Goal: Task Accomplishment & Management: Complete application form

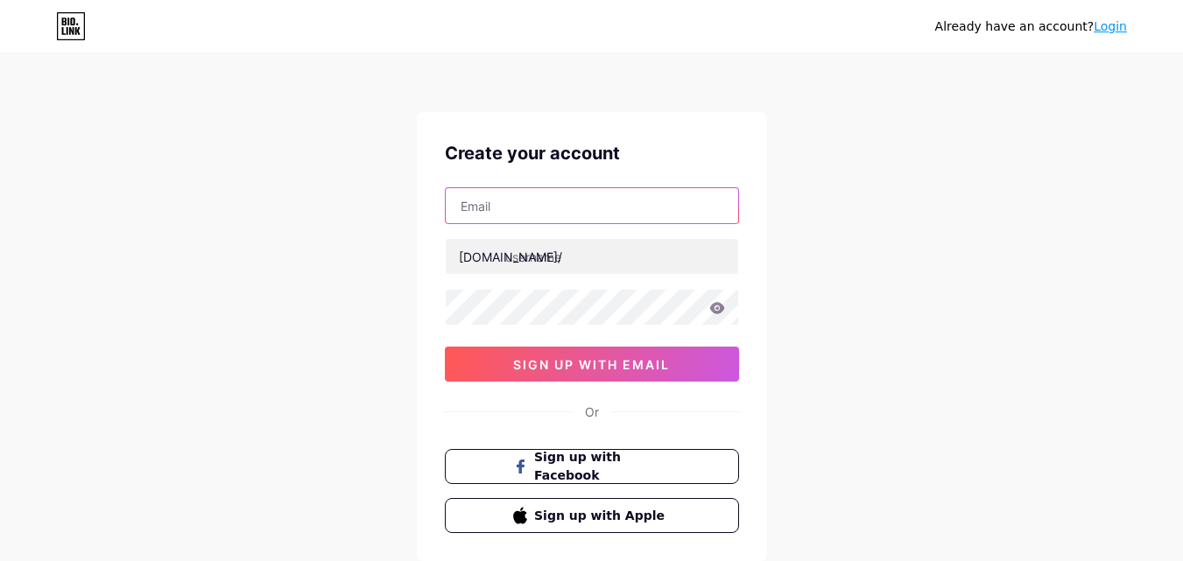
click at [506, 194] on input "text" at bounding box center [592, 205] width 292 height 35
type input "[EMAIL_ADDRESS][DOMAIN_NAME]"
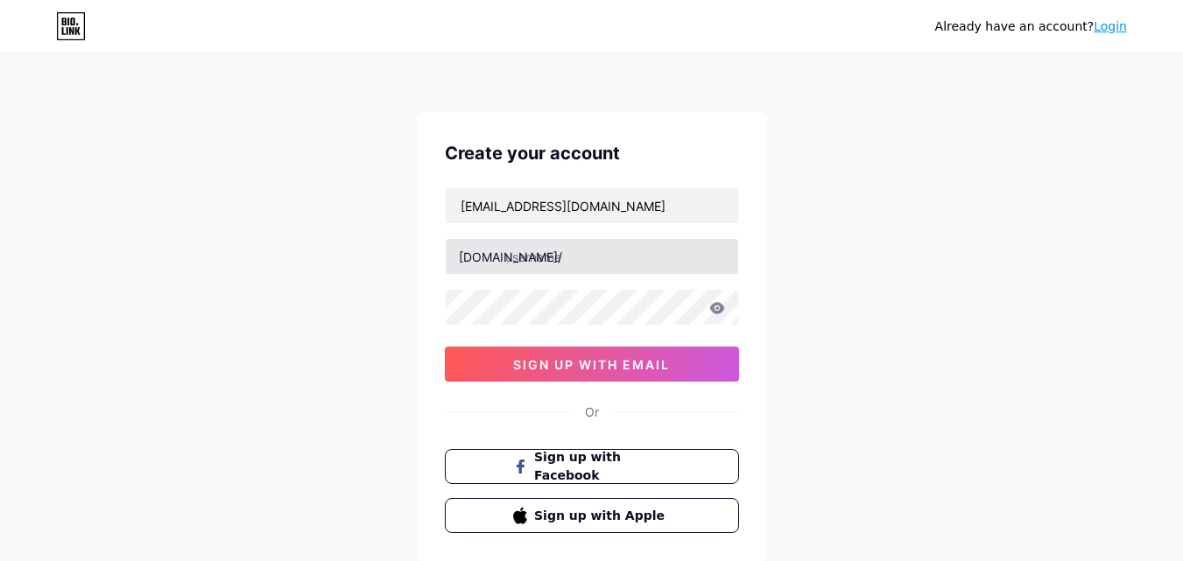
click at [524, 273] on div at bounding box center [592, 256] width 294 height 37
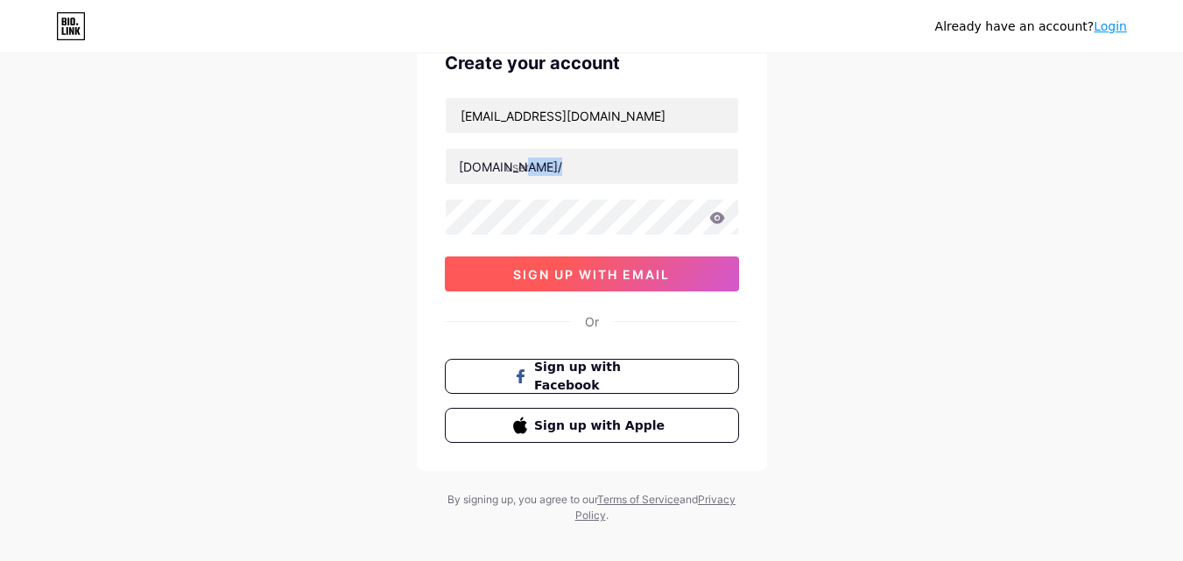
scroll to position [109, 0]
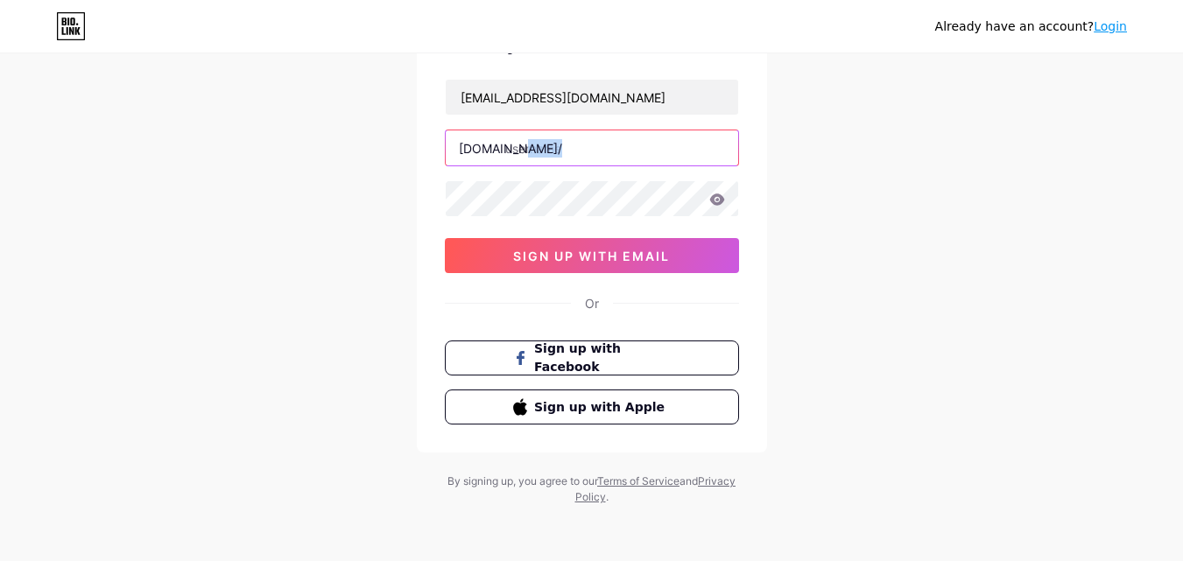
click at [538, 149] on input "text" at bounding box center [592, 147] width 292 height 35
type input "u"
type input "789betfree"
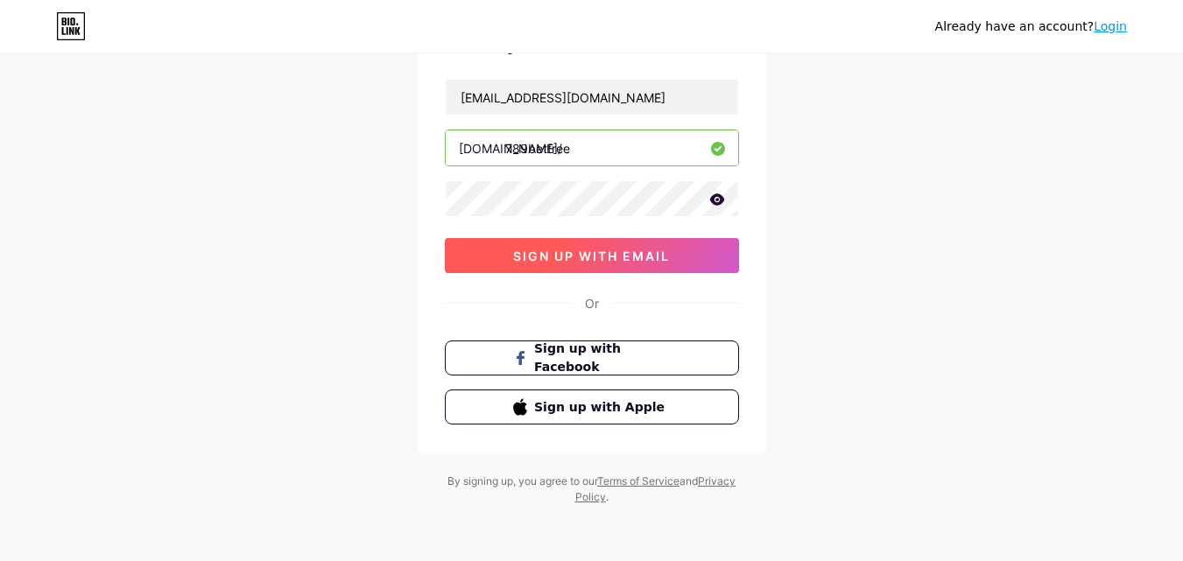
click at [563, 257] on span "sign up with email" at bounding box center [591, 256] width 157 height 15
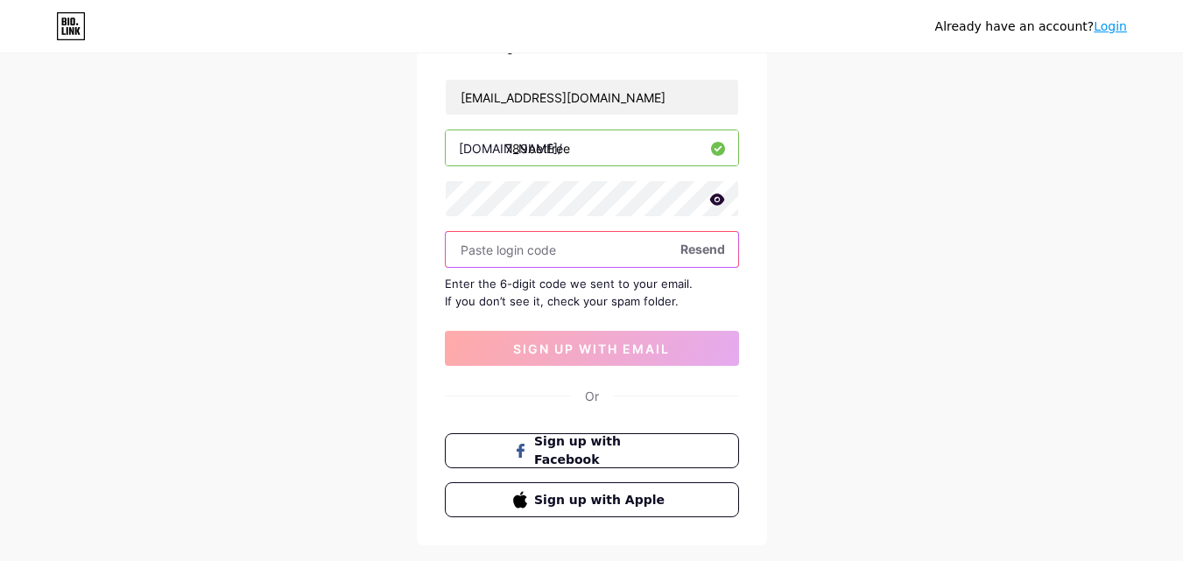
paste input "113928"
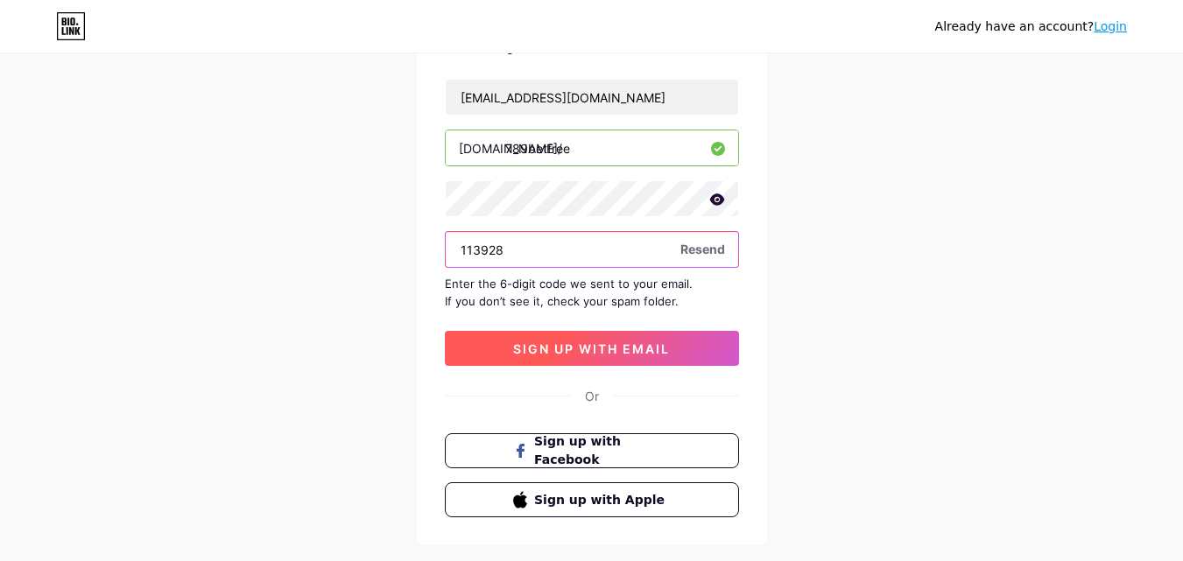
type input "113928"
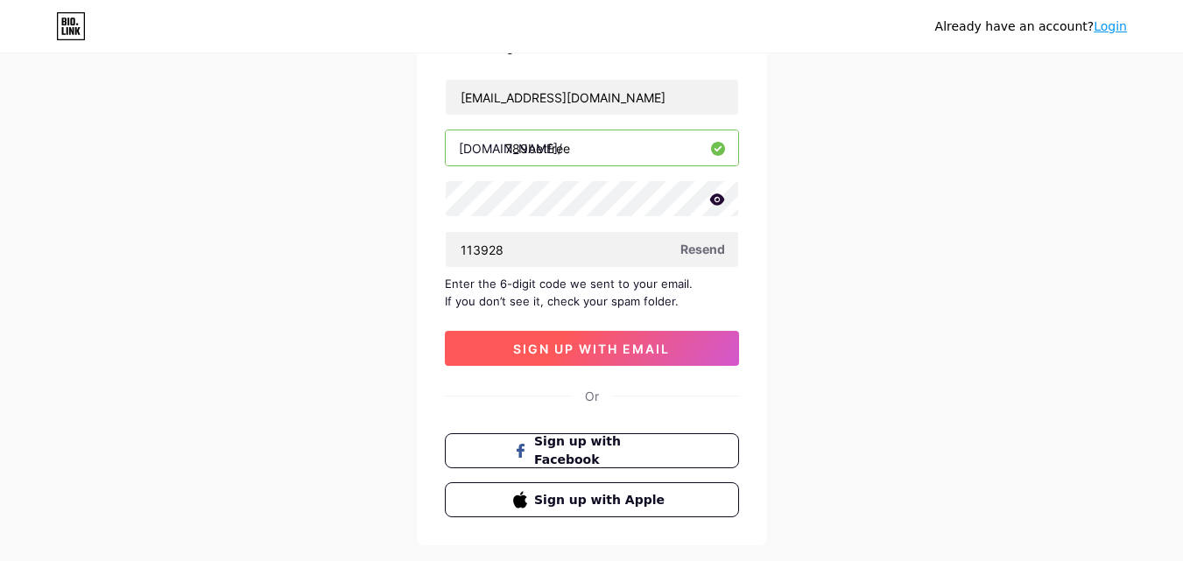
click at [560, 348] on span "sign up with email" at bounding box center [591, 348] width 157 height 15
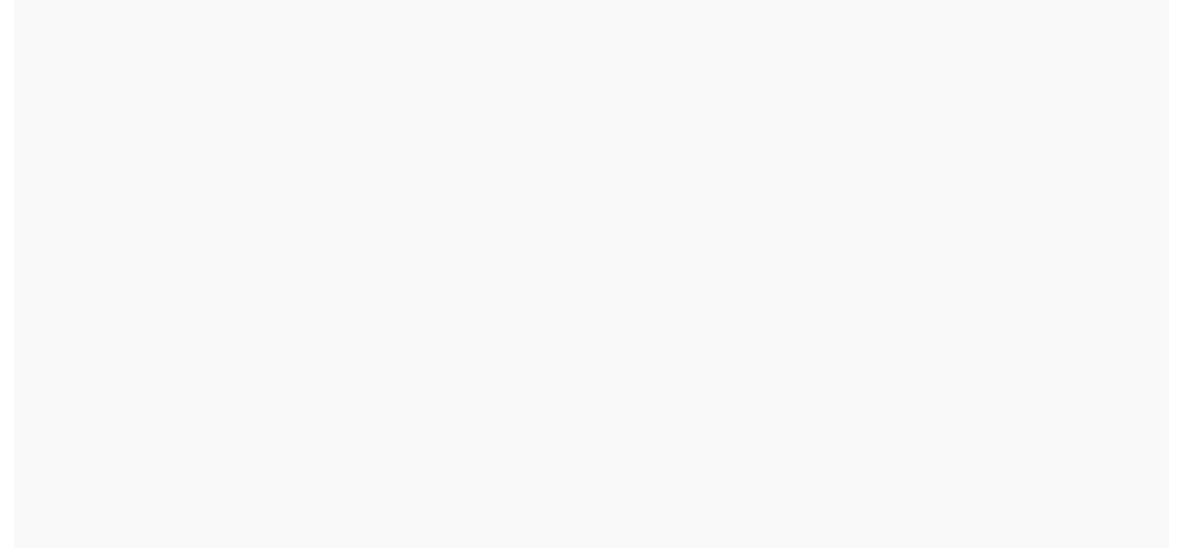
scroll to position [0, 0]
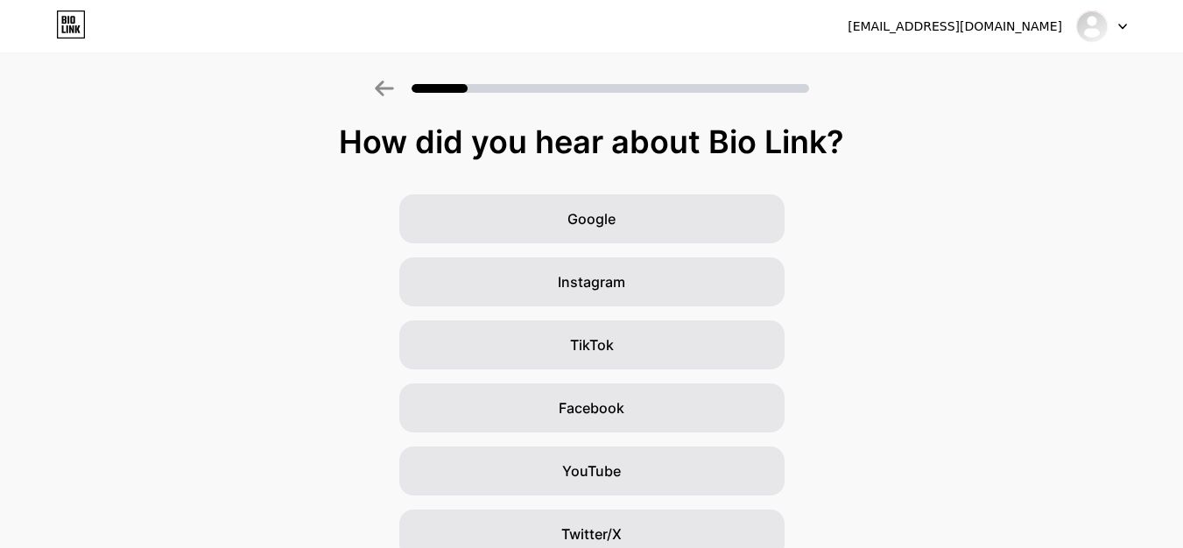
click at [1109, 25] on div at bounding box center [1101, 27] width 51 height 32
click at [907, 122] on div "How did you hear about Bio Link? Google Instagram TikTok Facebook YouTube Twitt…" at bounding box center [591, 383] width 1183 height 604
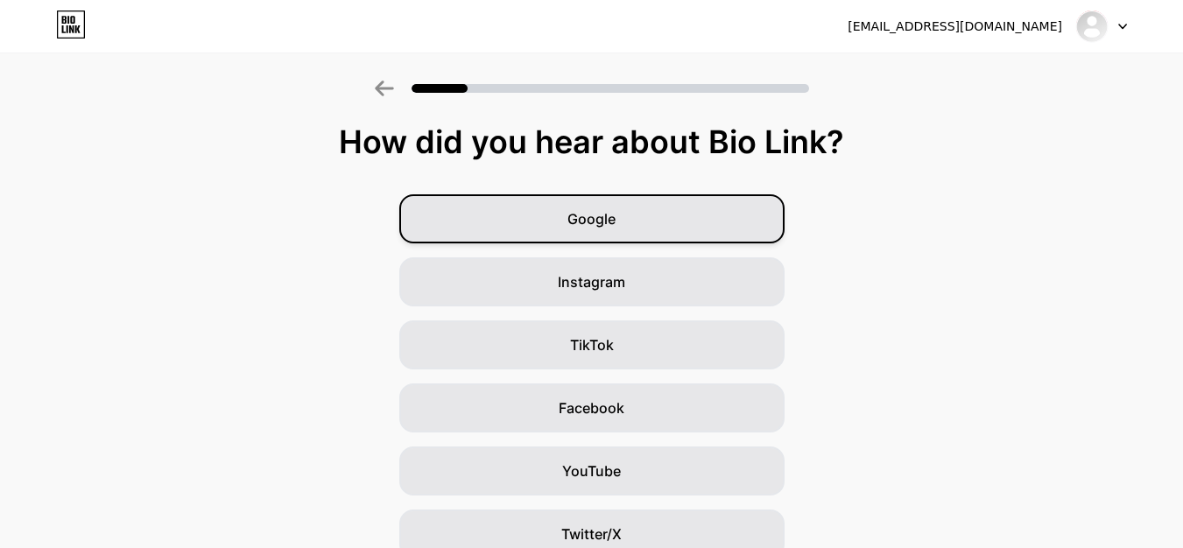
click at [615, 218] on span "Google" at bounding box center [591, 218] width 48 height 21
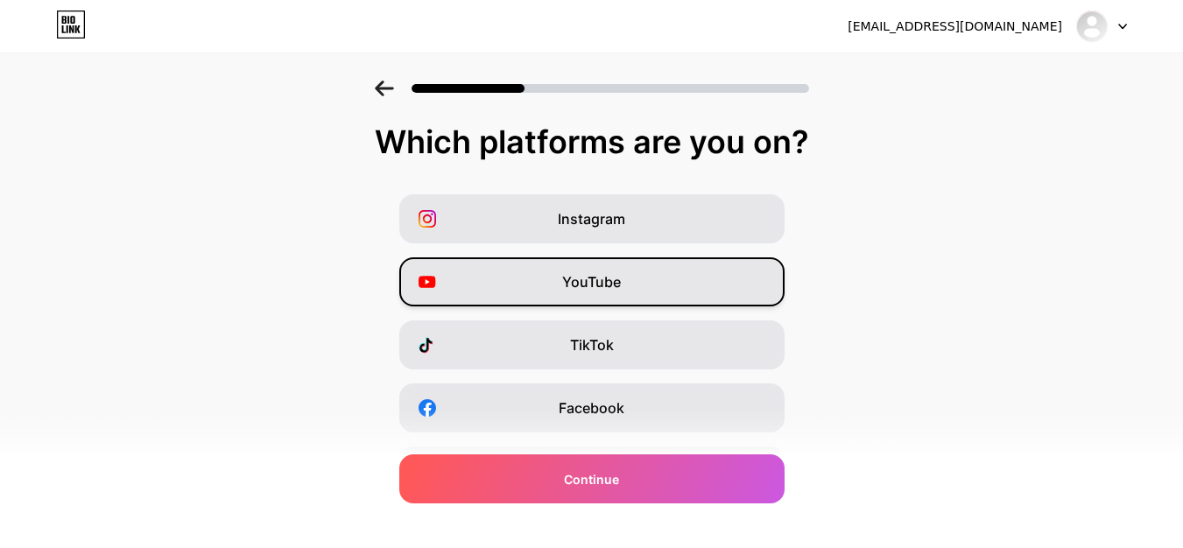
click at [540, 292] on div "YouTube" at bounding box center [591, 281] width 385 height 49
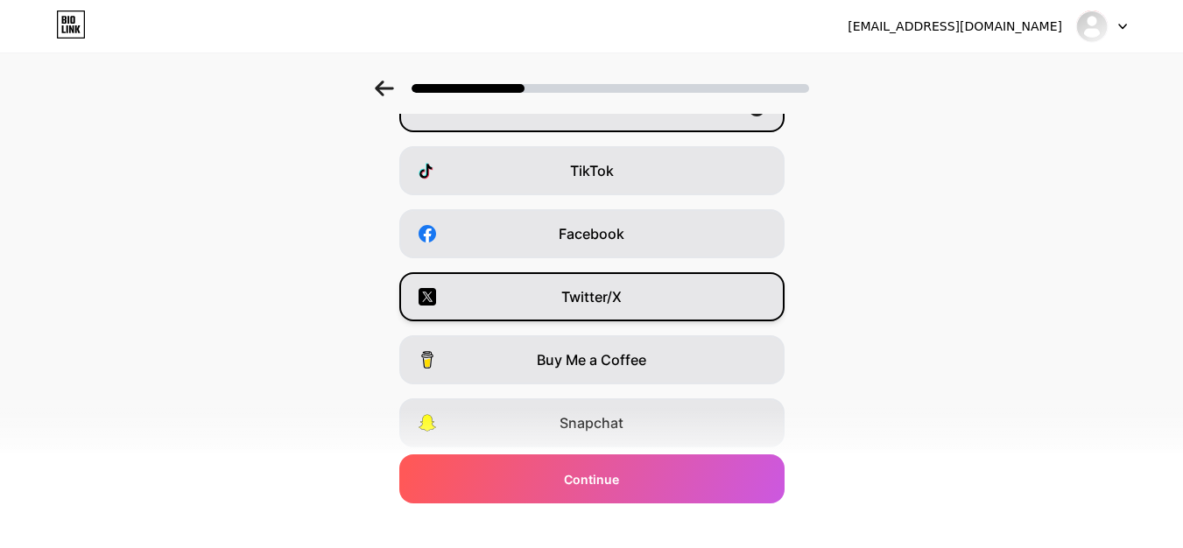
scroll to position [175, 0]
click at [590, 297] on span "Twitter/X" at bounding box center [591, 295] width 60 height 21
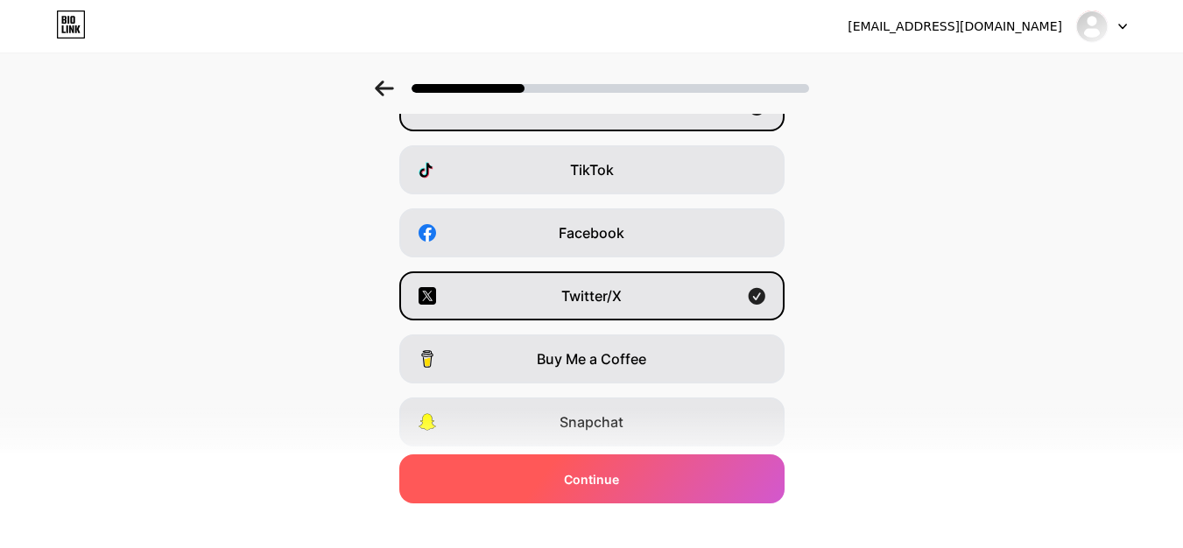
click at [608, 478] on span "Continue" at bounding box center [591, 479] width 55 height 18
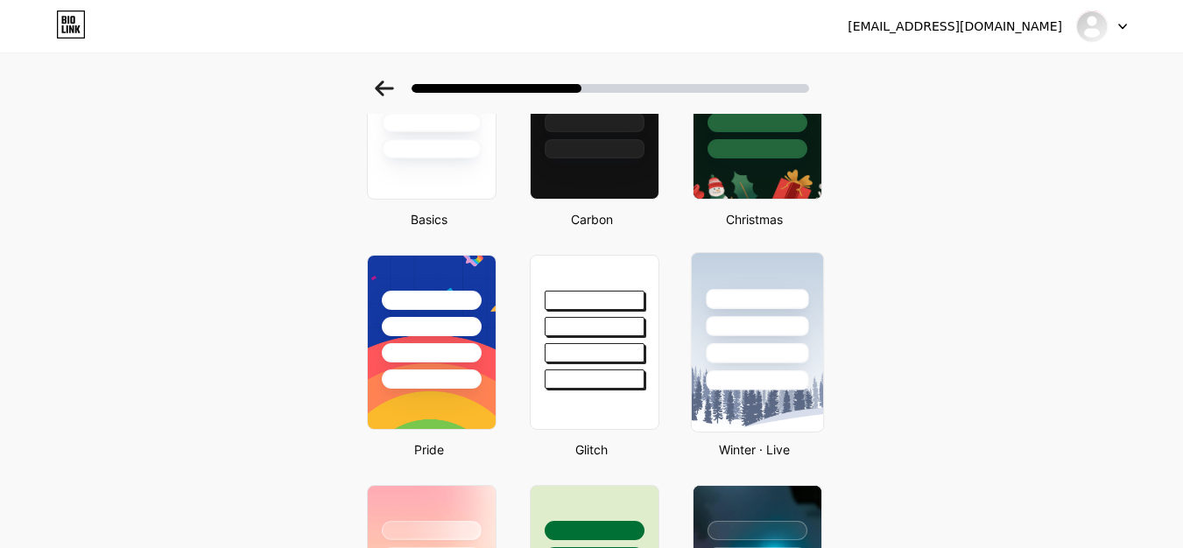
click at [733, 335] on div at bounding box center [757, 326] width 102 height 20
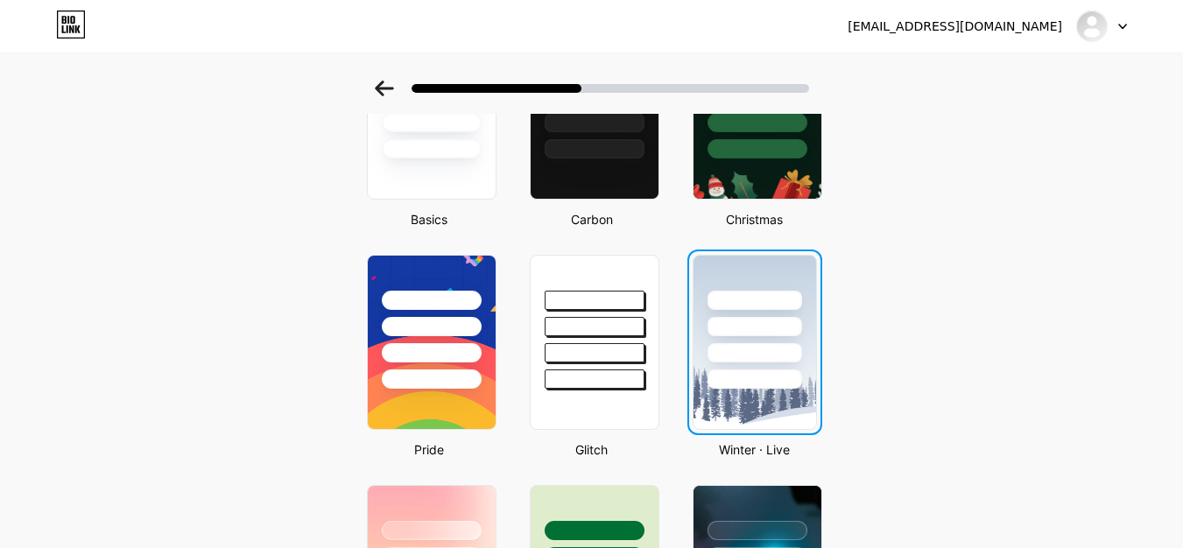
scroll to position [0, 0]
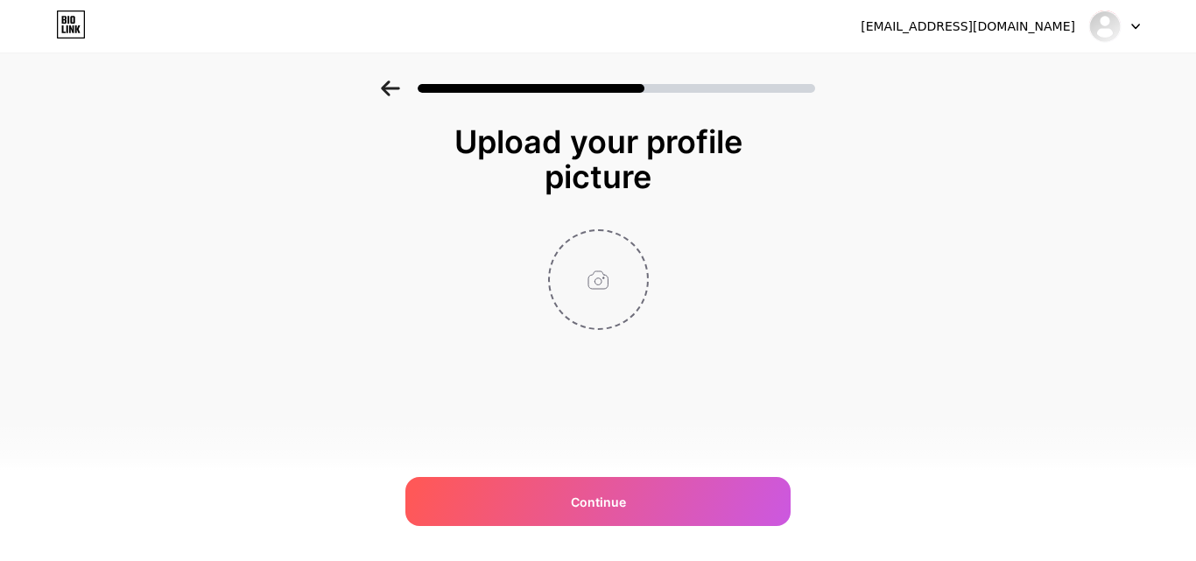
click at [601, 249] on input "file" at bounding box center [598, 279] width 97 height 97
type input "C:\fakepath\1.jpg"
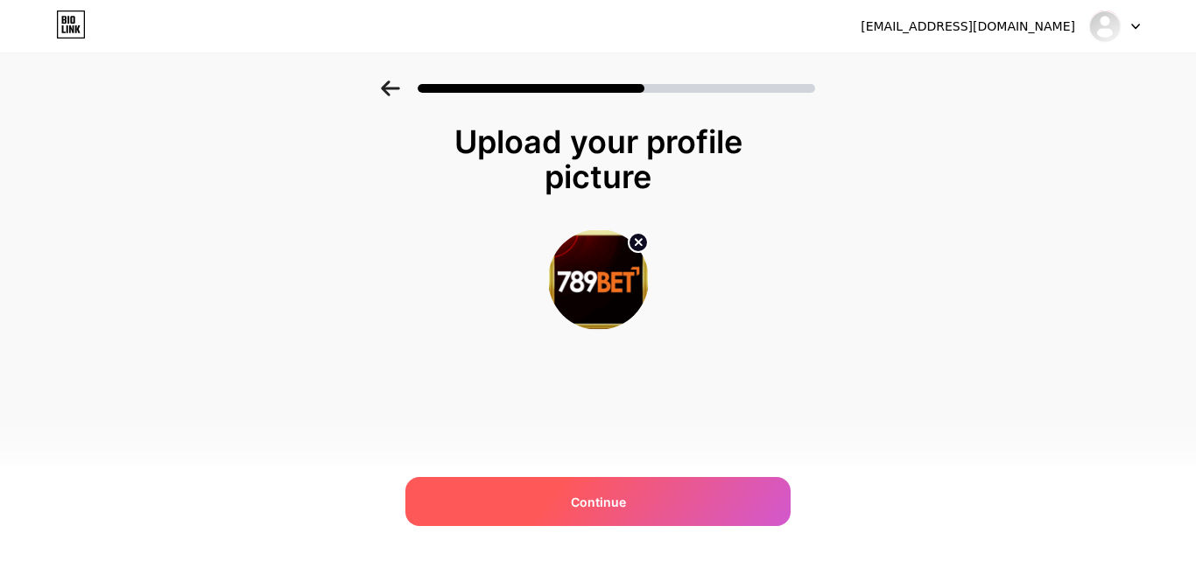
click at [622, 484] on div "Continue" at bounding box center [597, 501] width 385 height 49
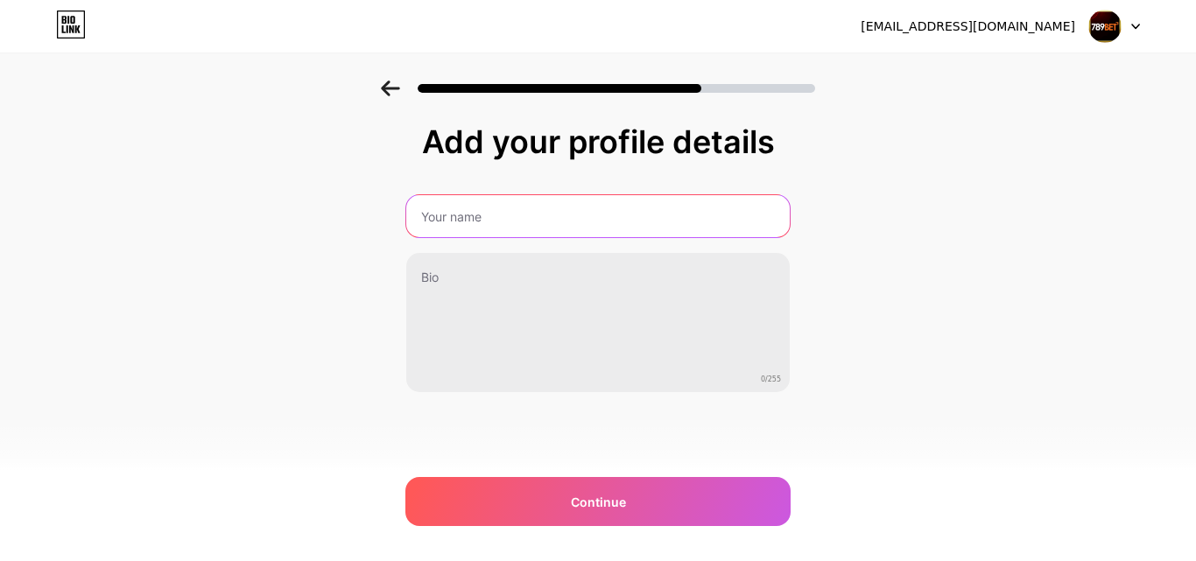
click at [505, 232] on input "text" at bounding box center [597, 216] width 383 height 42
type input "789BET"
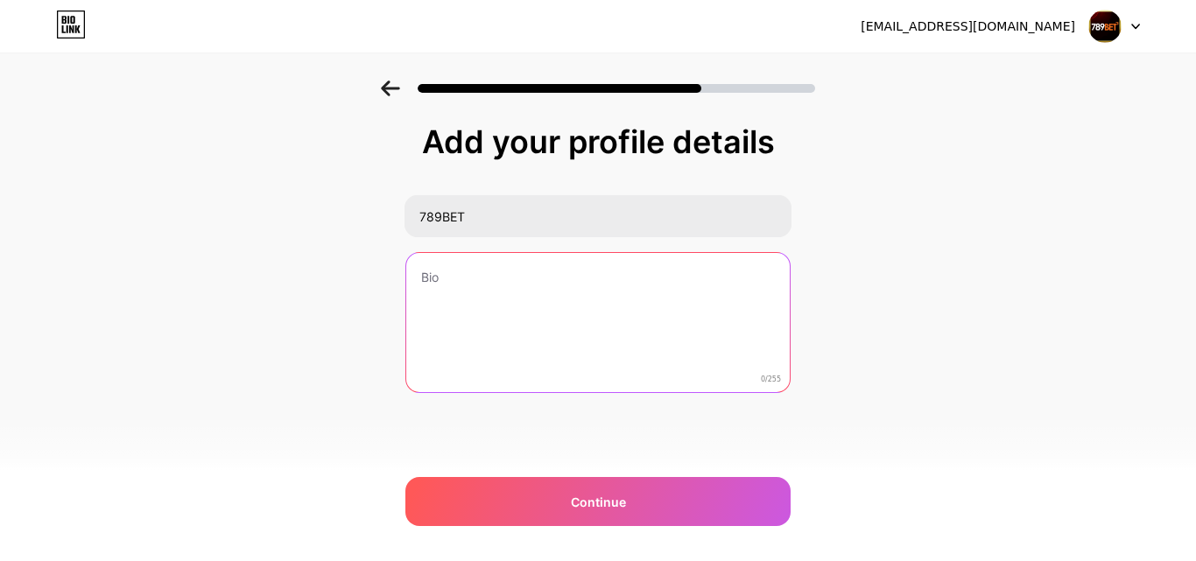
click at [517, 292] on textarea at bounding box center [597, 323] width 383 height 141
paste textarea "789bet là trang game giải trí casino [PERSON_NAME] đầu [PERSON_NAME] [GEOGRAPHI…"
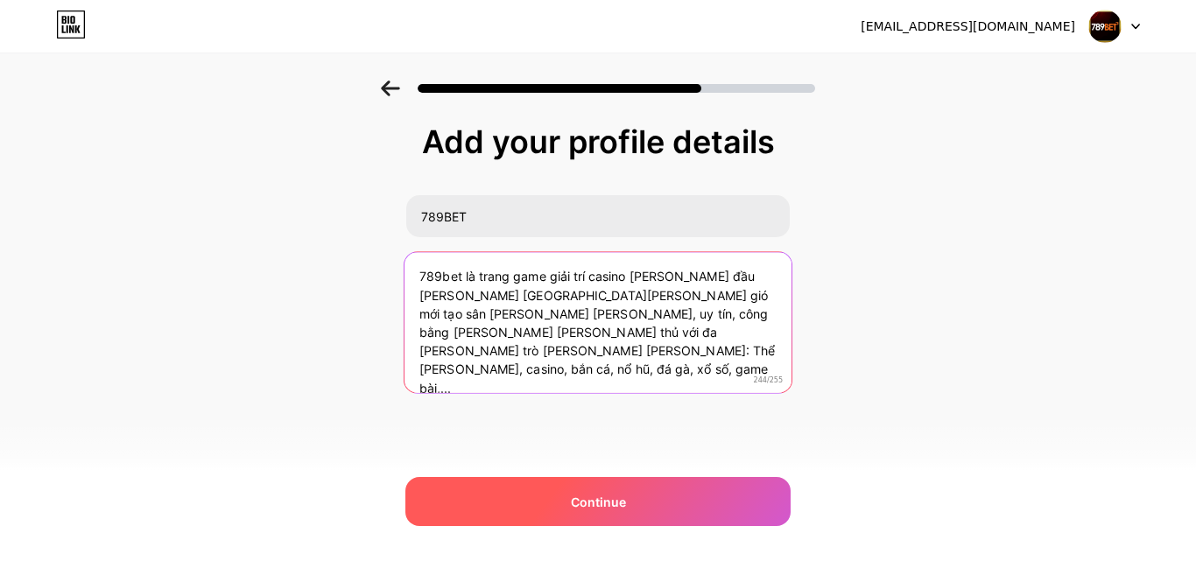
type textarea "789bet là trang game giải trí casino [PERSON_NAME] đầu [PERSON_NAME] [GEOGRAPHI…"
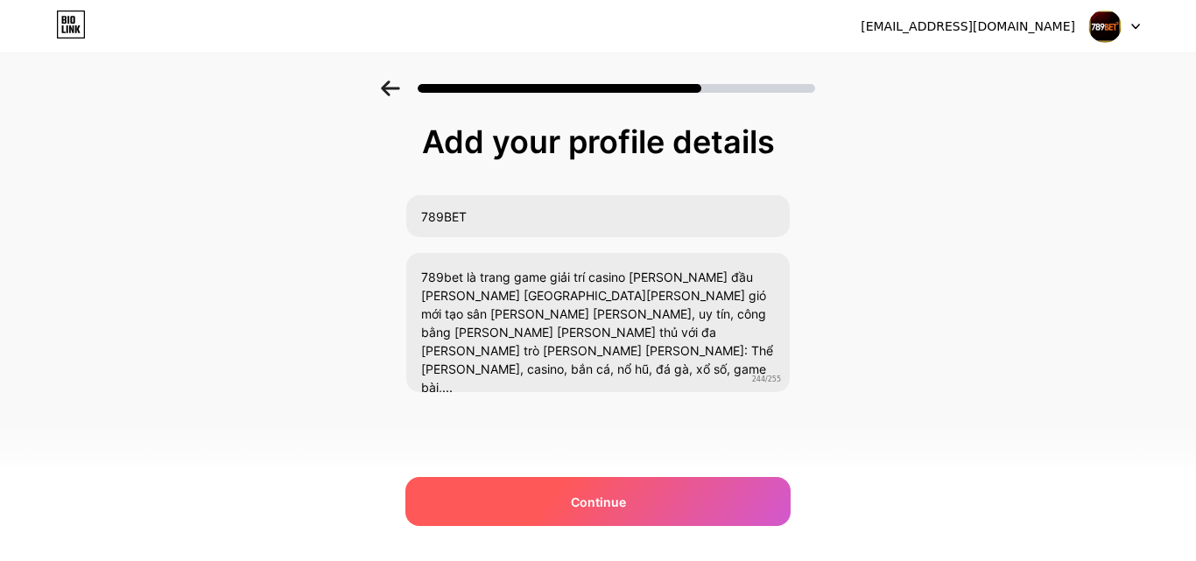
click at [623, 497] on span "Continue" at bounding box center [598, 502] width 55 height 18
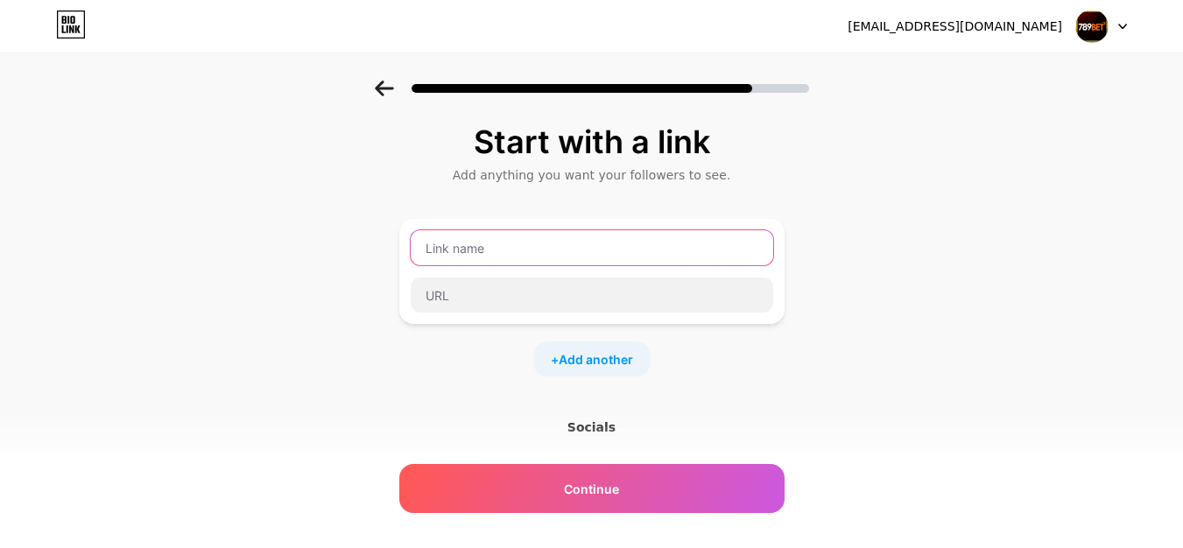
click at [509, 254] on input "text" at bounding box center [592, 247] width 362 height 35
type input "ư"
type input "w"
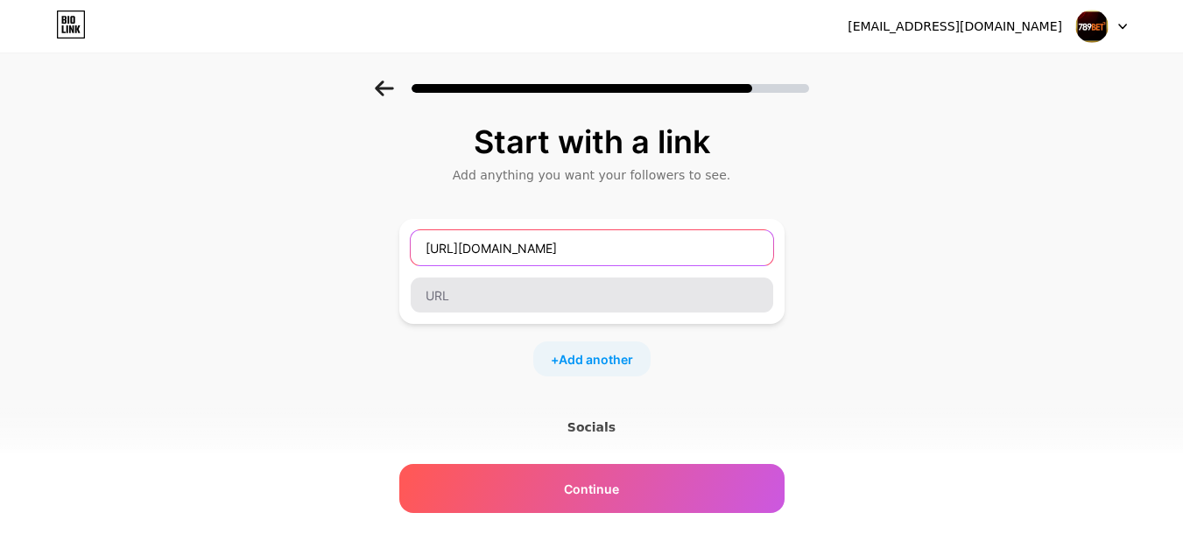
type input "[URL][DOMAIN_NAME]"
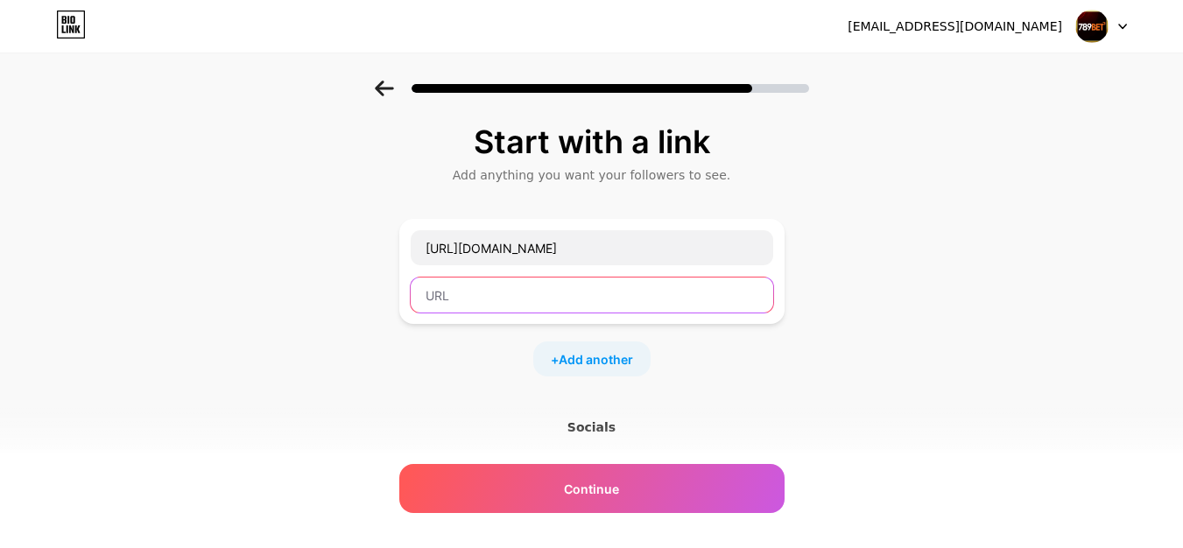
click at [489, 294] on input "text" at bounding box center [592, 295] width 362 height 35
type input "ư"
type input "w"
type input "[URL][DOMAIN_NAME]"
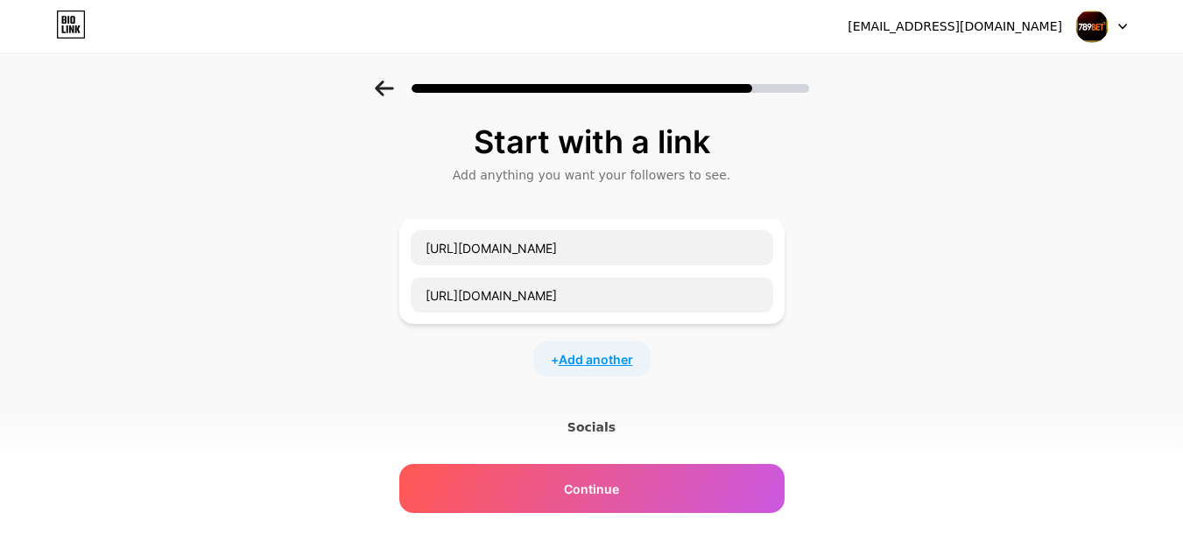
click at [581, 356] on span "Add another" at bounding box center [596, 359] width 74 height 18
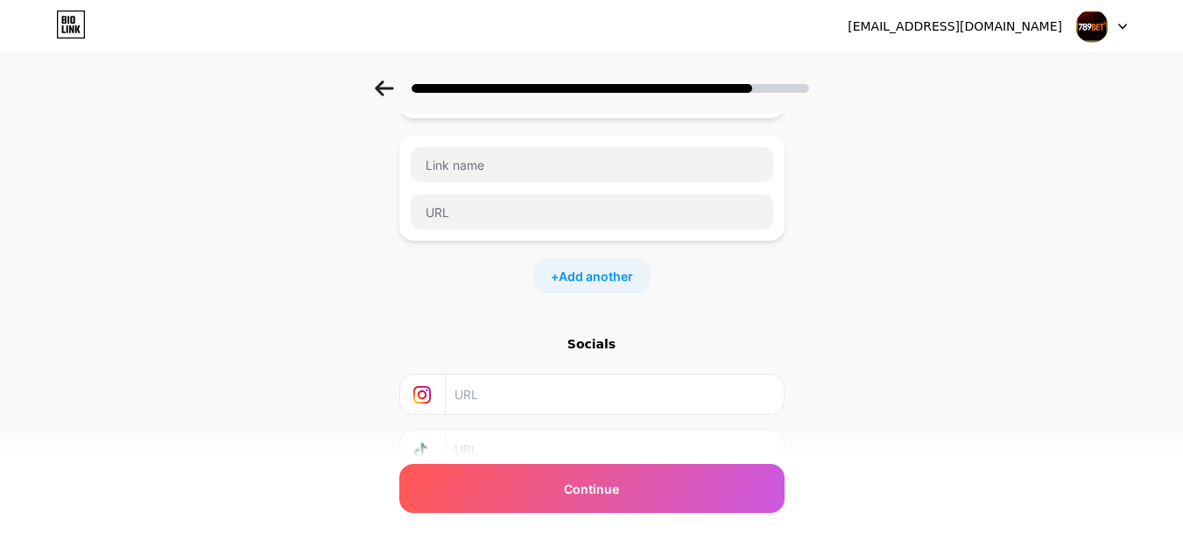
scroll to position [175, 0]
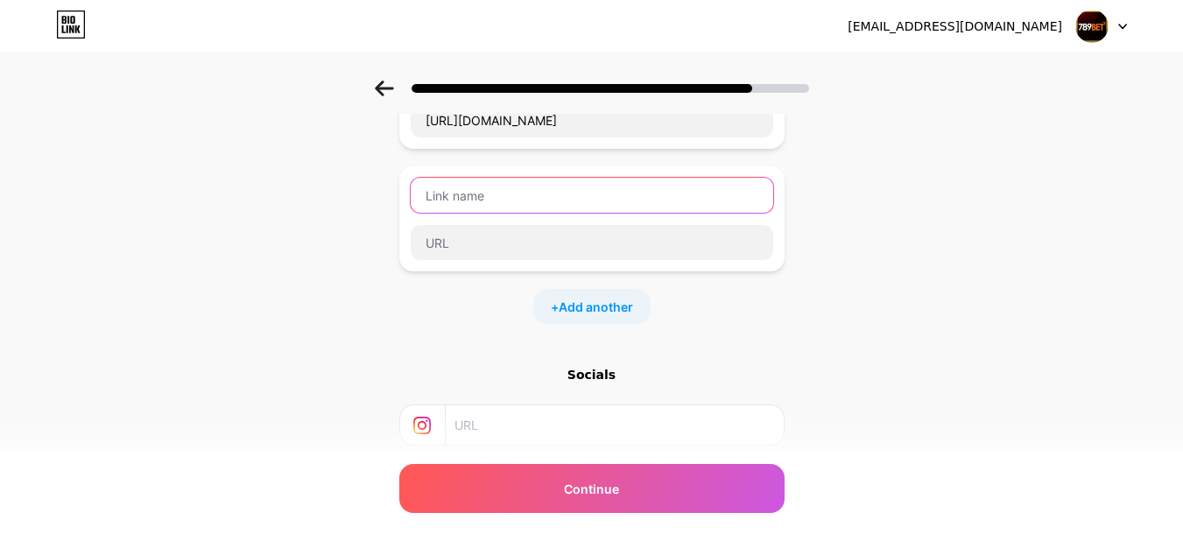
click at [477, 184] on input "text" at bounding box center [592, 195] width 362 height 35
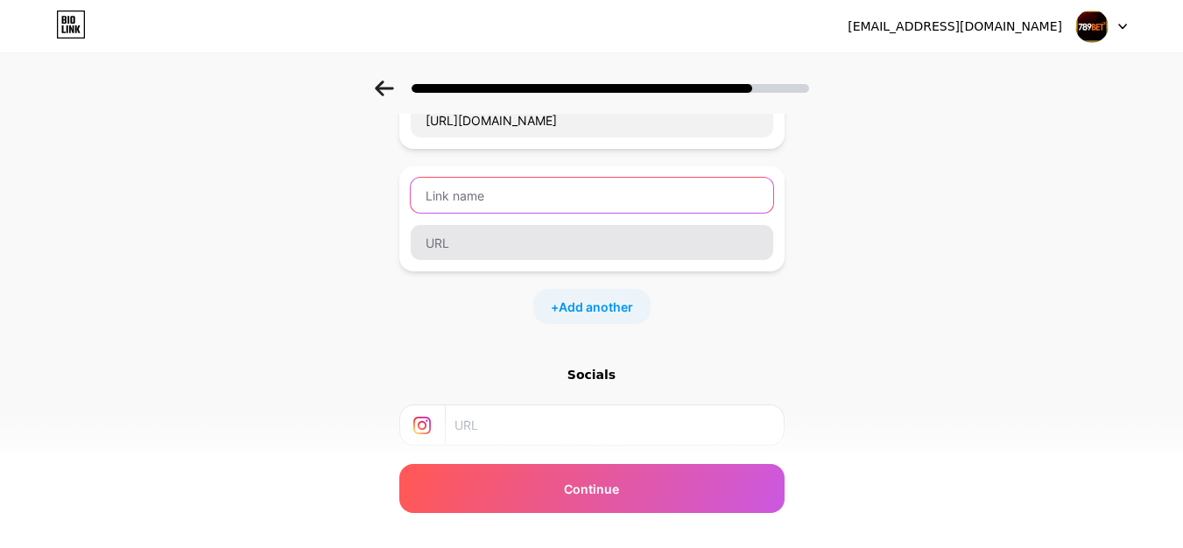
paste input "[URL][DOMAIN_NAME][PERSON_NAME]"
type input "[URL][DOMAIN_NAME][PERSON_NAME]"
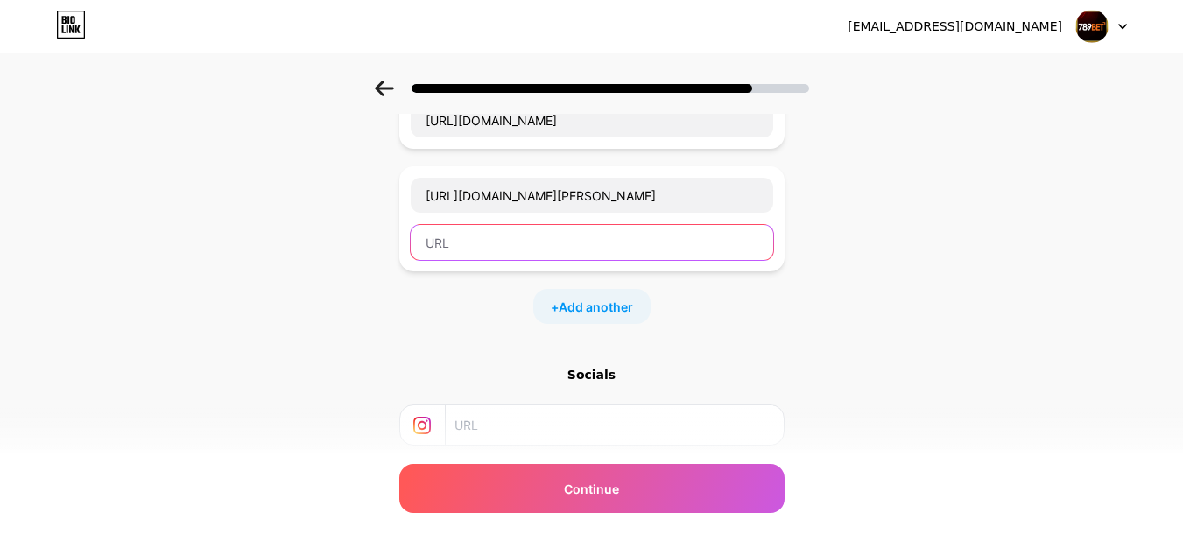
click at [465, 235] on input "text" at bounding box center [592, 242] width 362 height 35
paste input "[URL][DOMAIN_NAME][PERSON_NAME]"
type input "[URL][DOMAIN_NAME][PERSON_NAME]"
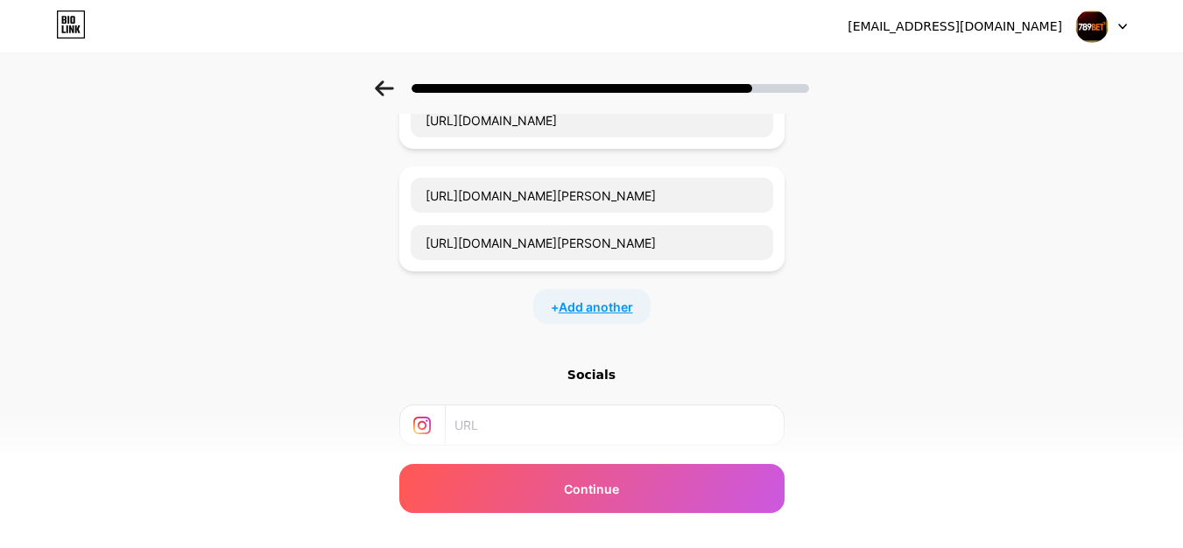
click at [609, 307] on span "Add another" at bounding box center [596, 307] width 74 height 18
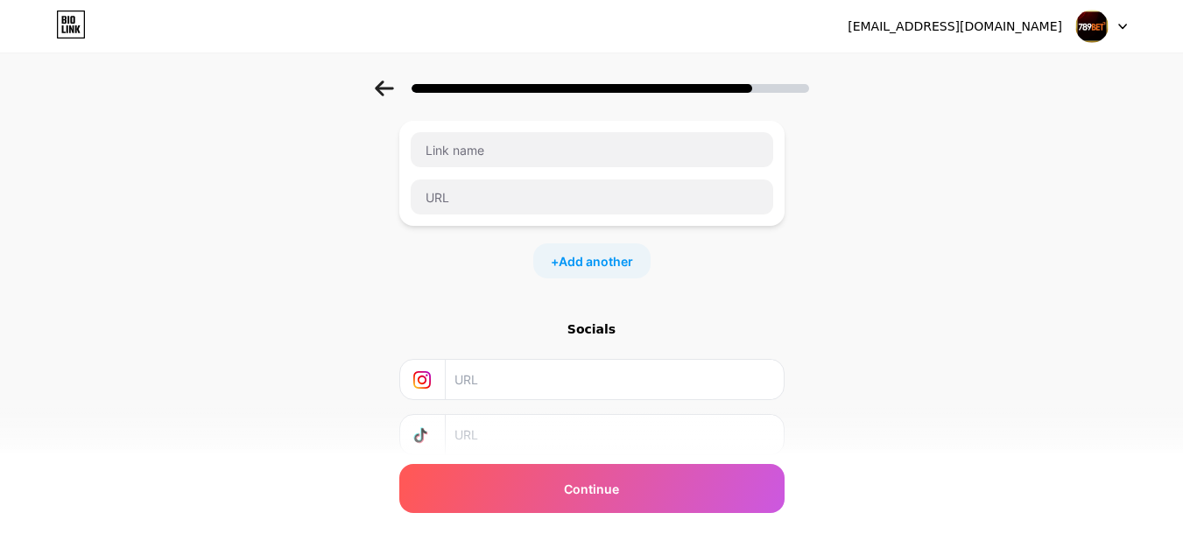
scroll to position [350, 0]
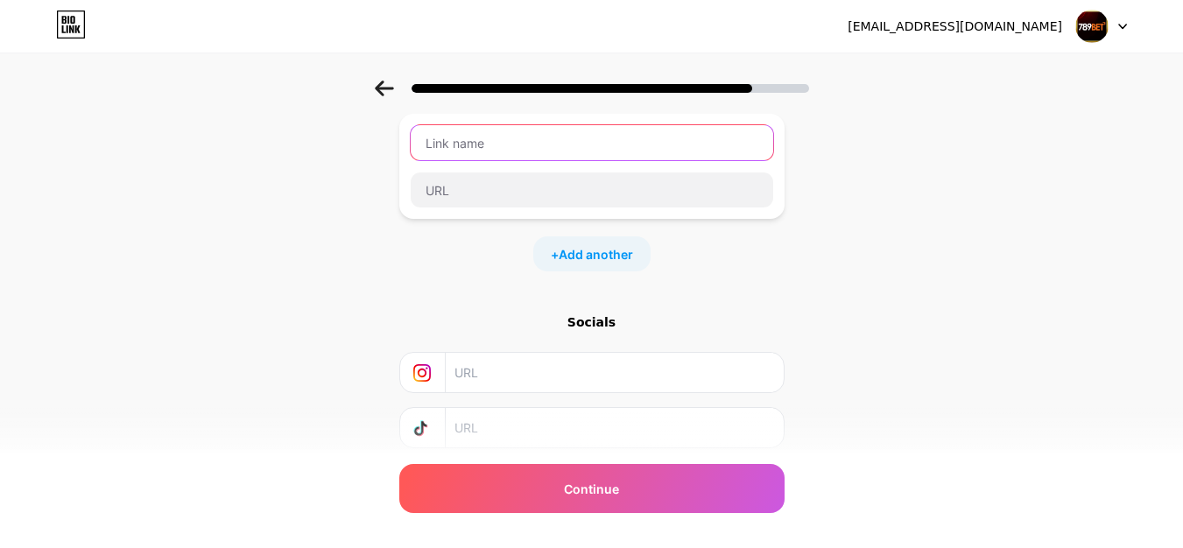
click at [489, 133] on input "text" at bounding box center [592, 142] width 362 height 35
paste input "[URL][DOMAIN_NAME]"
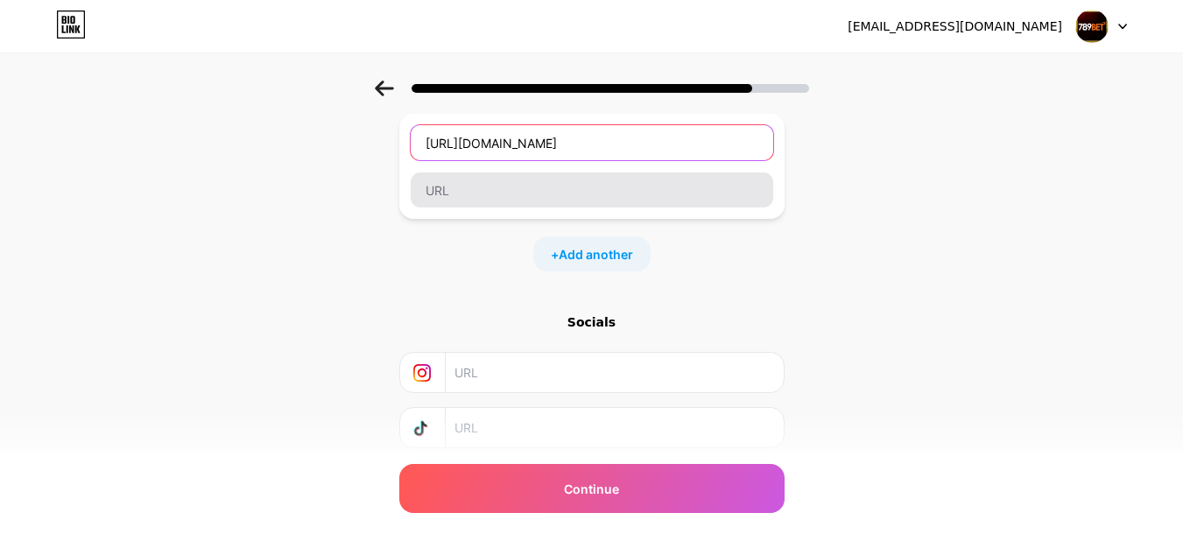
type input "[URL][DOMAIN_NAME]"
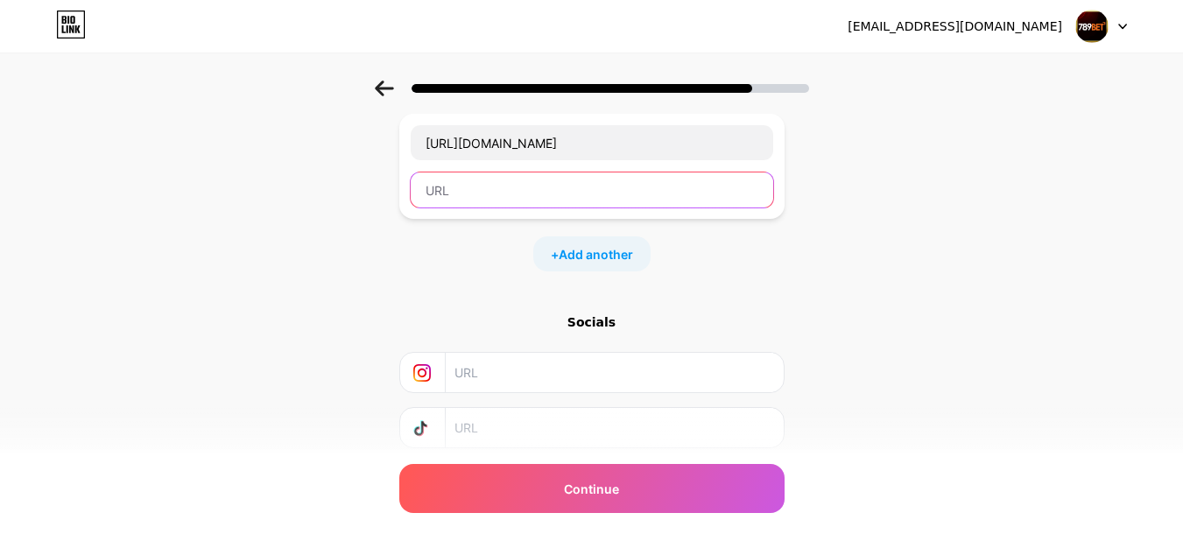
click at [475, 180] on input "text" at bounding box center [592, 189] width 362 height 35
paste input "[URL][DOMAIN_NAME]"
type input "[URL][DOMAIN_NAME]"
click at [602, 261] on span "Add another" at bounding box center [596, 254] width 74 height 18
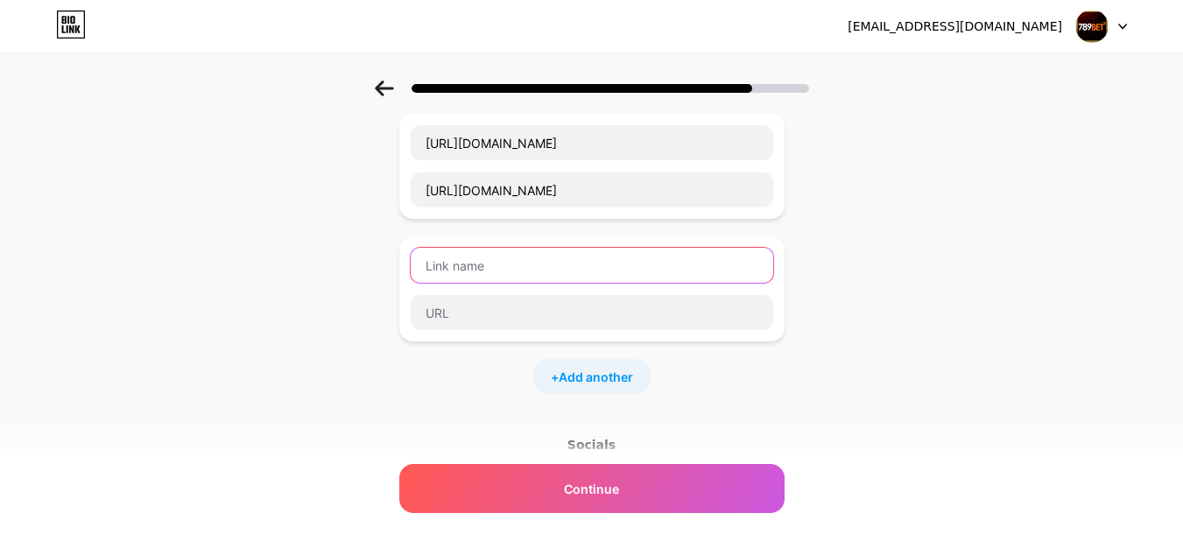
click at [531, 271] on input "text" at bounding box center [592, 265] width 362 height 35
paste input "[URL][DOMAIN_NAME]"
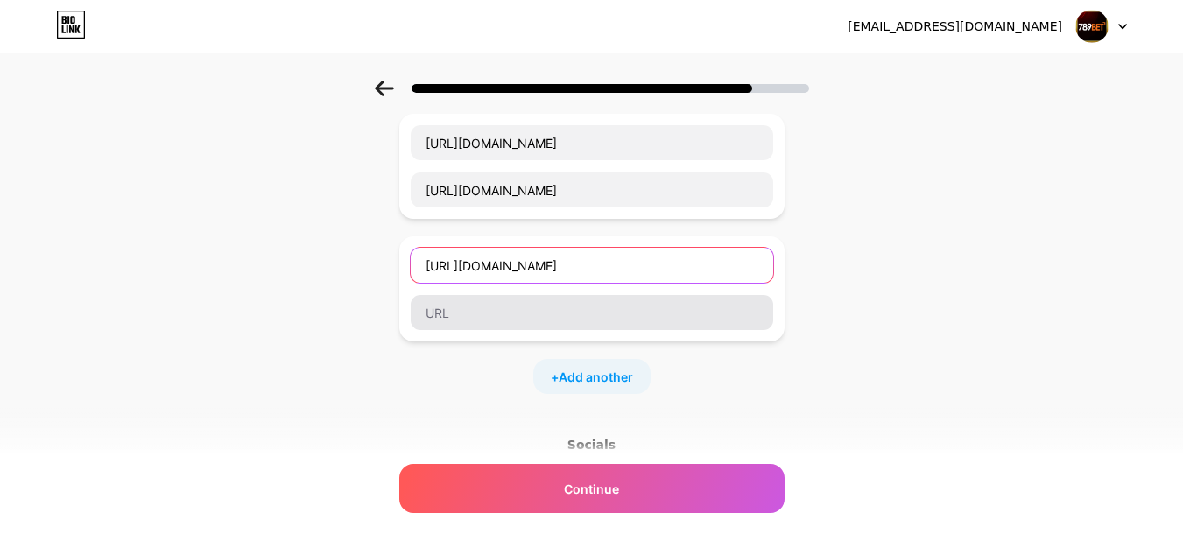
type input "[URL][DOMAIN_NAME]"
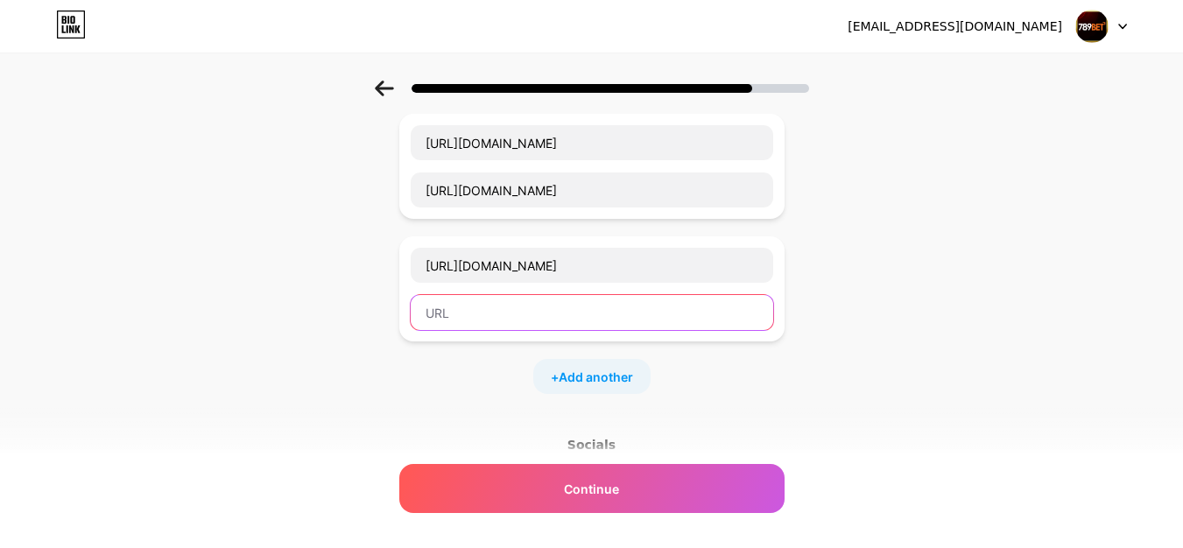
click at [474, 312] on input "text" at bounding box center [592, 312] width 362 height 35
paste input "[URL][DOMAIN_NAME]"
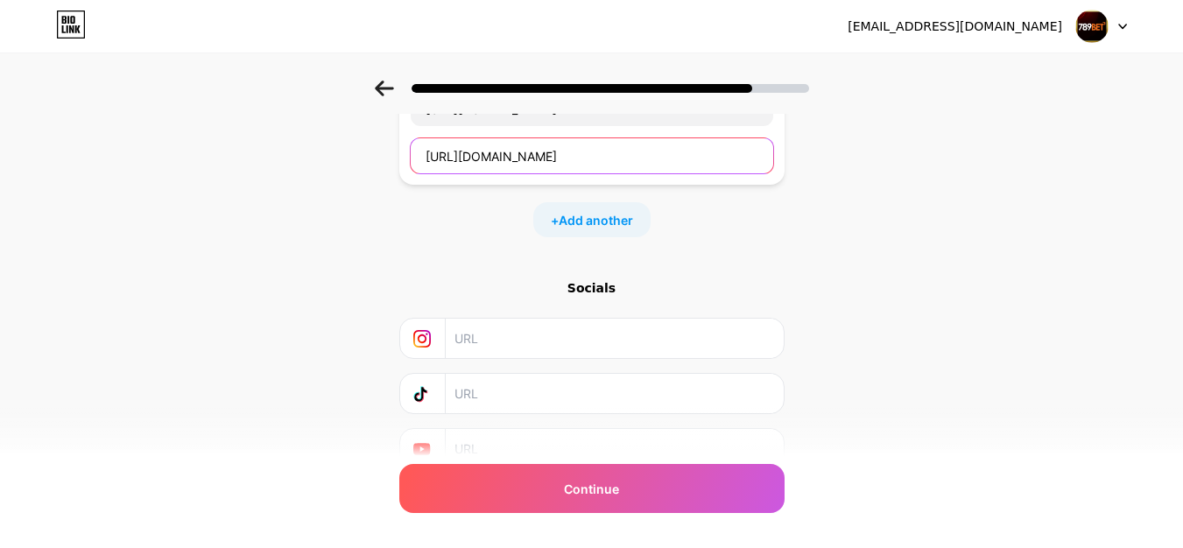
scroll to position [525, 0]
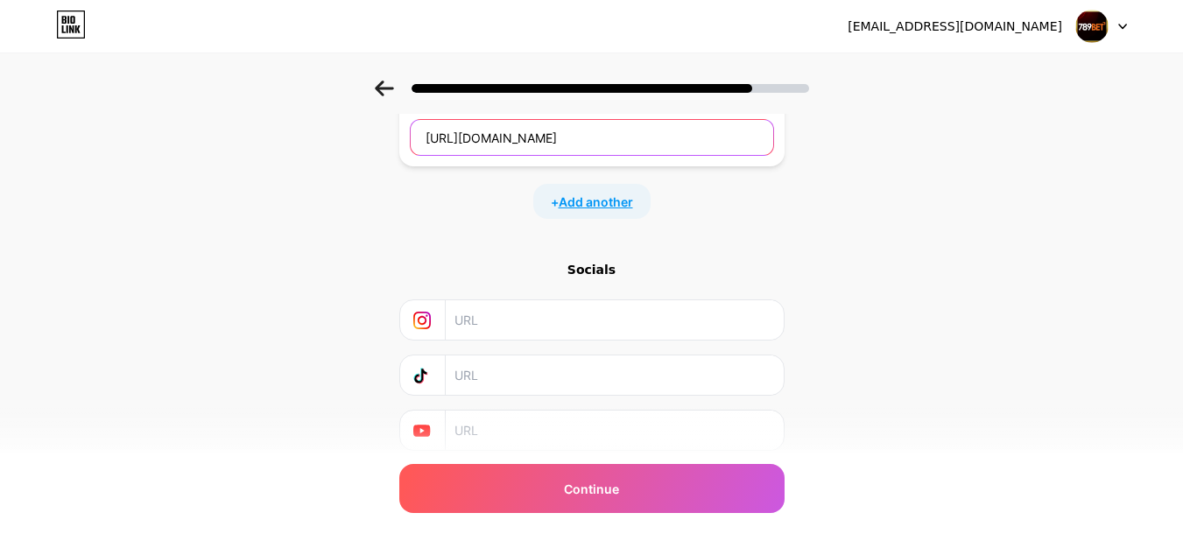
type input "[URL][DOMAIN_NAME]"
click at [578, 204] on span "Add another" at bounding box center [596, 202] width 74 height 18
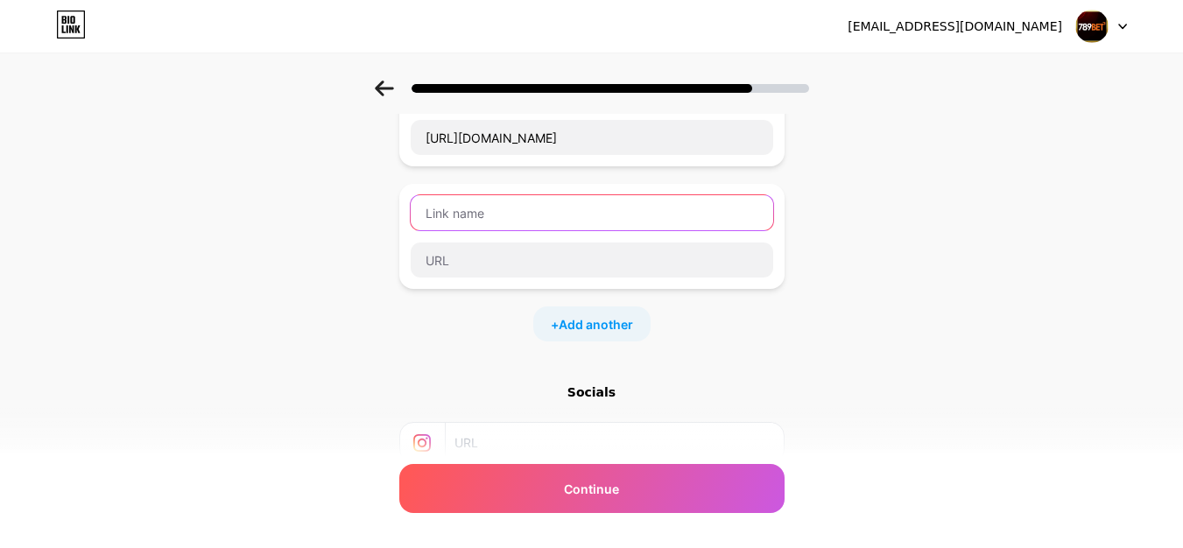
click at [561, 214] on input "text" at bounding box center [592, 212] width 362 height 35
paste input "[URL][DOMAIN_NAME]"
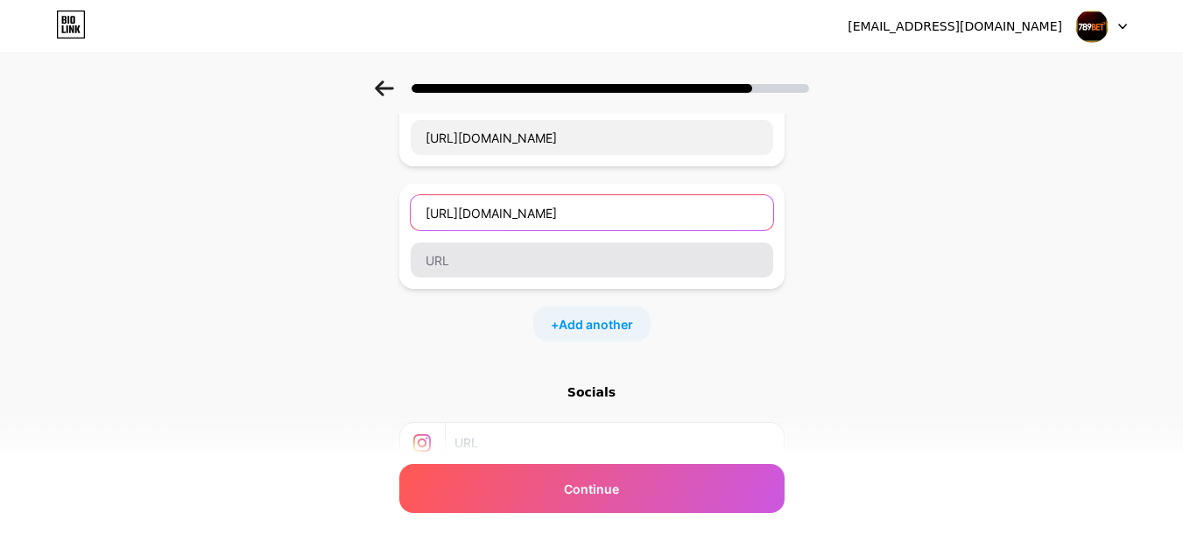
type input "[URL][DOMAIN_NAME]"
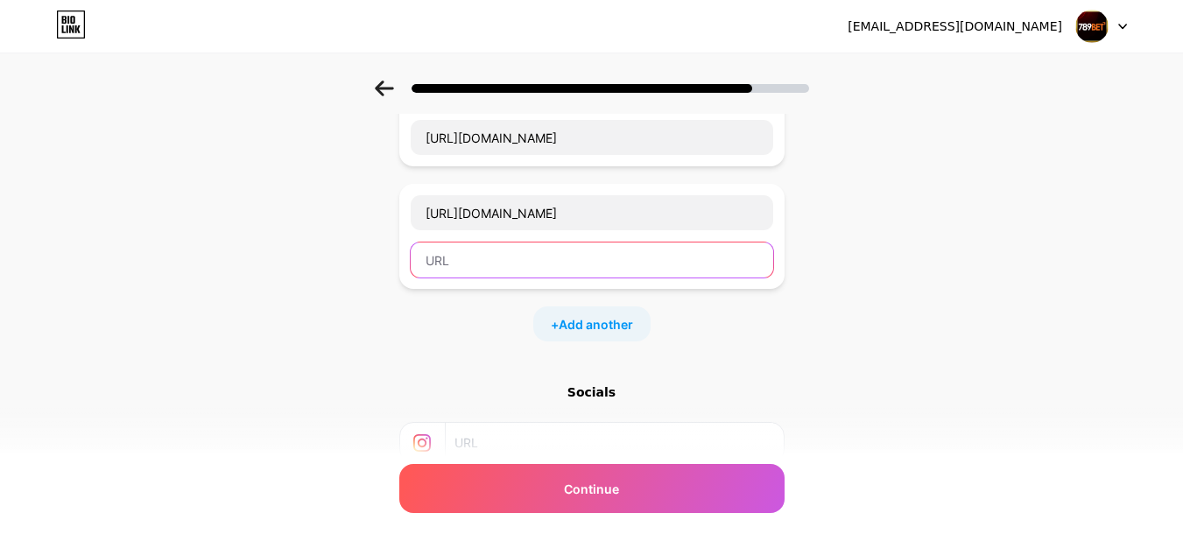
click at [471, 262] on input "text" at bounding box center [592, 260] width 362 height 35
paste input "[URL][DOMAIN_NAME]"
type input "[URL][DOMAIN_NAME]"
click at [587, 322] on span "Add another" at bounding box center [596, 324] width 74 height 18
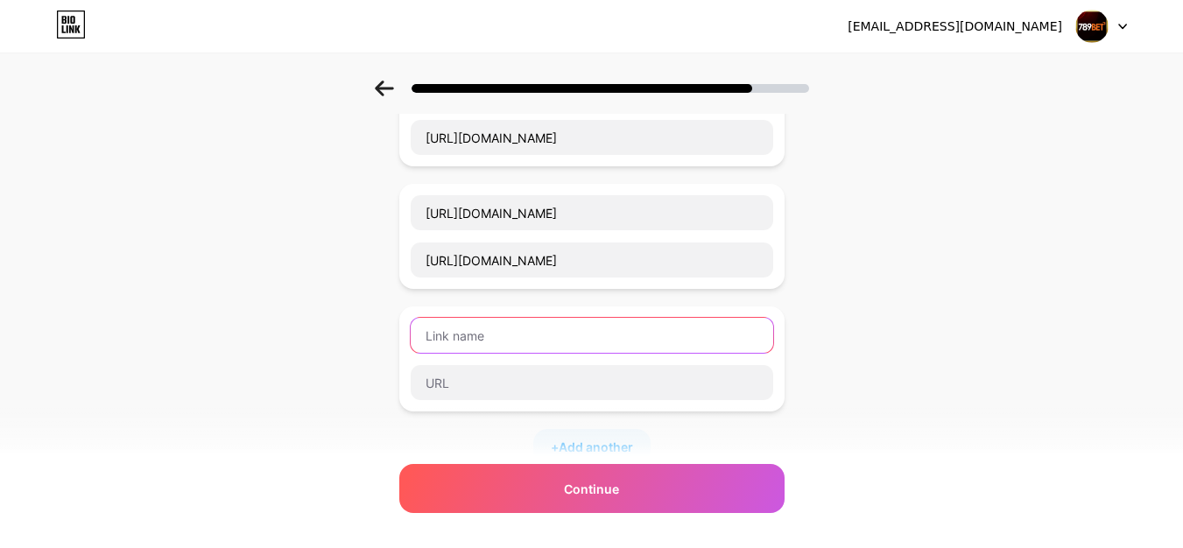
click at [472, 344] on input "text" at bounding box center [592, 335] width 362 height 35
paste input "[URL][DOMAIN_NAME]"
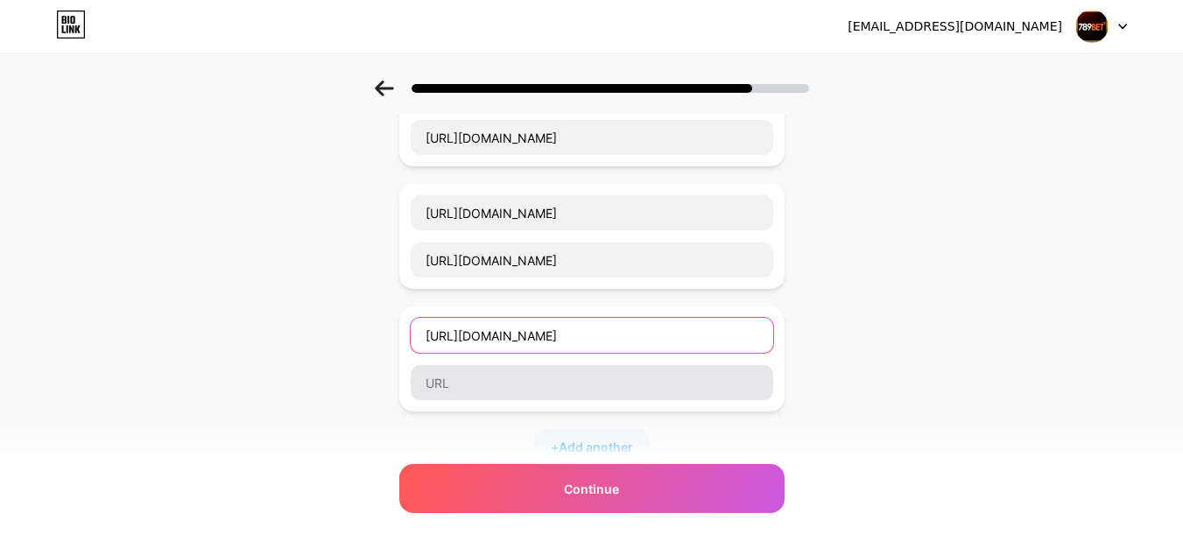
type input "[URL][DOMAIN_NAME]"
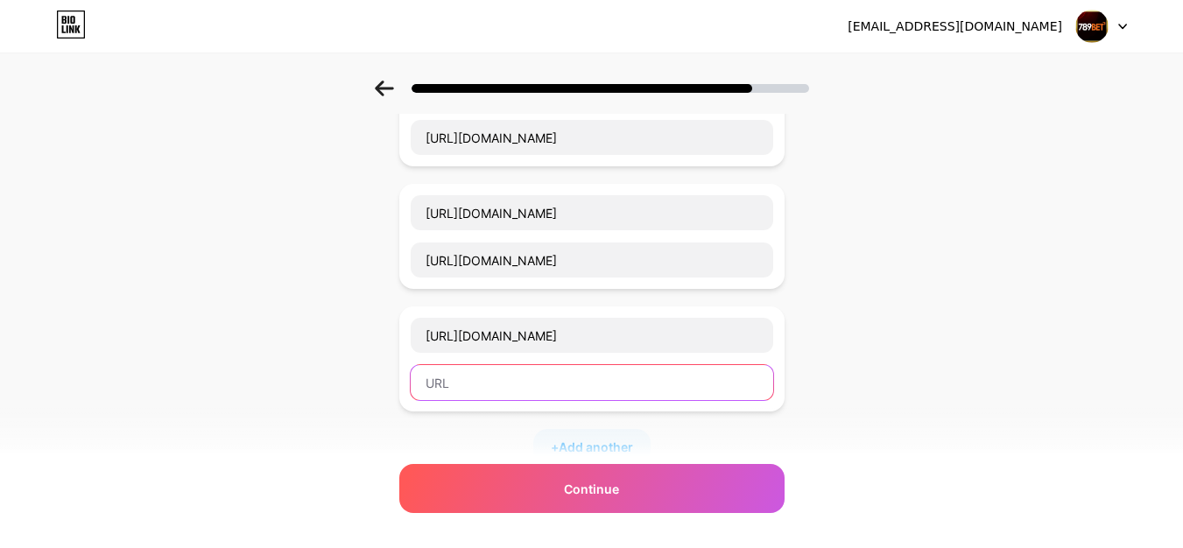
click at [471, 385] on input "text" at bounding box center [592, 382] width 362 height 35
paste input "[URL][DOMAIN_NAME]"
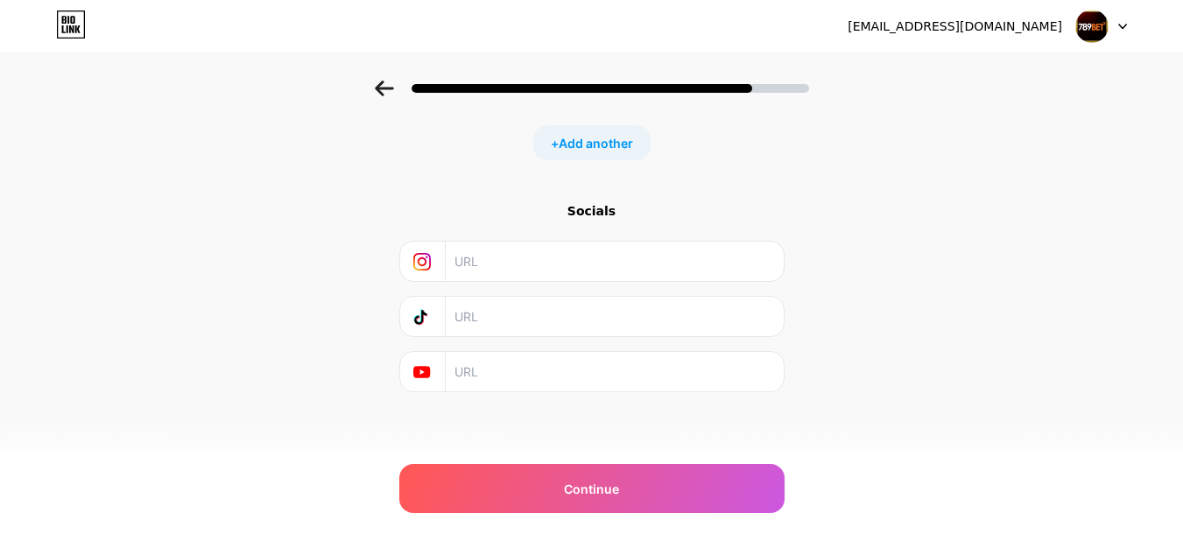
scroll to position [831, 0]
type input "[URL][DOMAIN_NAME]"
click at [608, 147] on span "Add another" at bounding box center [596, 141] width 74 height 18
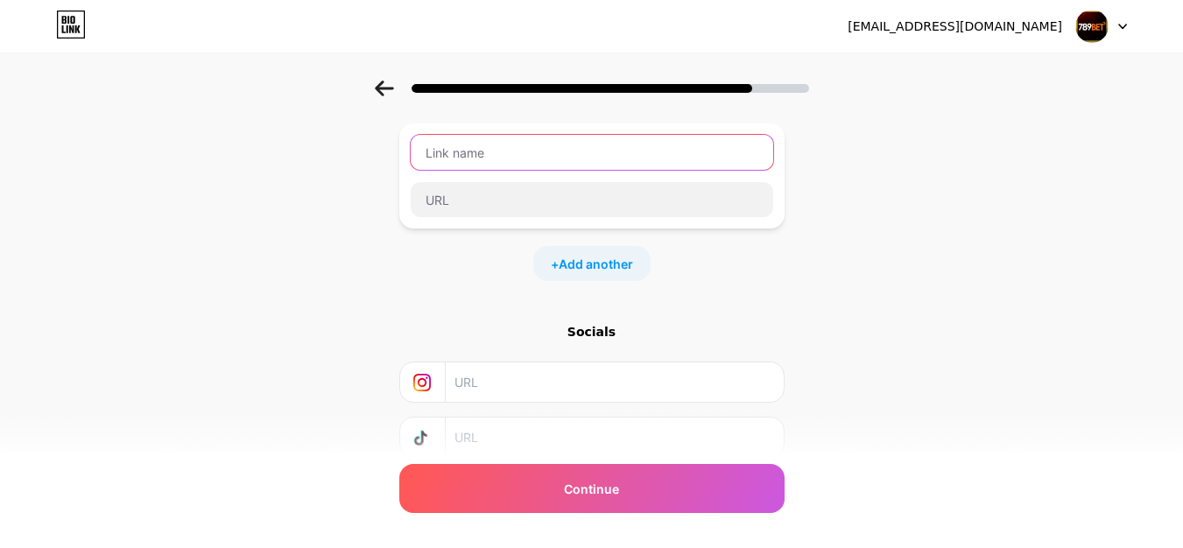
click at [531, 157] on input "text" at bounding box center [592, 152] width 362 height 35
paste input "[URL][DOMAIN_NAME]"
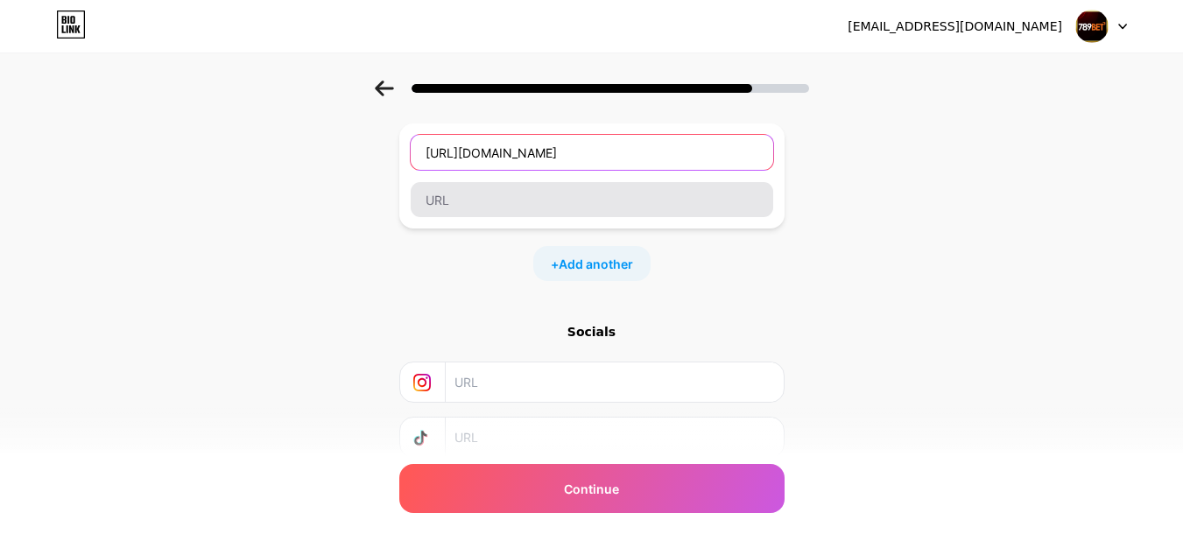
type input "[URL][DOMAIN_NAME]"
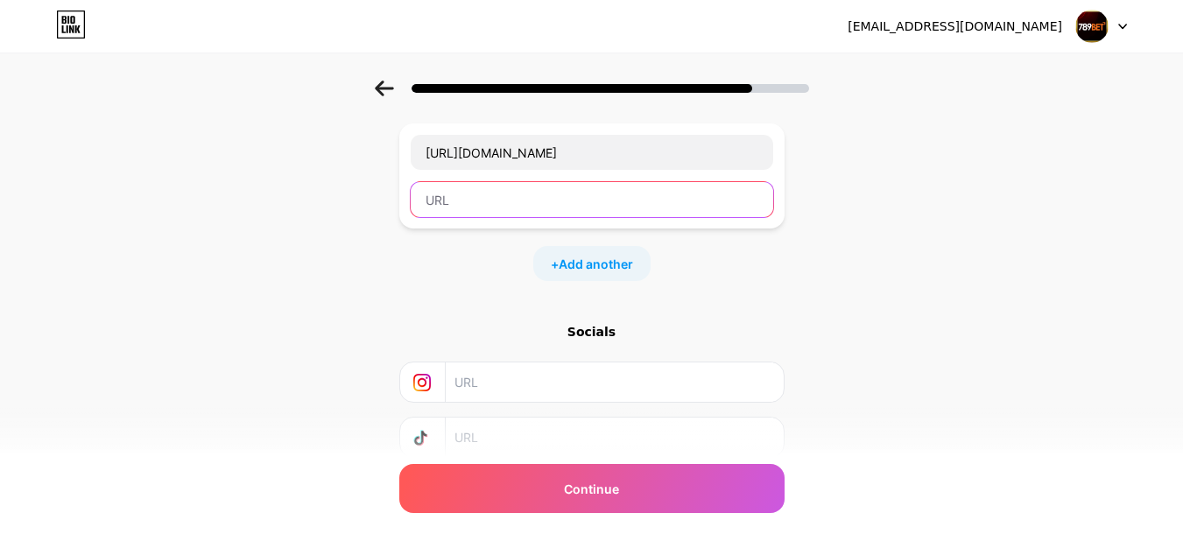
click at [497, 200] on input "text" at bounding box center [592, 199] width 362 height 35
paste input "[URL][DOMAIN_NAME]"
type input "[URL][DOMAIN_NAME]"
click at [596, 267] on span "Add another" at bounding box center [596, 264] width 74 height 18
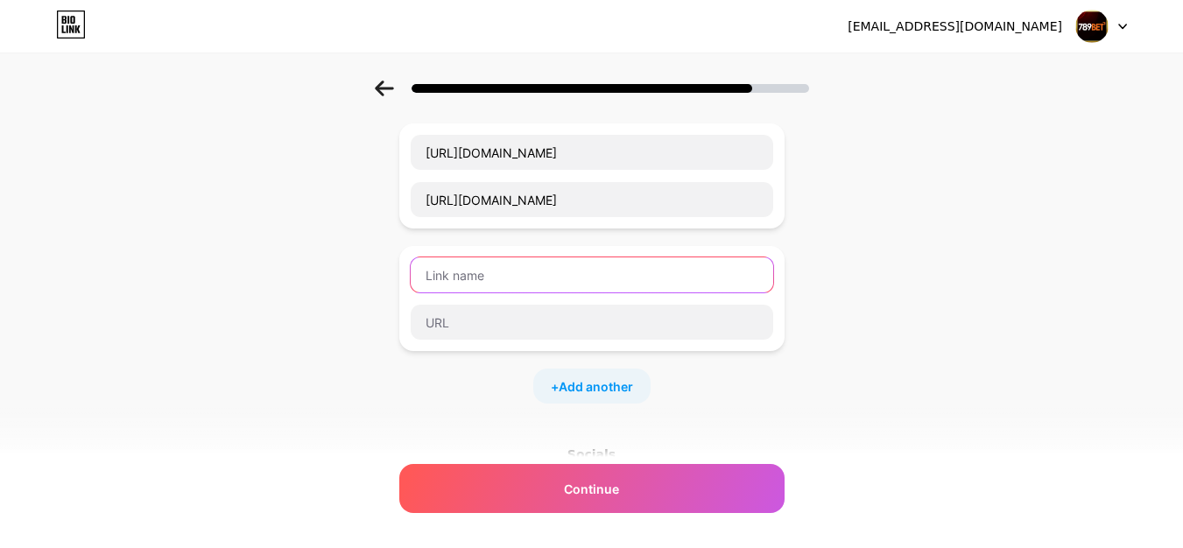
click at [554, 266] on input "text" at bounding box center [592, 274] width 362 height 35
paste input "[URL][DOMAIN_NAME]"
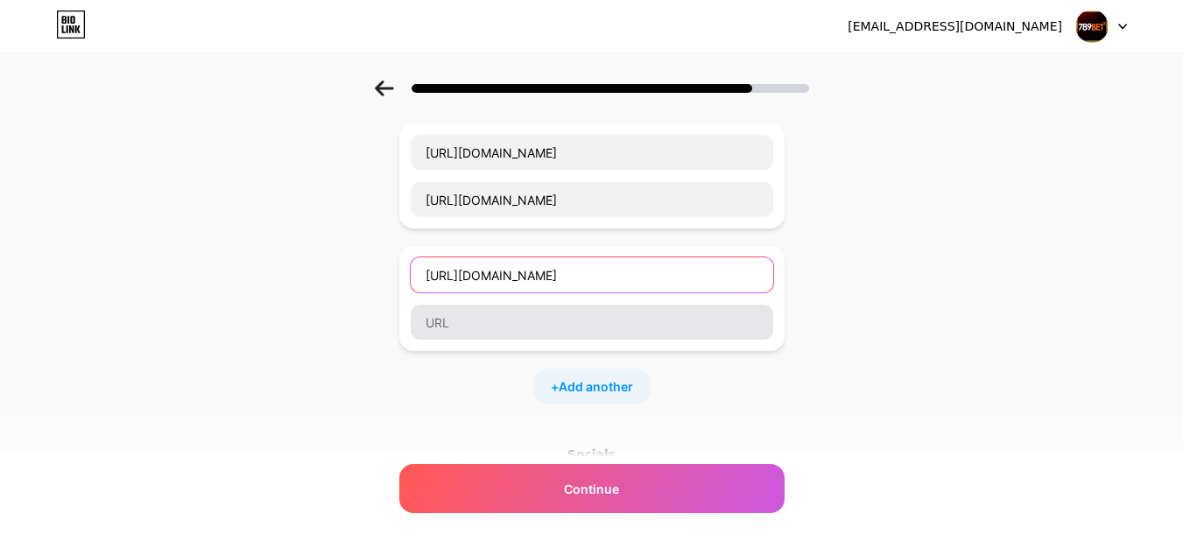
type input "[URL][DOMAIN_NAME]"
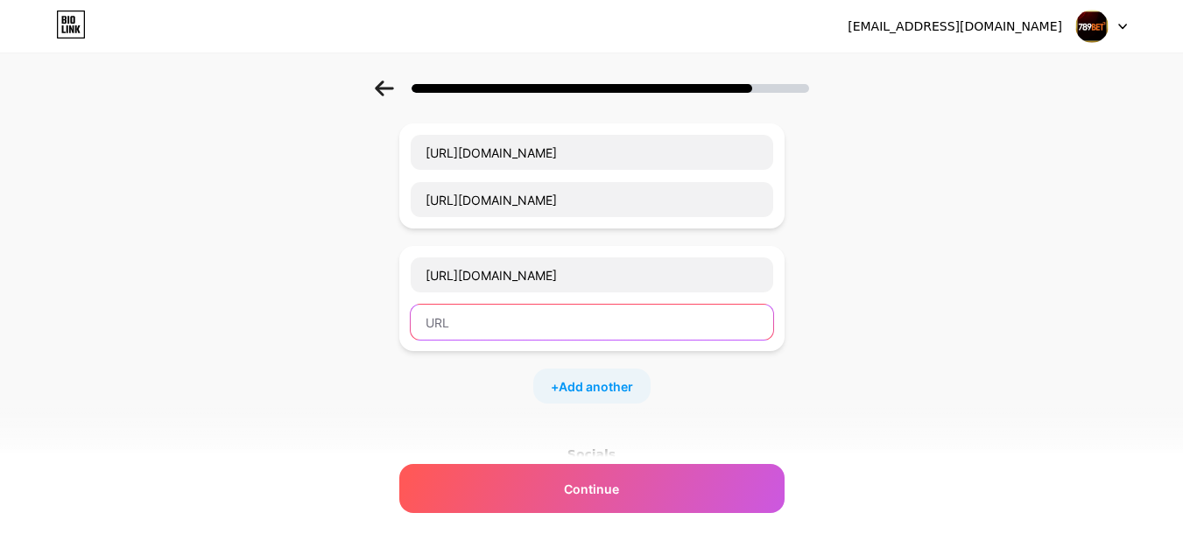
click at [493, 321] on input "text" at bounding box center [592, 322] width 362 height 35
paste input "[URL][DOMAIN_NAME]"
type input "[URL][DOMAIN_NAME]"
click at [587, 393] on span "Add another" at bounding box center [596, 386] width 74 height 18
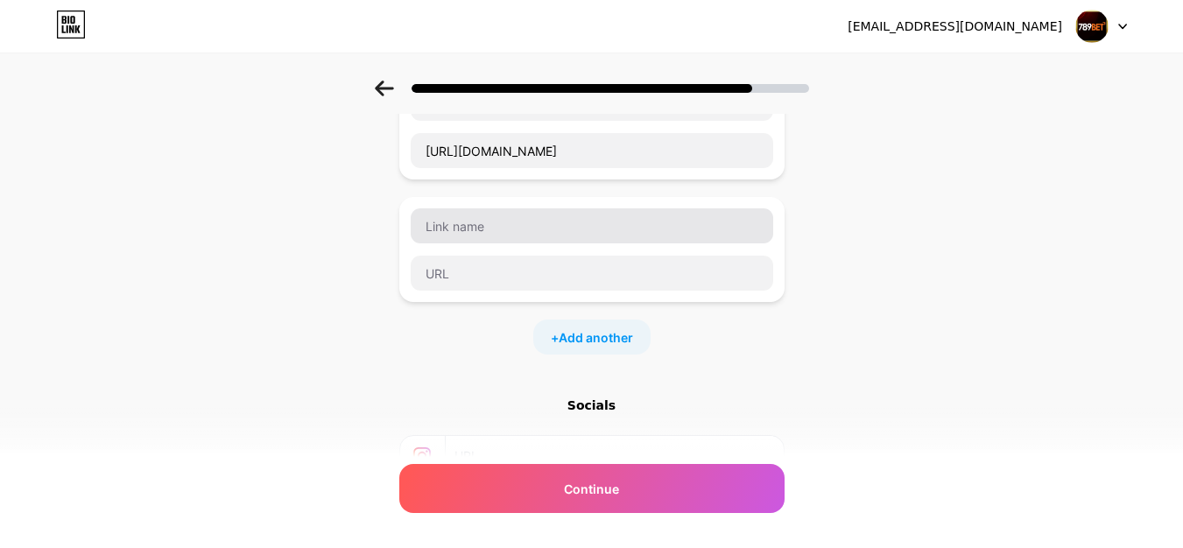
scroll to position [1006, 0]
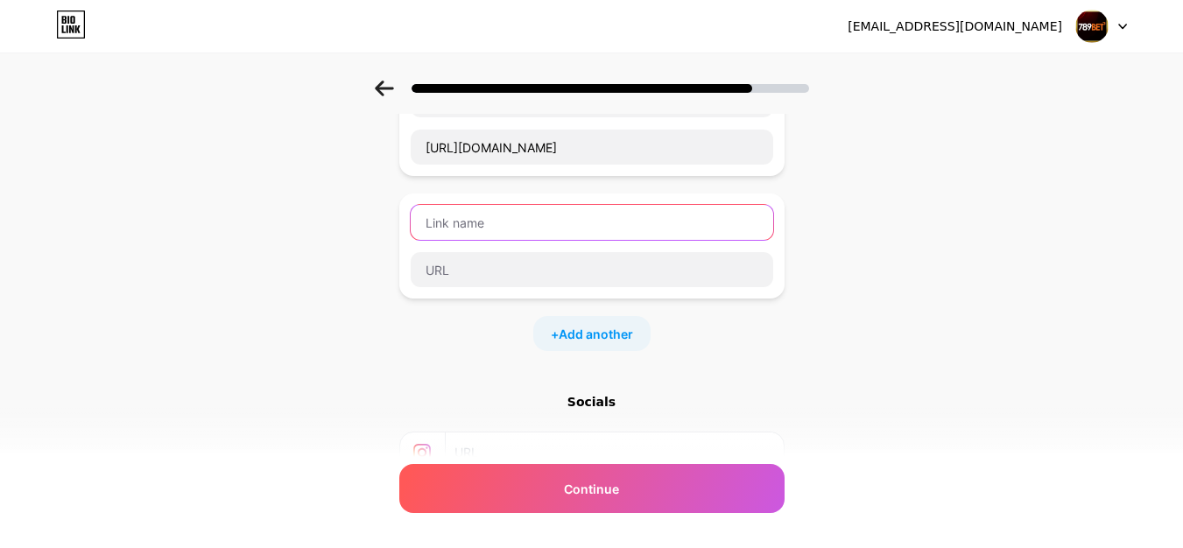
click at [541, 222] on input "text" at bounding box center [592, 222] width 362 height 35
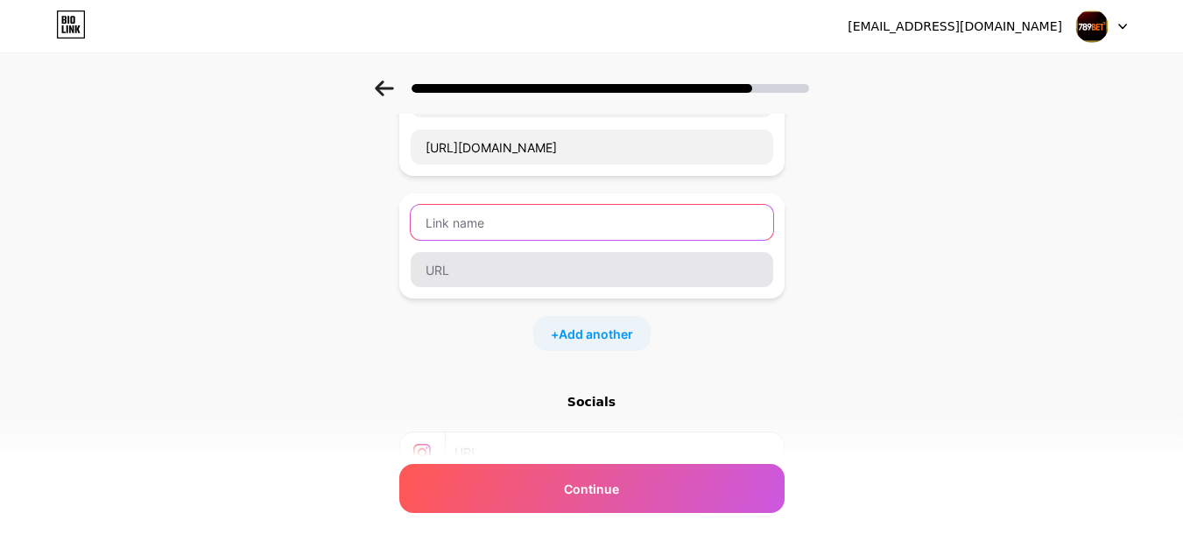
paste input "[URL][DOMAIN_NAME][PERSON_NAME]"
type input "[URL][DOMAIN_NAME][PERSON_NAME]"
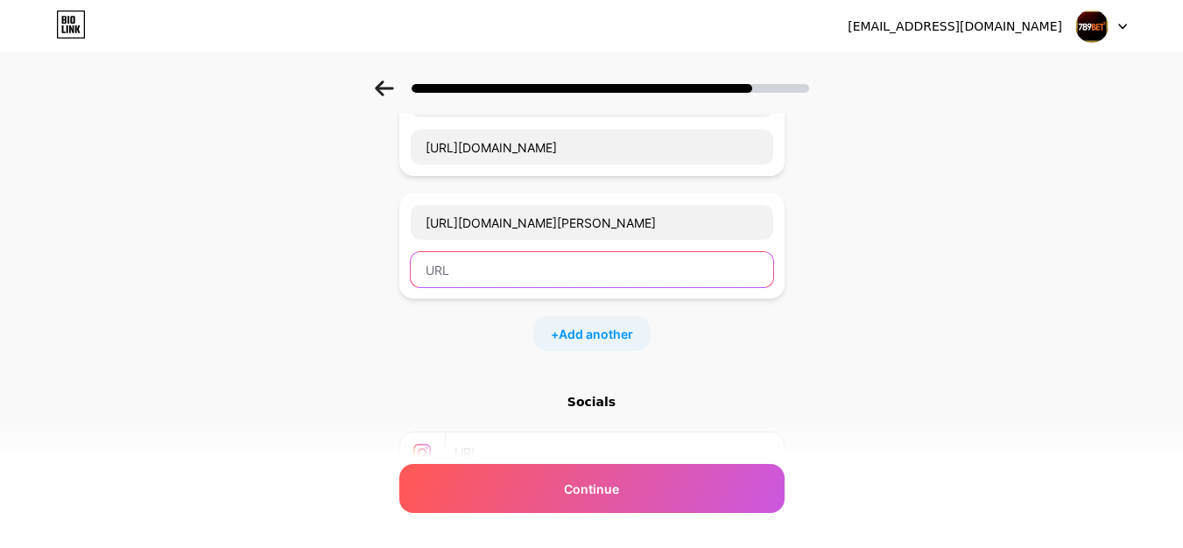
paste input "[URL][DOMAIN_NAME][PERSON_NAME]"
click at [510, 273] on input "text" at bounding box center [592, 269] width 362 height 35
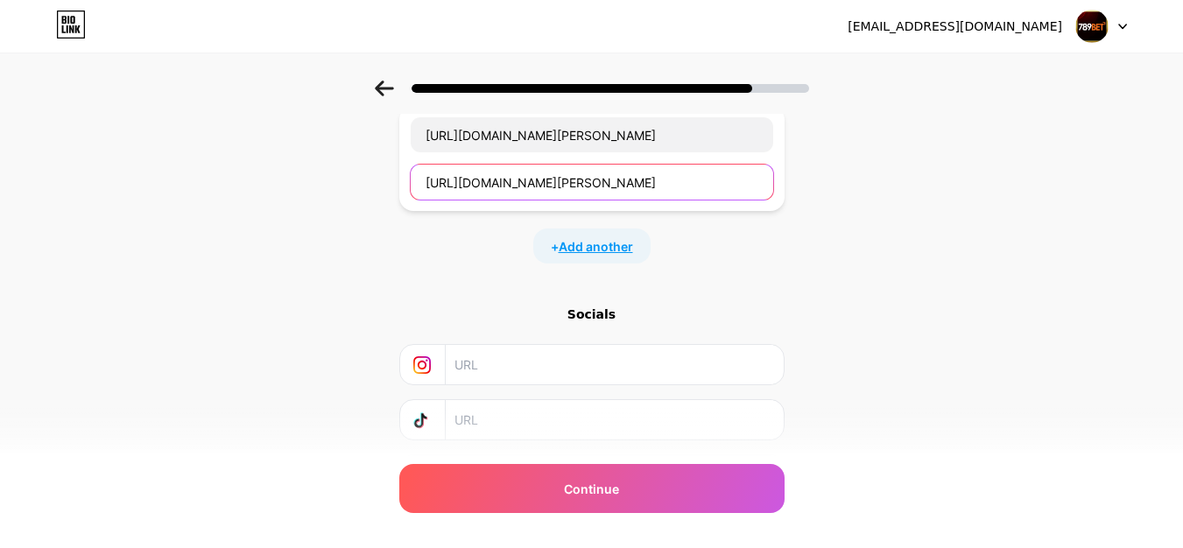
type input "[URL][DOMAIN_NAME][PERSON_NAME]"
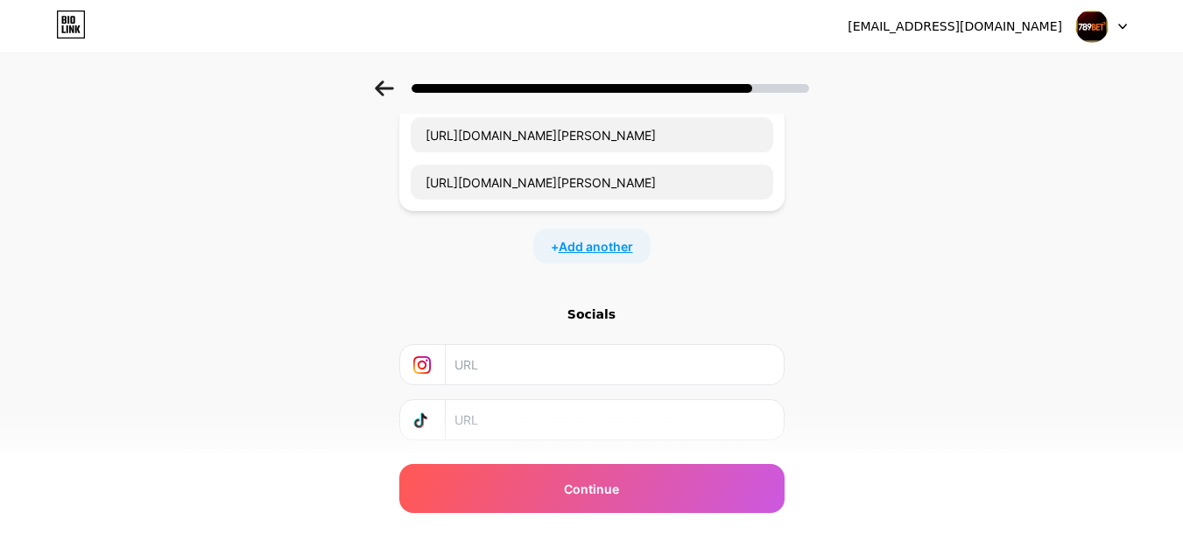
click at [609, 248] on span "Add another" at bounding box center [596, 246] width 74 height 18
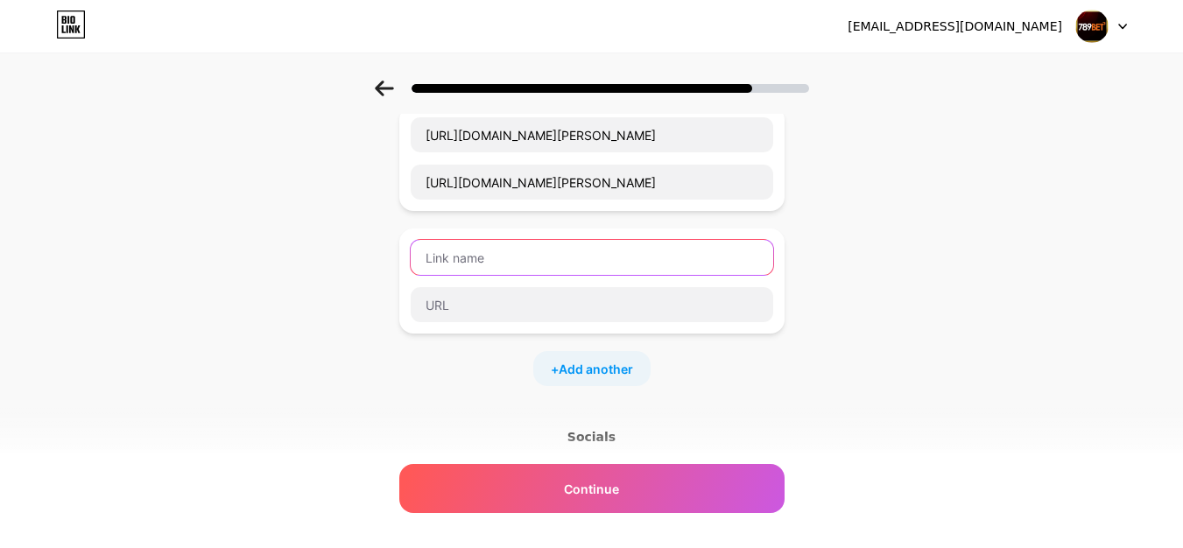
click at [476, 257] on input "text" at bounding box center [592, 257] width 362 height 35
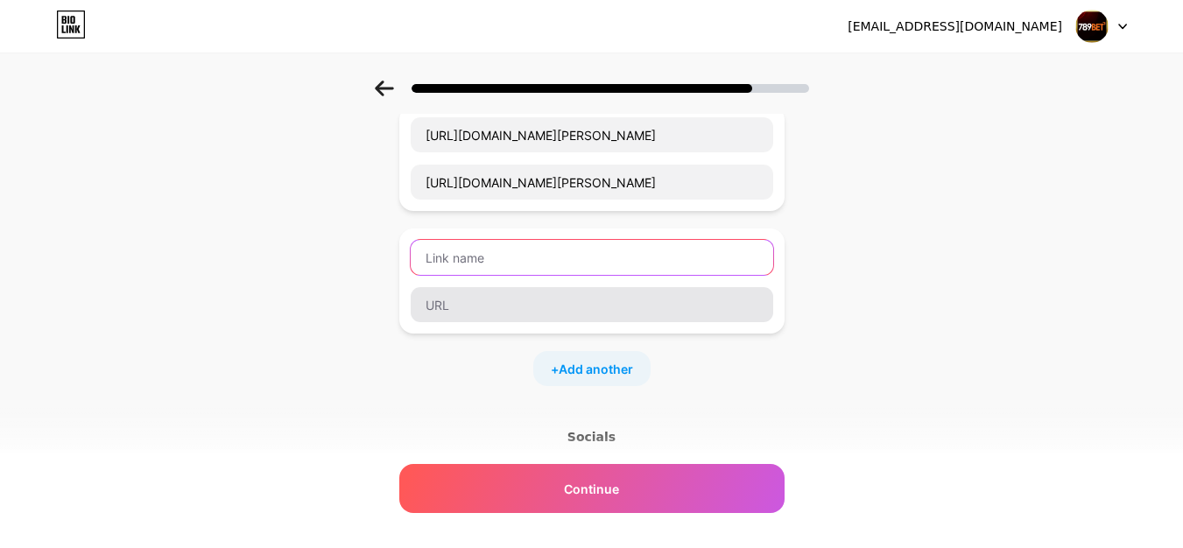
paste input "[URL][DOMAIN_NAME]"
type input "[URL][DOMAIN_NAME]"
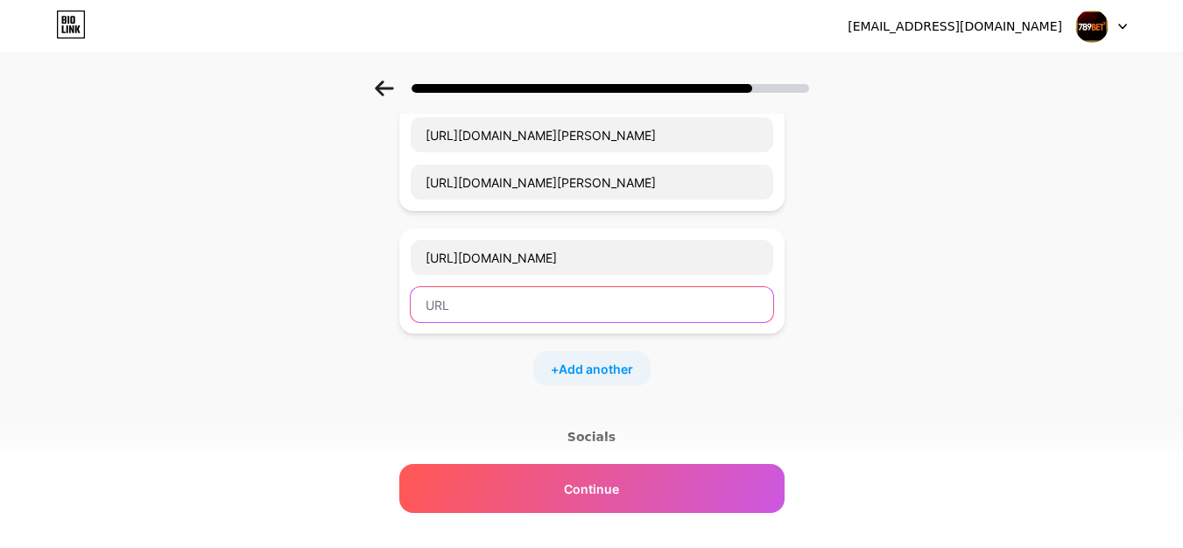
click at [478, 311] on input "text" at bounding box center [592, 304] width 362 height 35
paste input "[URL][DOMAIN_NAME]"
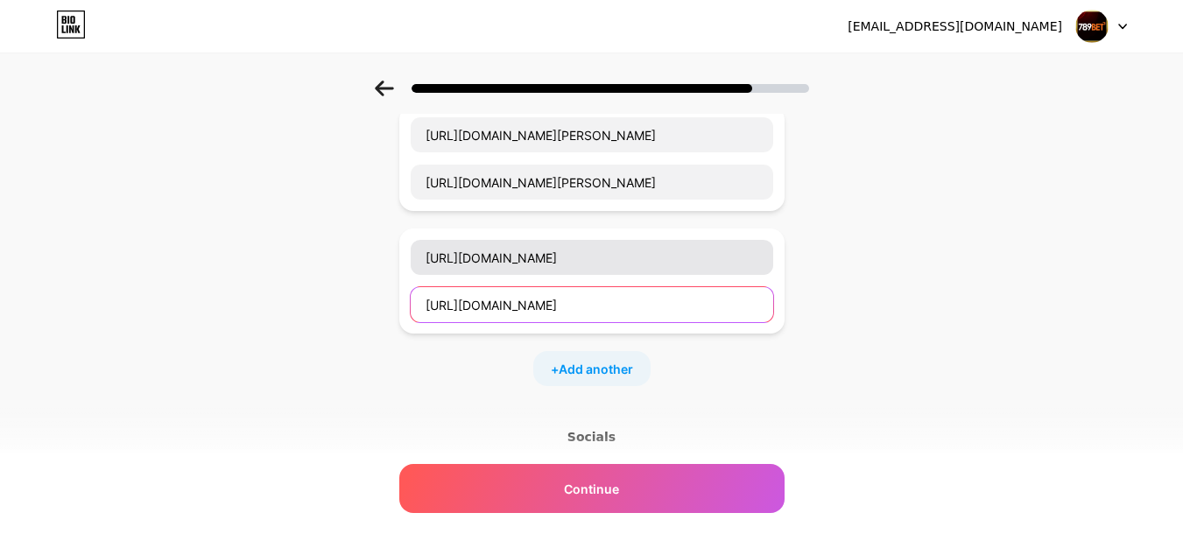
type input "[URL][DOMAIN_NAME]"
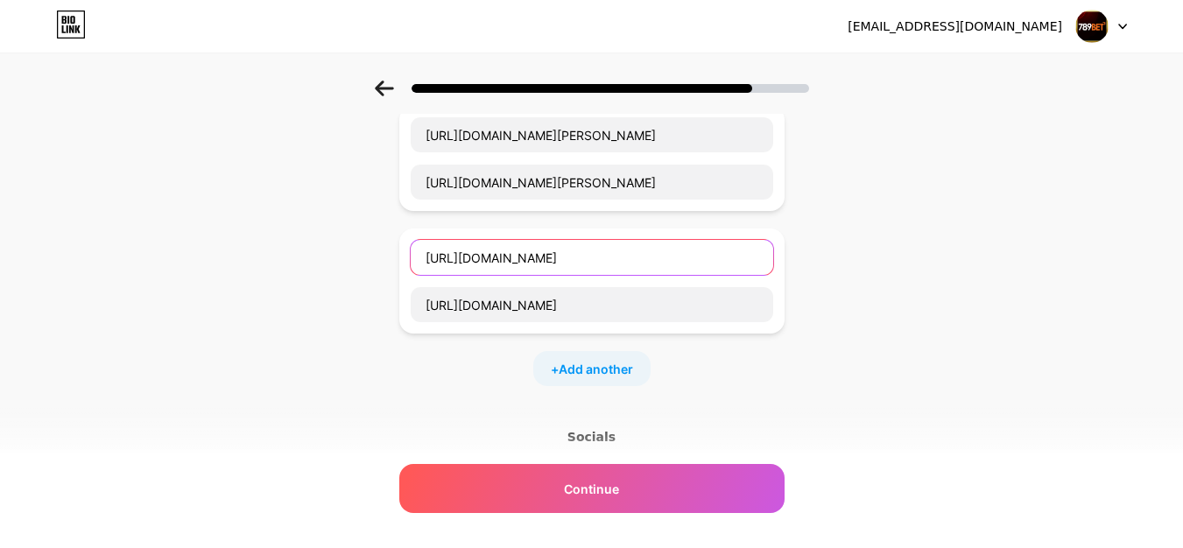
click at [645, 265] on input "[URL][DOMAIN_NAME]" at bounding box center [592, 257] width 362 height 35
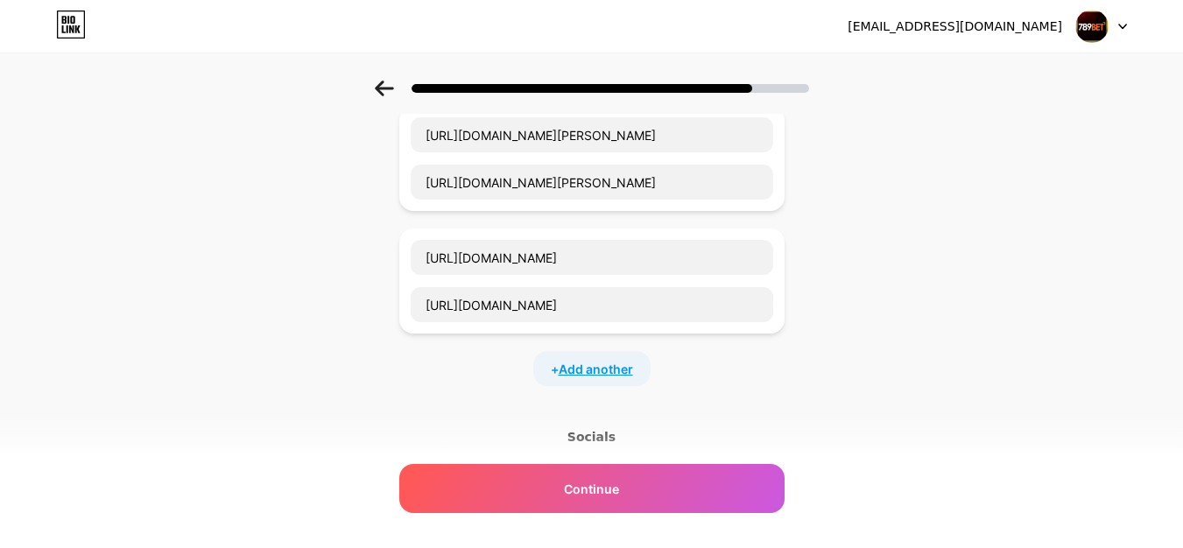
click at [618, 374] on span "Add another" at bounding box center [596, 369] width 74 height 18
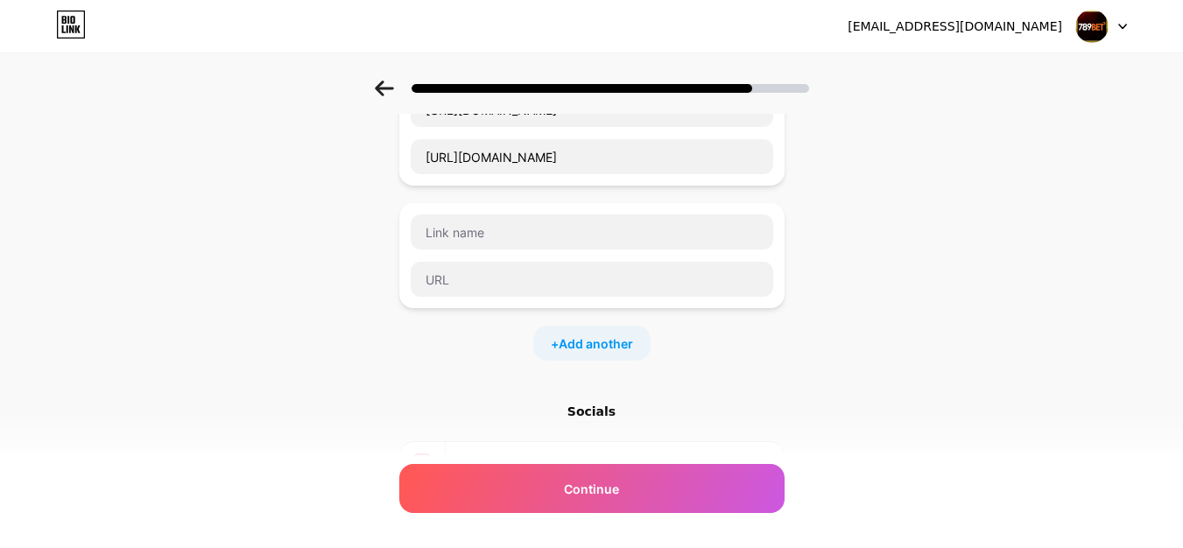
scroll to position [1269, 0]
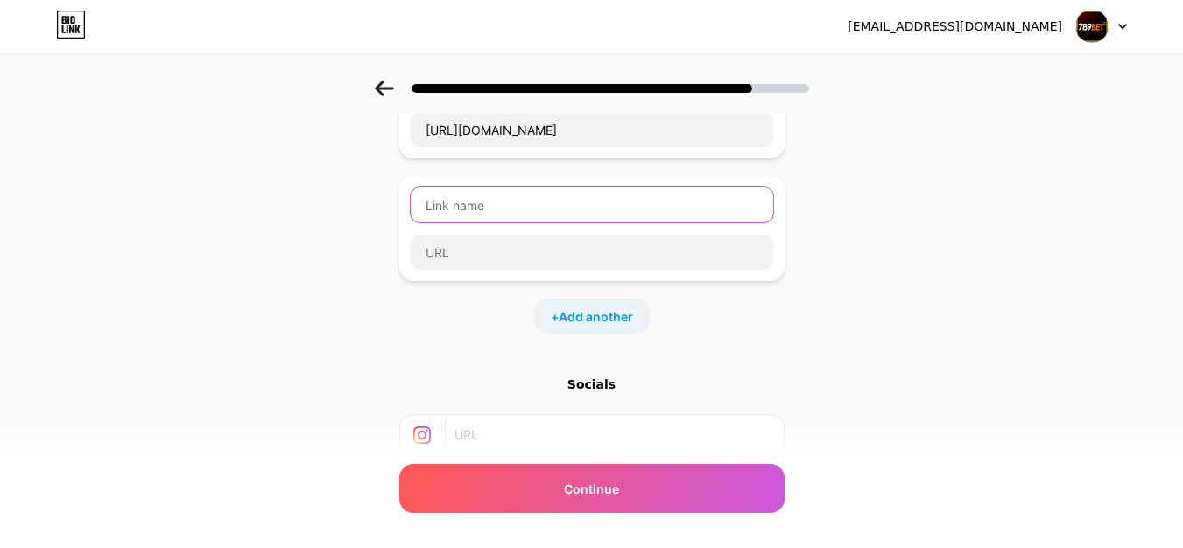
click at [496, 210] on input "text" at bounding box center [592, 204] width 362 height 35
paste input "[URL][DOMAIN_NAME]"
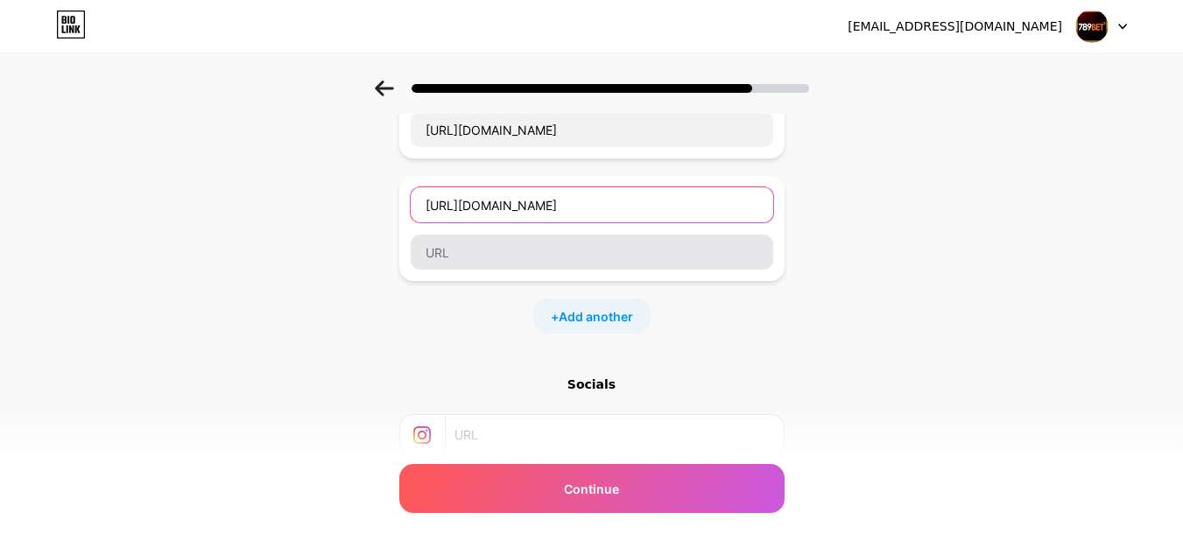
type input "[URL][DOMAIN_NAME]"
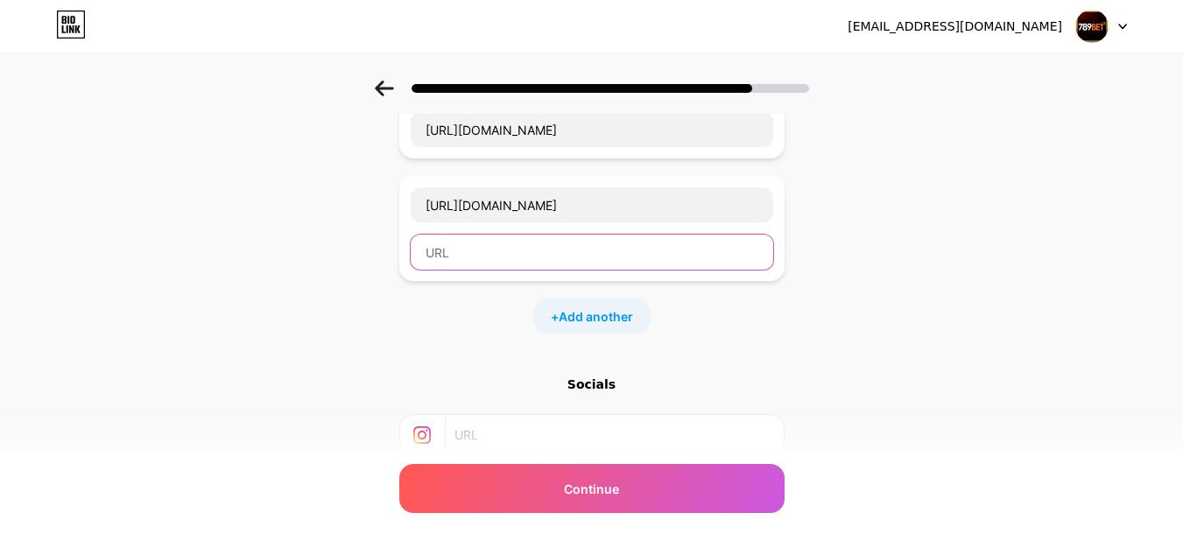
click at [467, 255] on input "text" at bounding box center [592, 252] width 362 height 35
paste input "[URL][DOMAIN_NAME]"
type input "[URL][DOMAIN_NAME]"
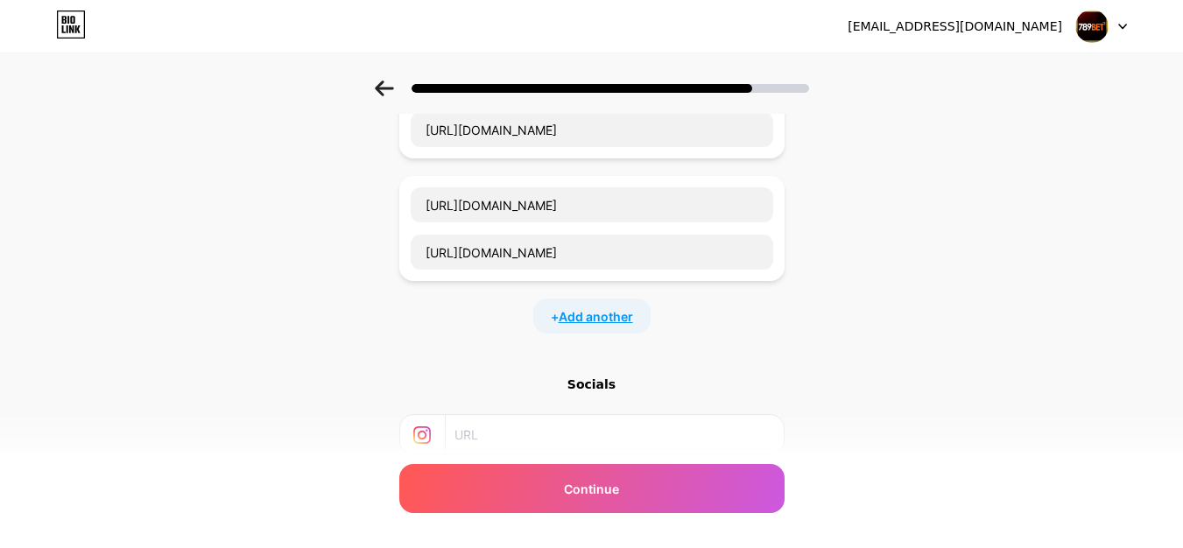
click at [583, 319] on span "Add another" at bounding box center [596, 316] width 74 height 18
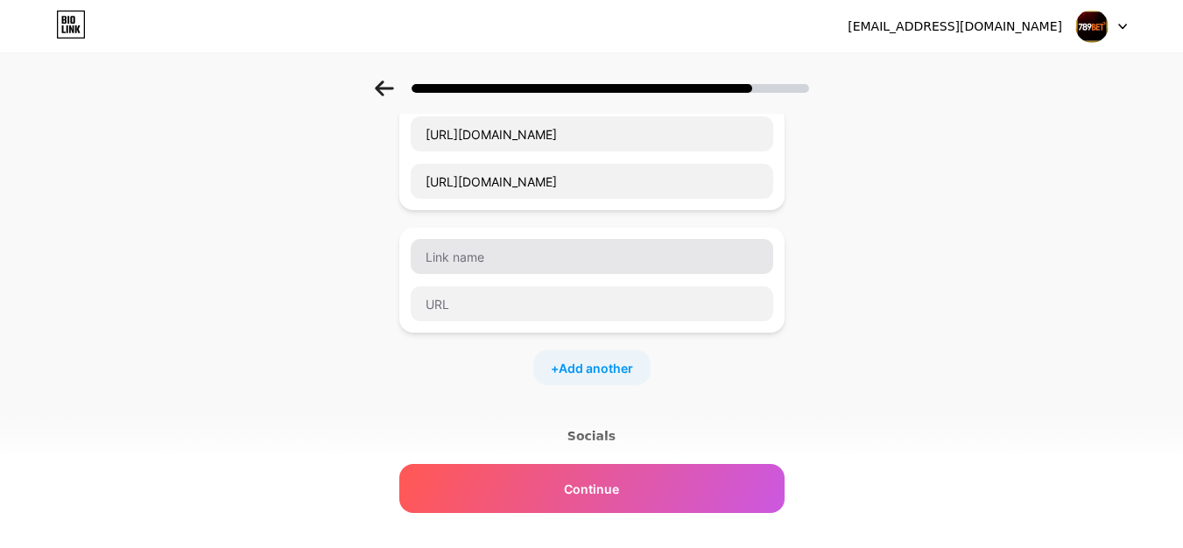
scroll to position [1444, 0]
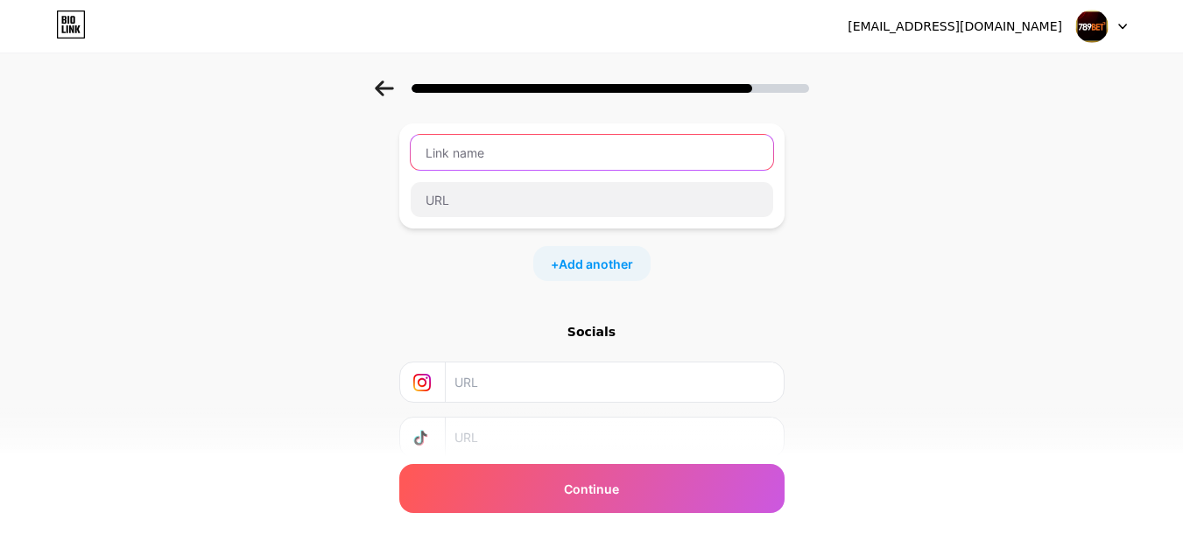
click at [446, 151] on input "text" at bounding box center [592, 152] width 362 height 35
paste input "[URL][DOMAIN_NAME]"
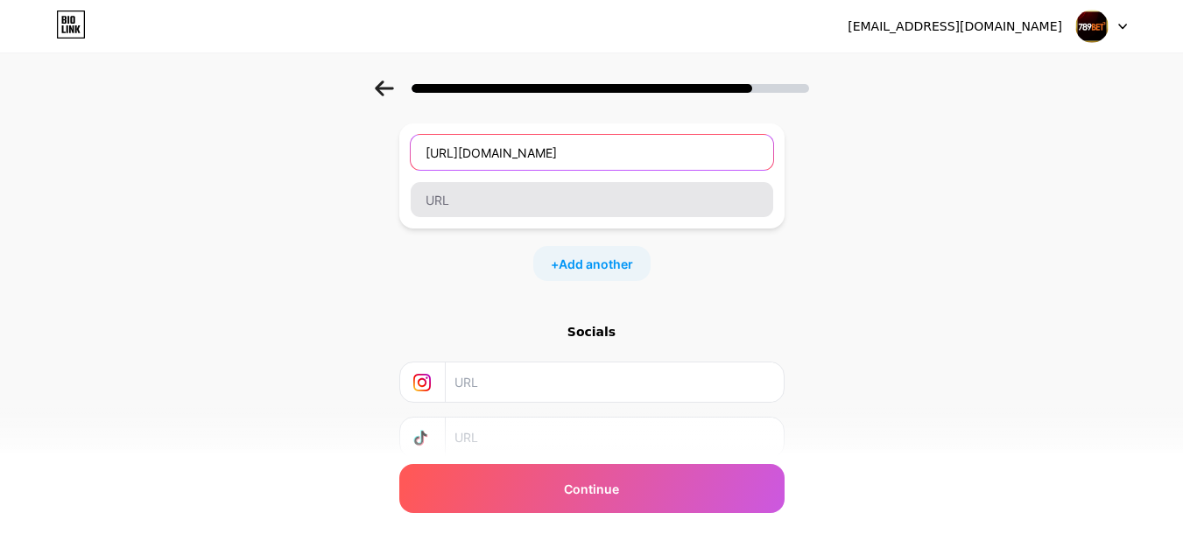
type input "[URL][DOMAIN_NAME]"
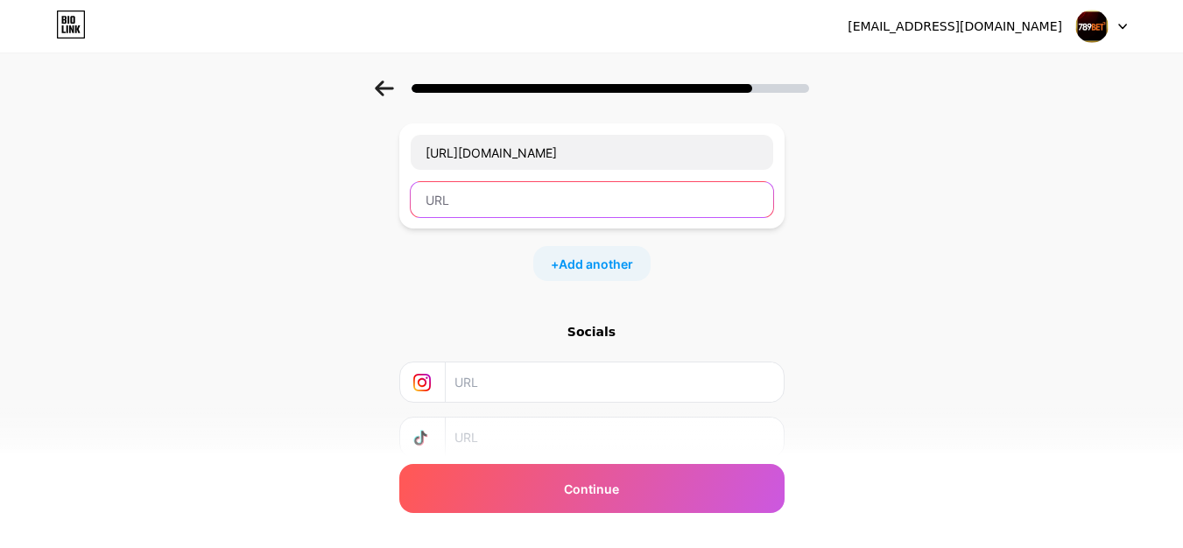
click at [473, 208] on input "text" at bounding box center [592, 199] width 362 height 35
paste input "[URL][DOMAIN_NAME]"
type input "[URL][DOMAIN_NAME]"
click at [594, 265] on span "Add another" at bounding box center [596, 264] width 74 height 18
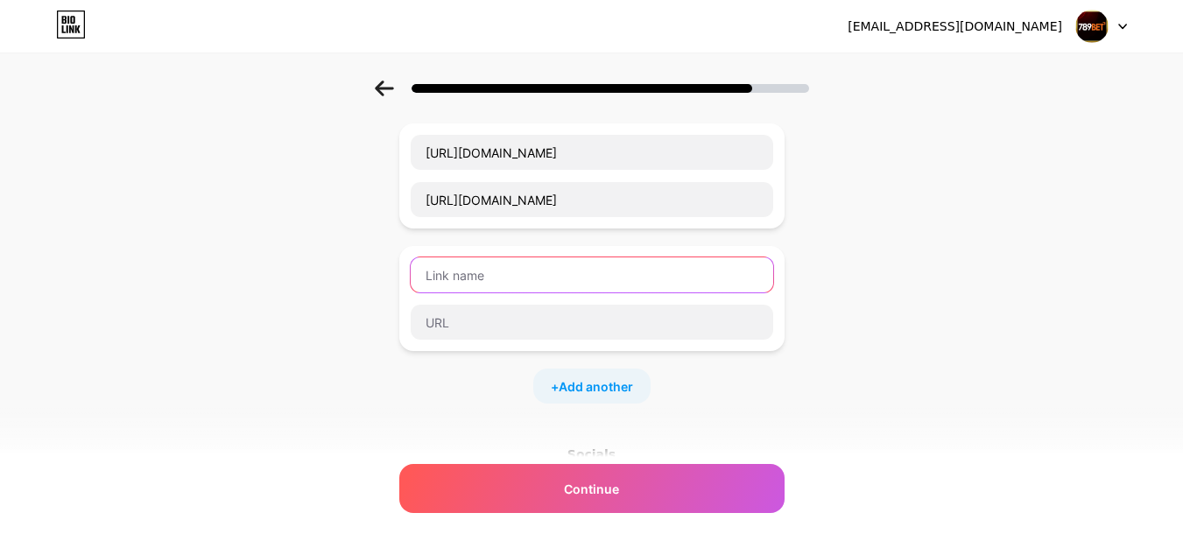
click at [462, 263] on input "text" at bounding box center [592, 274] width 362 height 35
paste input "[URL][DOMAIN_NAME]"
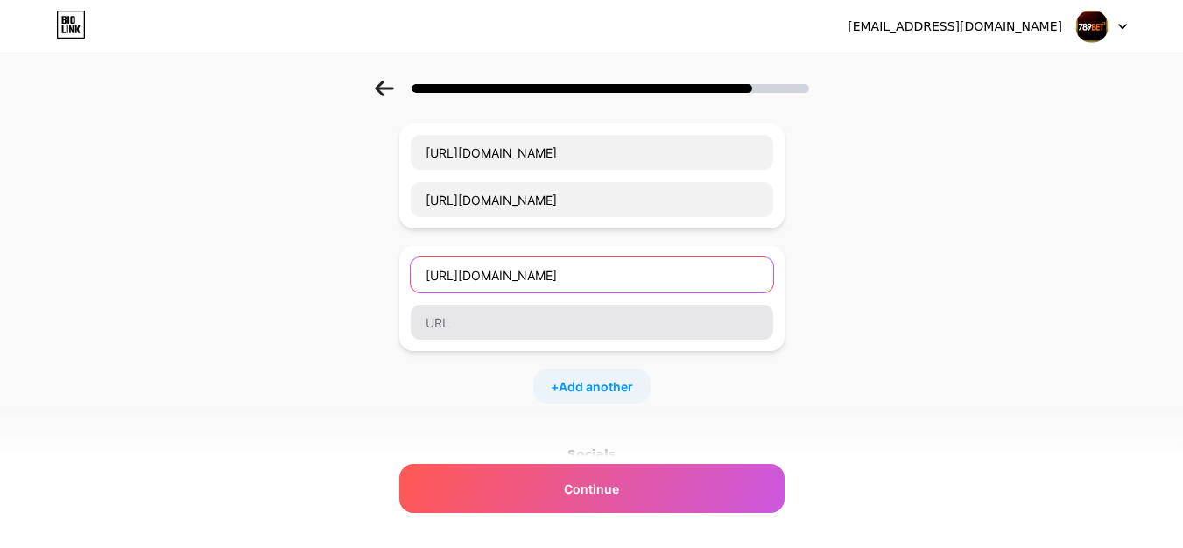
type input "[URL][DOMAIN_NAME]"
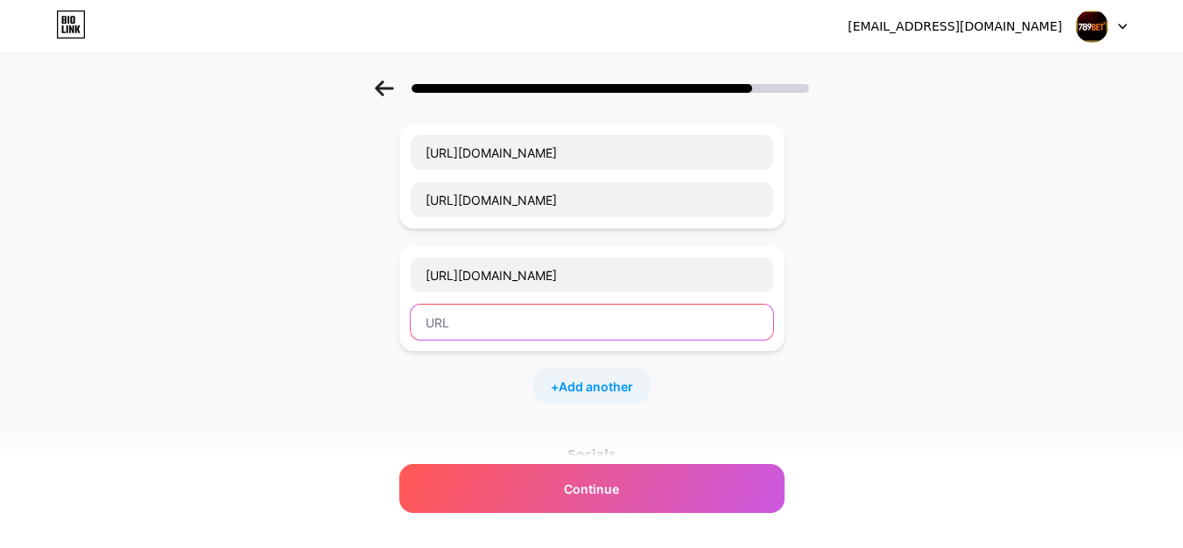
click at [489, 322] on input "text" at bounding box center [592, 322] width 362 height 35
paste input "[URL][DOMAIN_NAME]"
type input "[URL][DOMAIN_NAME]"
click at [601, 377] on span "Add another" at bounding box center [596, 386] width 74 height 18
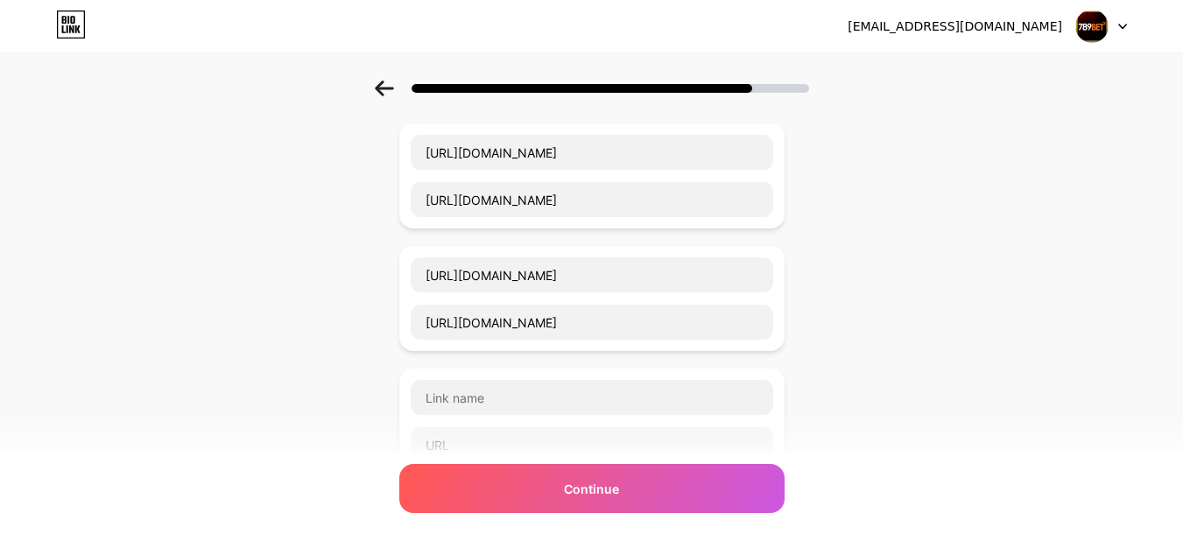
scroll to position [1531, 0]
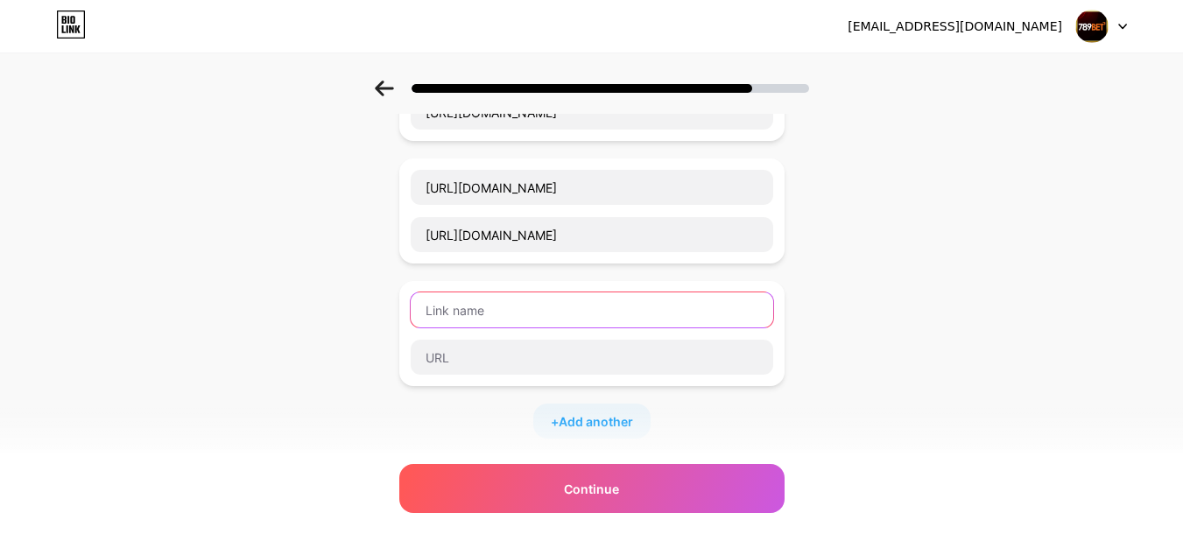
click at [537, 314] on input "text" at bounding box center [592, 309] width 362 height 35
paste input "[URL][DOMAIN_NAME]"
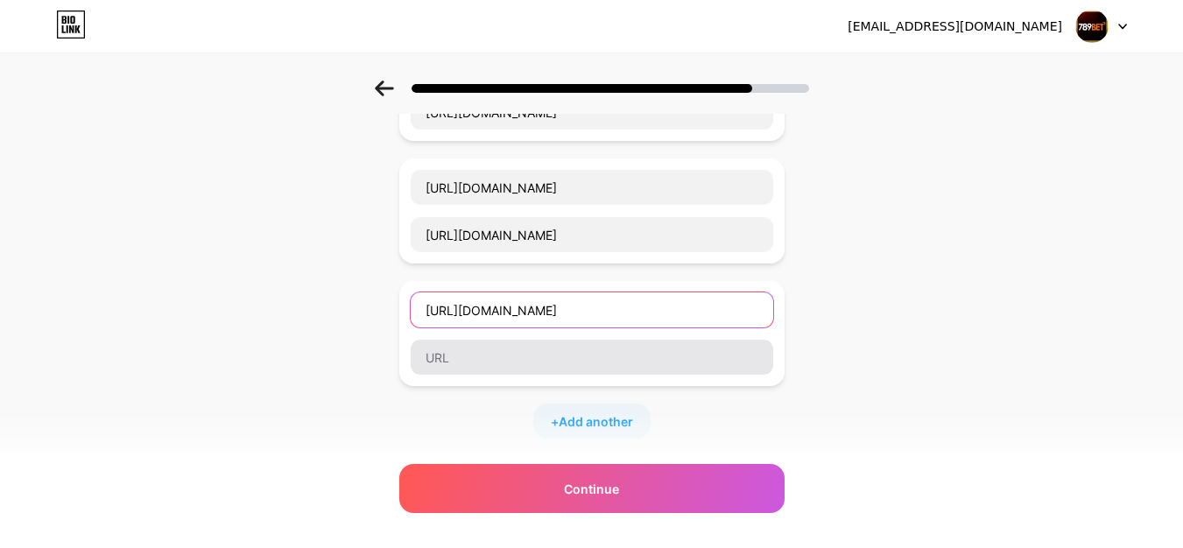
type input "[URL][DOMAIN_NAME]"
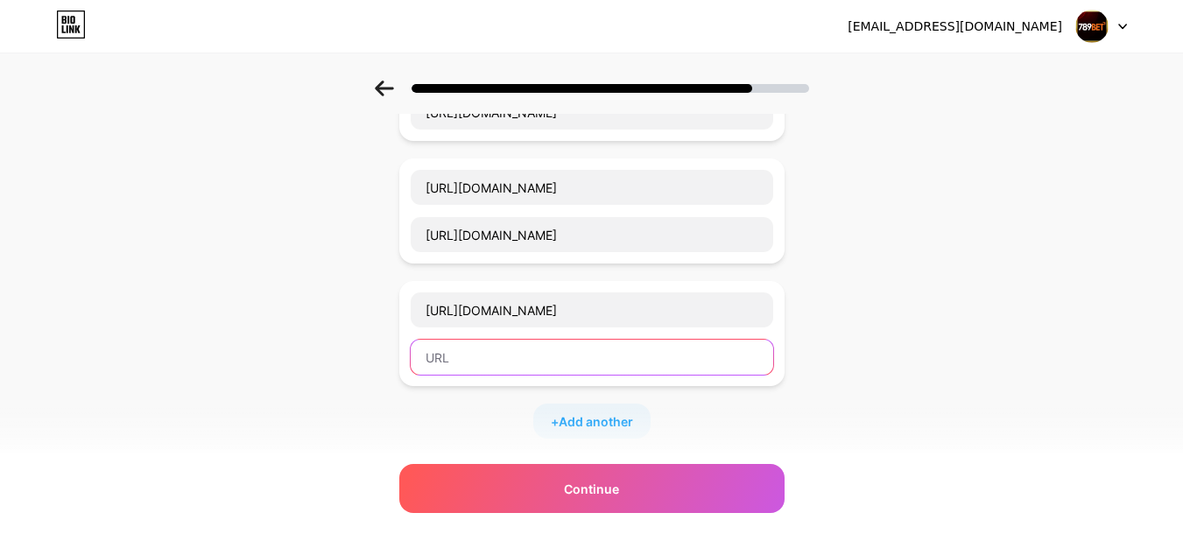
click at [489, 365] on input "text" at bounding box center [592, 357] width 362 height 35
paste input "[URL][DOMAIN_NAME]"
type input "[URL][DOMAIN_NAME]"
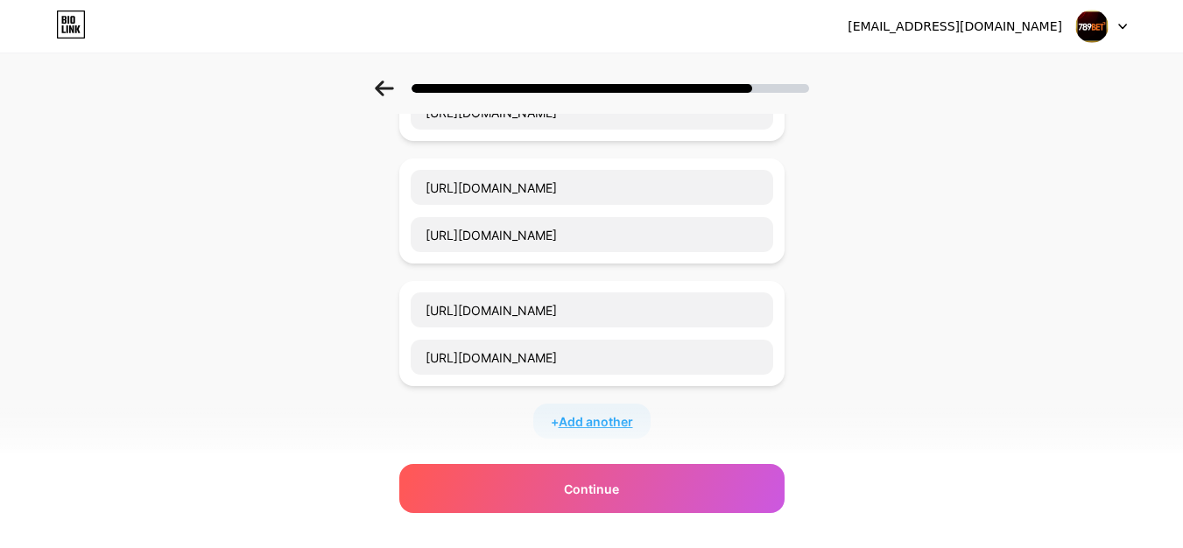
click at [586, 427] on span "Add another" at bounding box center [596, 421] width 74 height 18
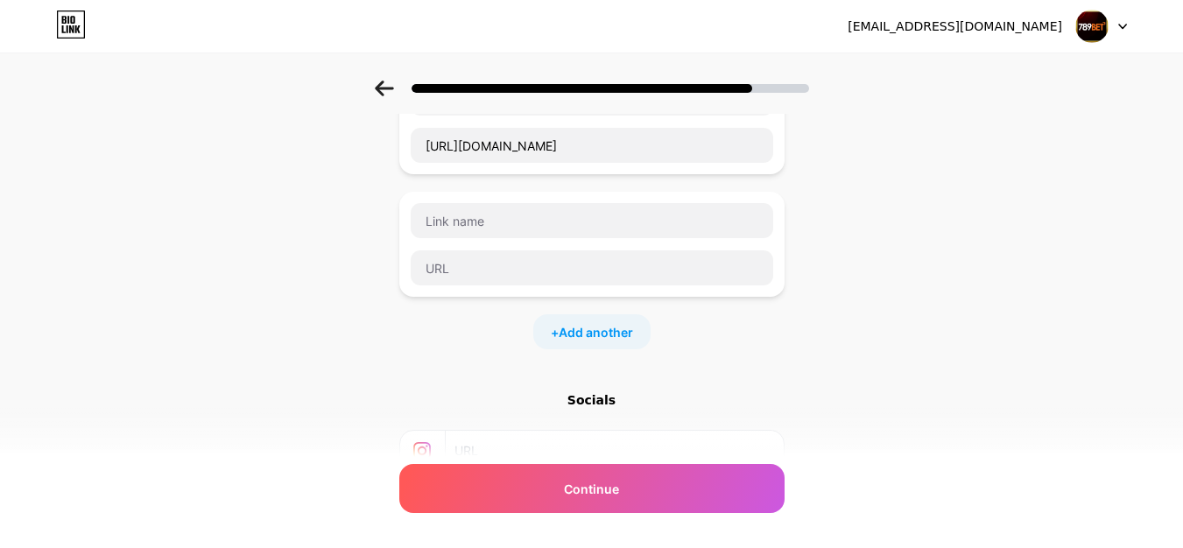
scroll to position [1794, 0]
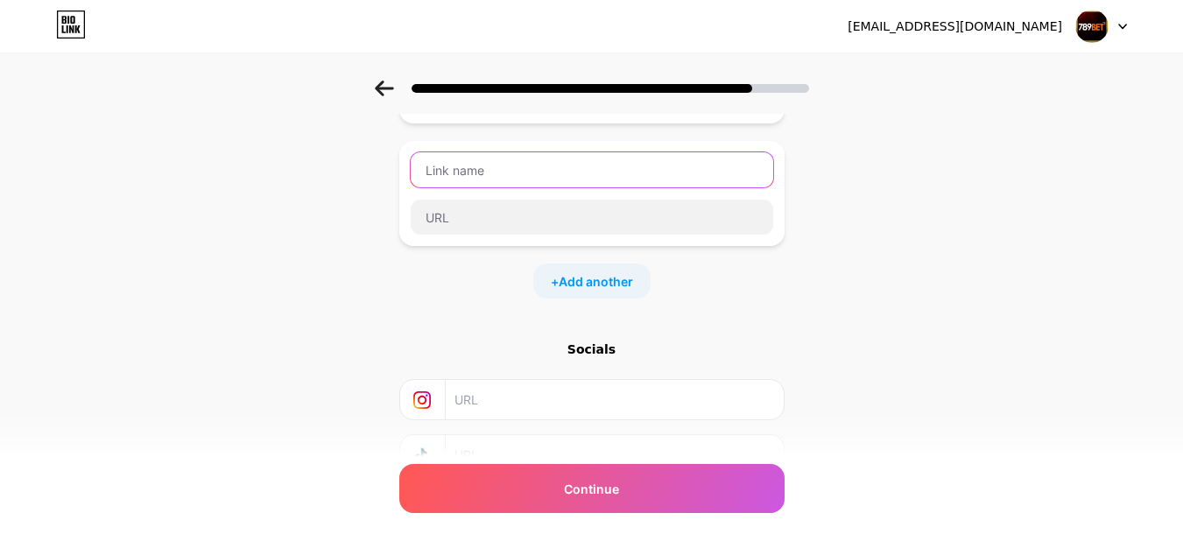
click at [485, 180] on input "text" at bounding box center [592, 169] width 362 height 35
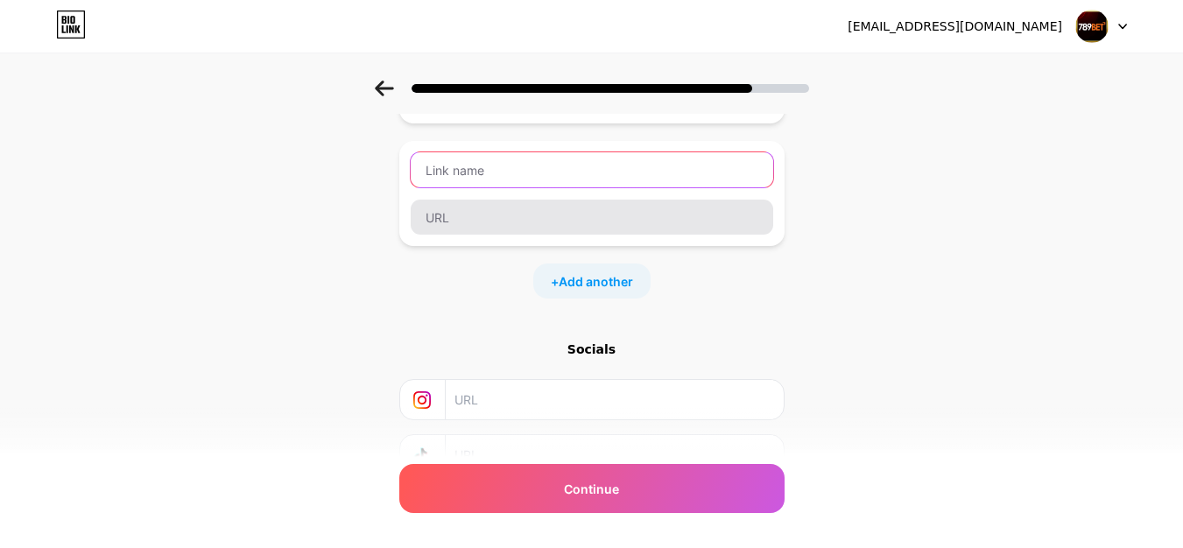
paste input "[URL][DOMAIN_NAME]"
type input "[URL][DOMAIN_NAME]"
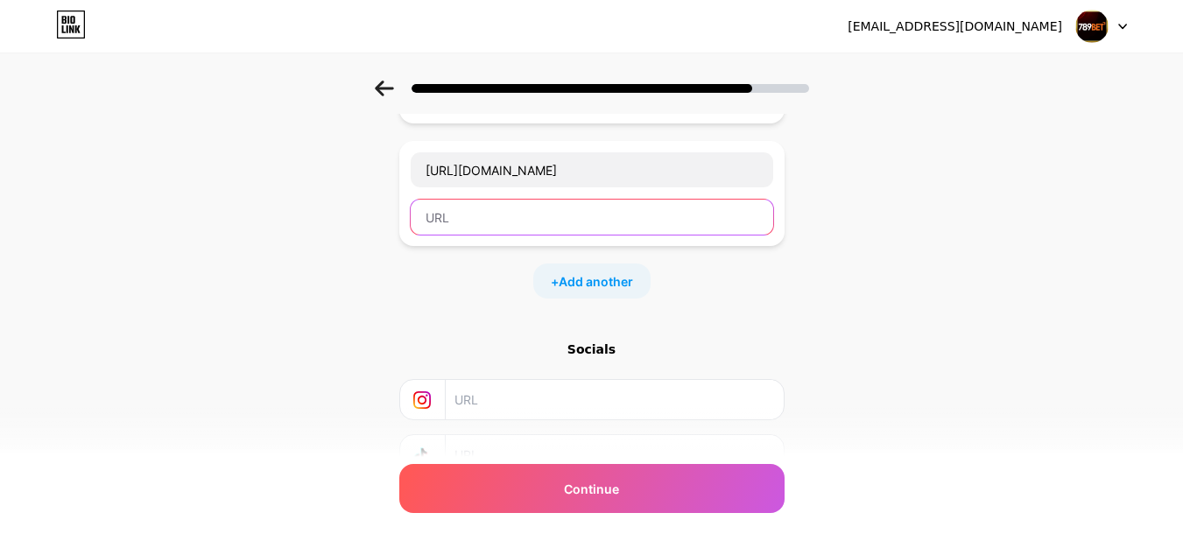
click at [482, 227] on input "text" at bounding box center [592, 217] width 362 height 35
paste input "[URL][DOMAIN_NAME]"
type input "[URL][DOMAIN_NAME]"
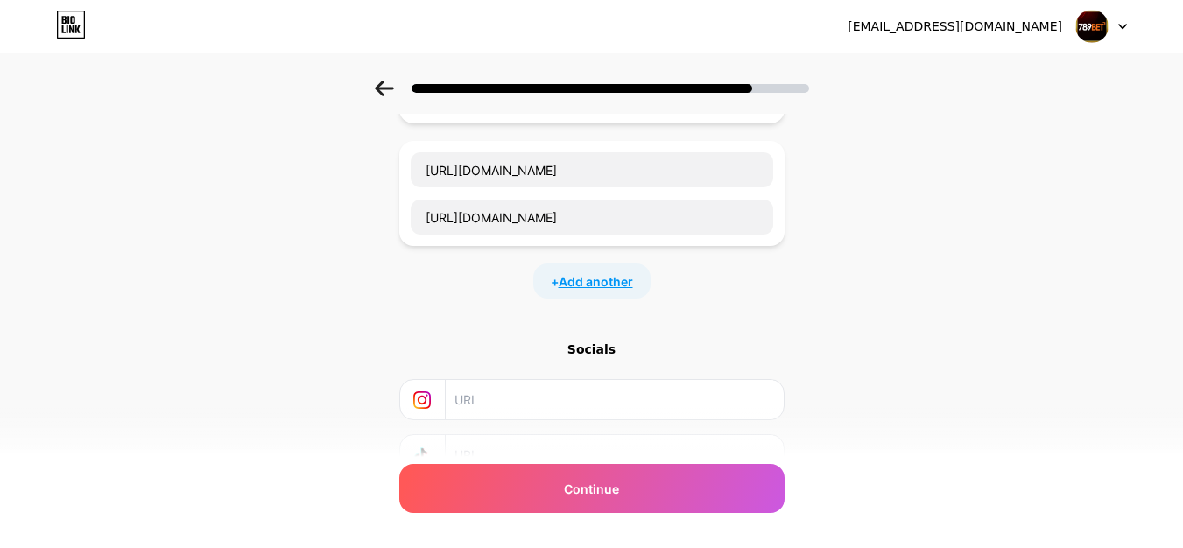
click at [604, 284] on span "Add another" at bounding box center [596, 281] width 74 height 18
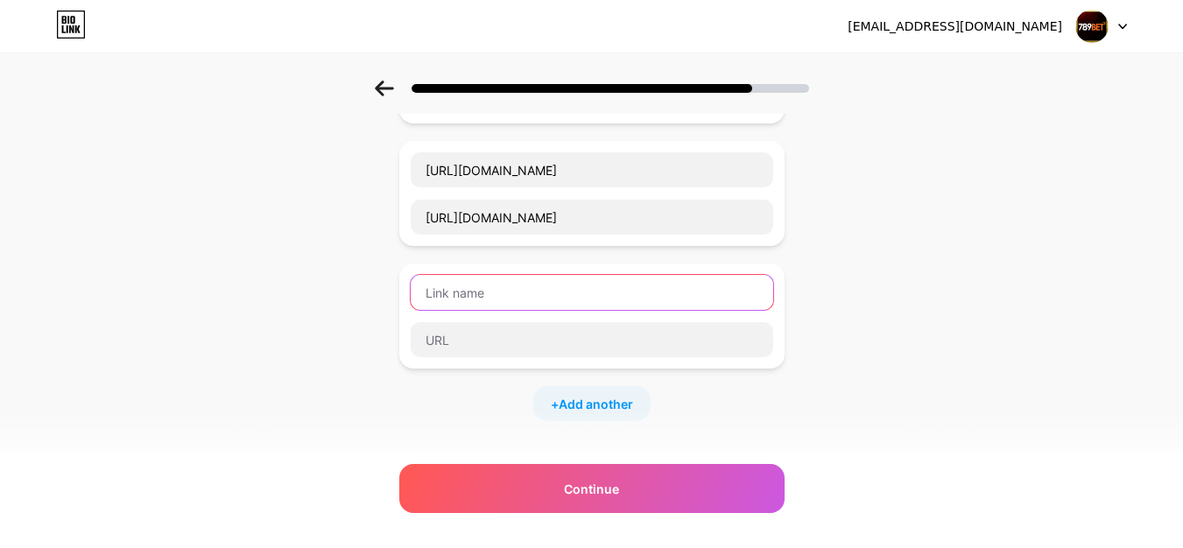
click at [477, 287] on input "text" at bounding box center [592, 292] width 362 height 35
paste input "[URL][DOMAIN_NAME][PERSON_NAME]"
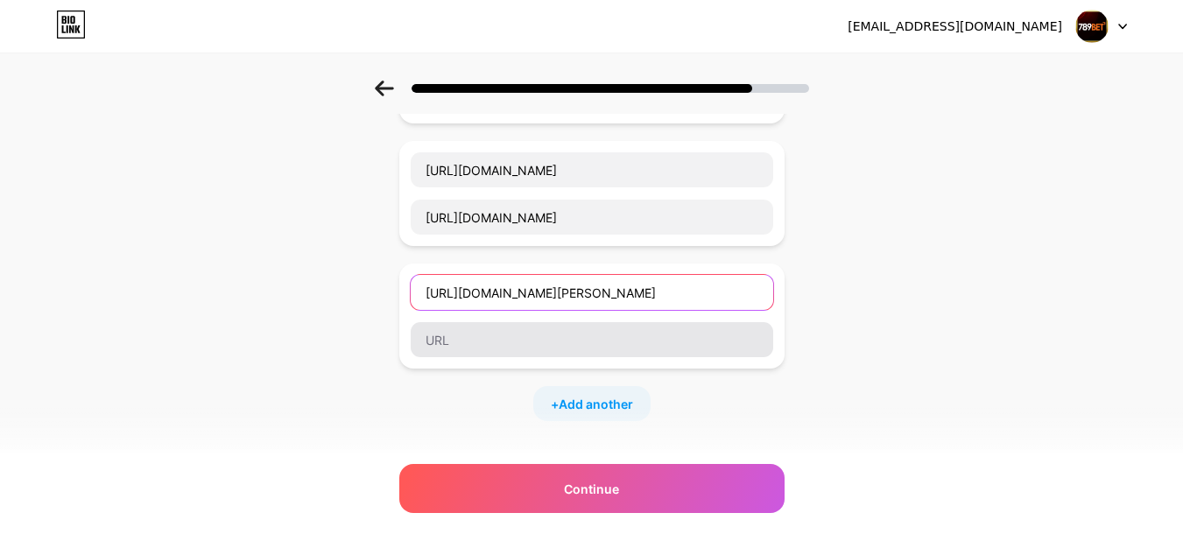
type input "[URL][DOMAIN_NAME][PERSON_NAME]"
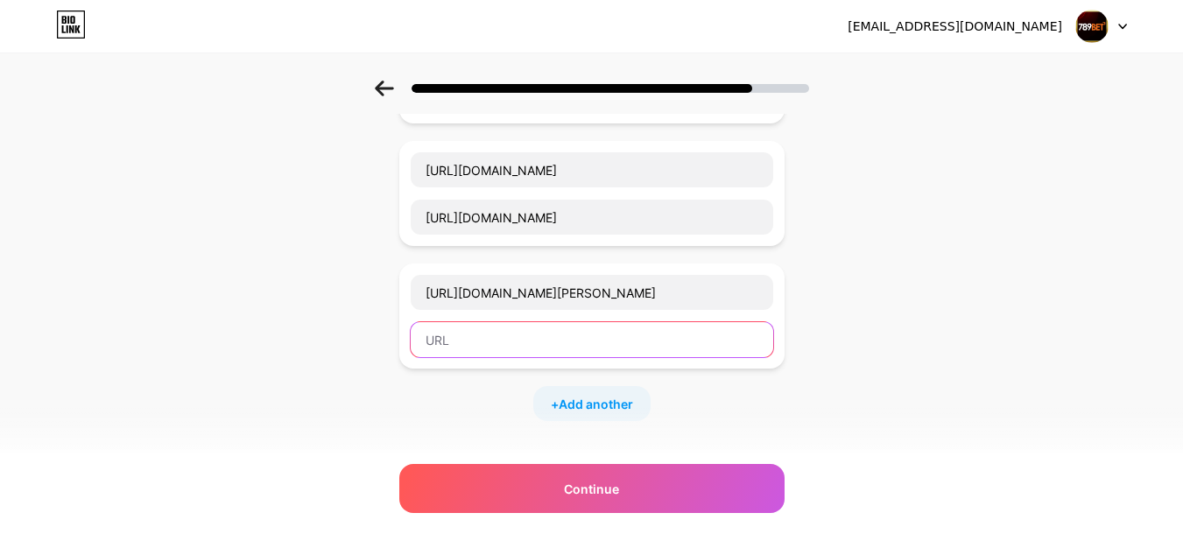
paste input "[URL][DOMAIN_NAME][PERSON_NAME]"
click at [471, 337] on input "text" at bounding box center [592, 339] width 362 height 35
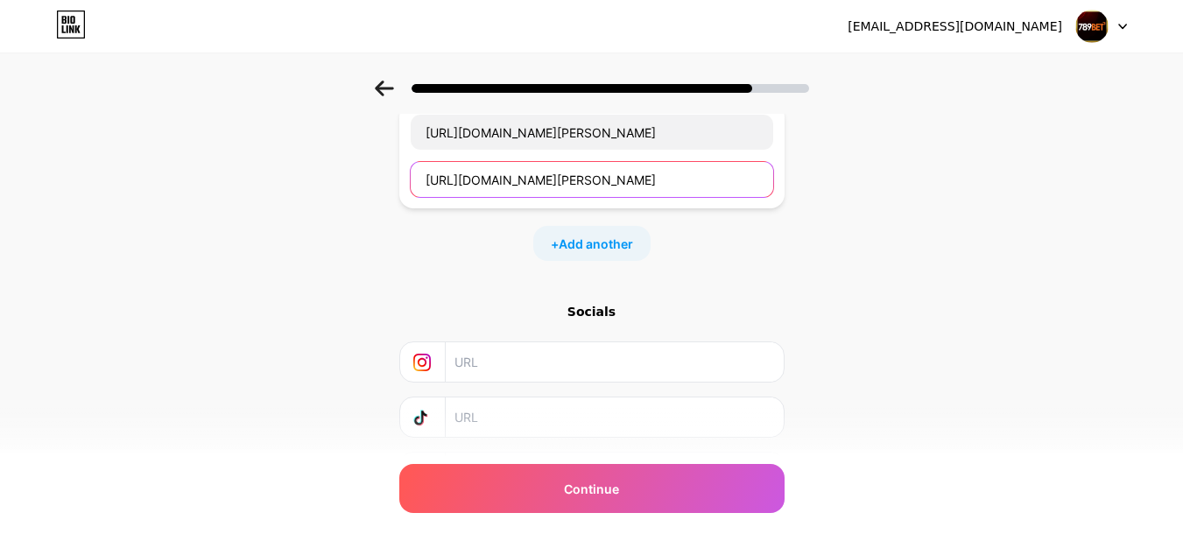
scroll to position [1969, 0]
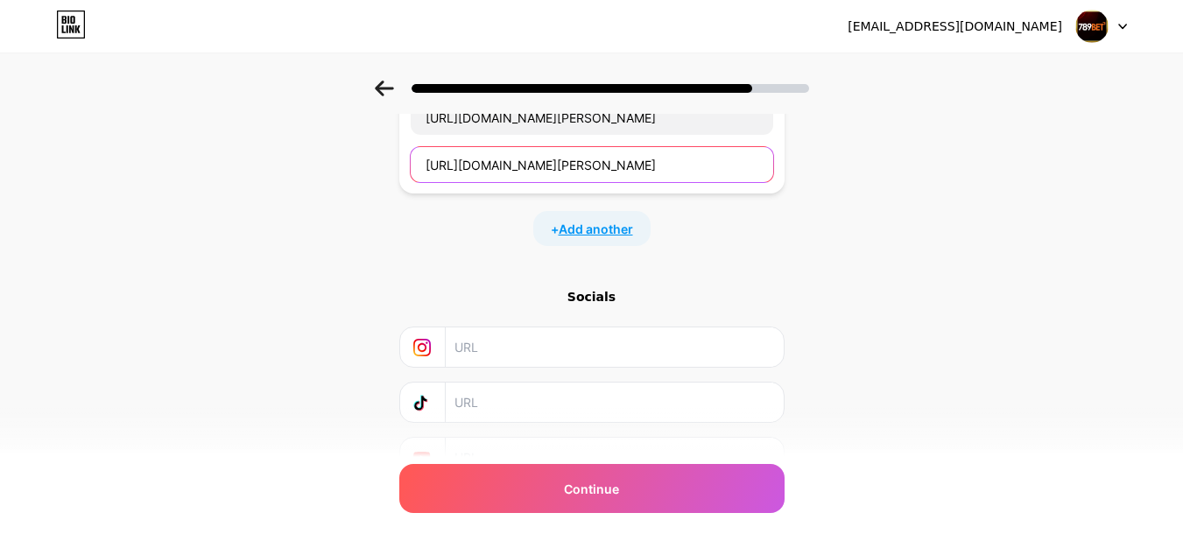
type input "[URL][DOMAIN_NAME][PERSON_NAME]"
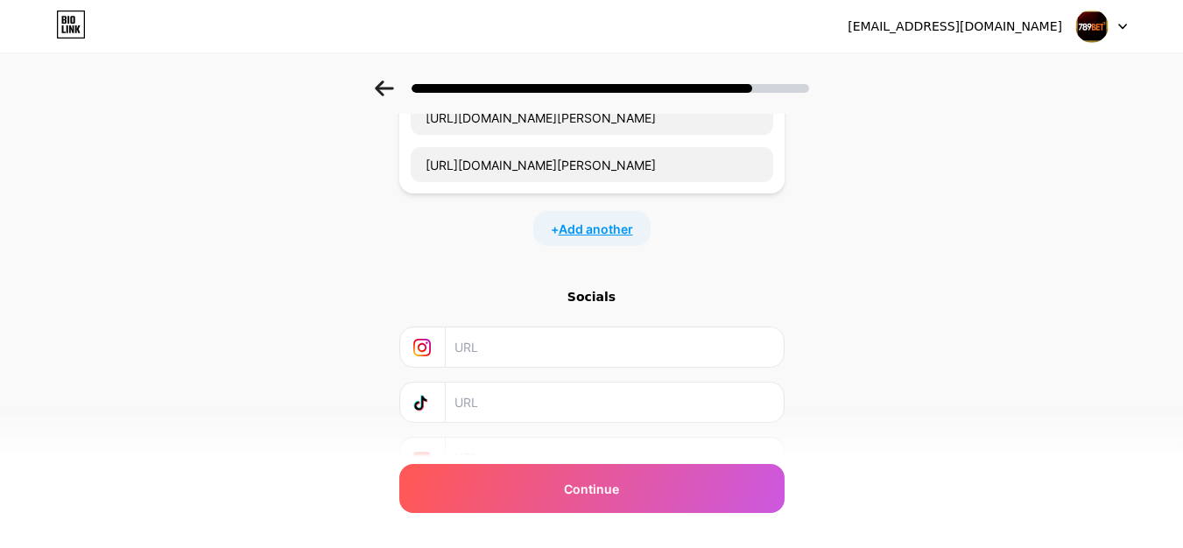
click at [619, 226] on span "Add another" at bounding box center [596, 229] width 74 height 18
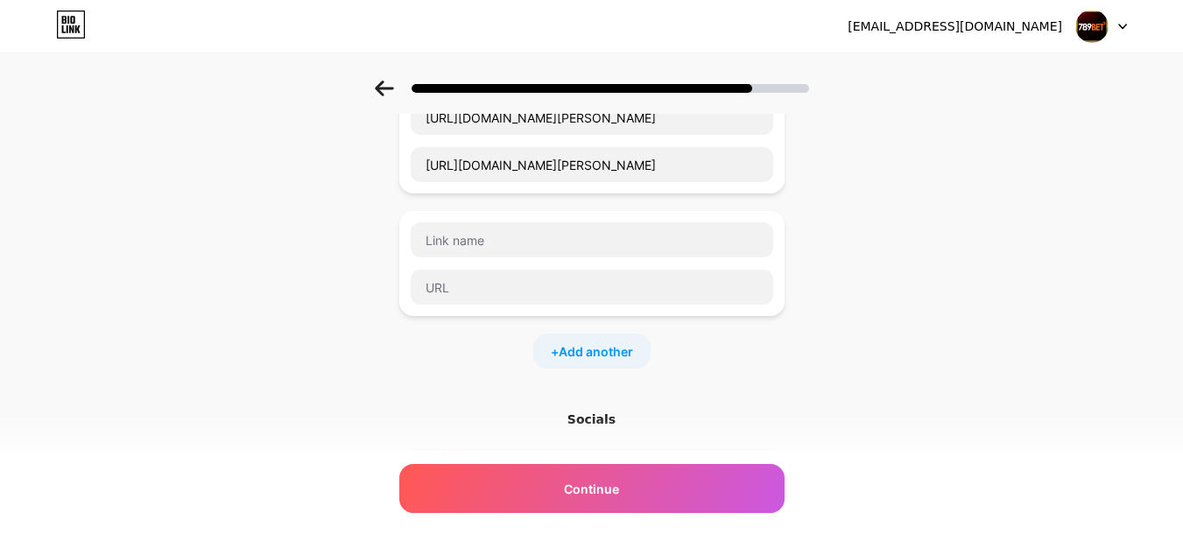
click at [503, 228] on input "text" at bounding box center [592, 239] width 362 height 35
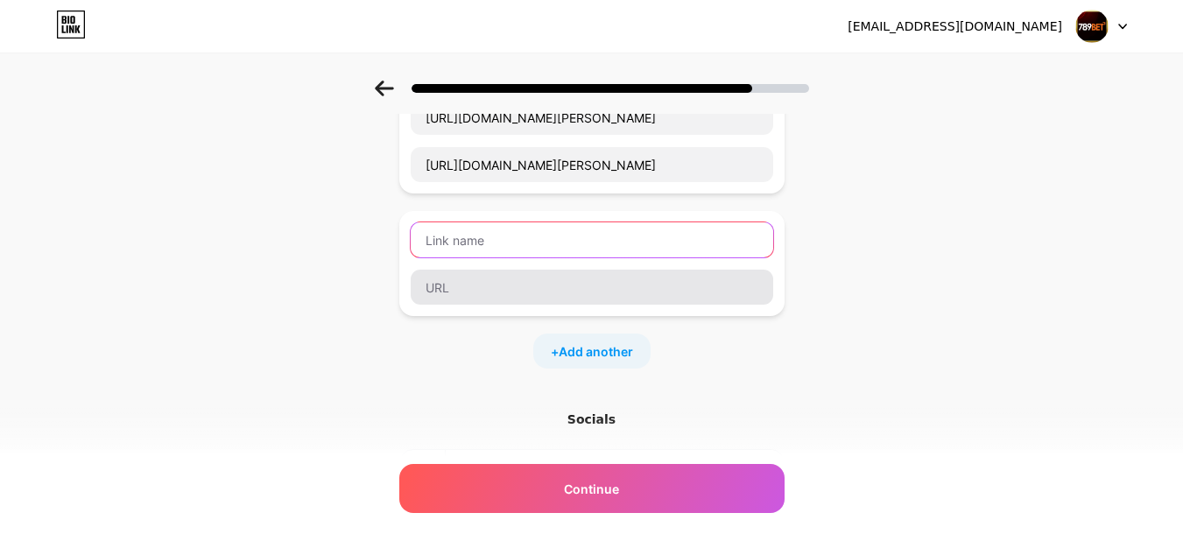
paste input "[URL][DOMAIN_NAME]"
type input "[URL][DOMAIN_NAME]"
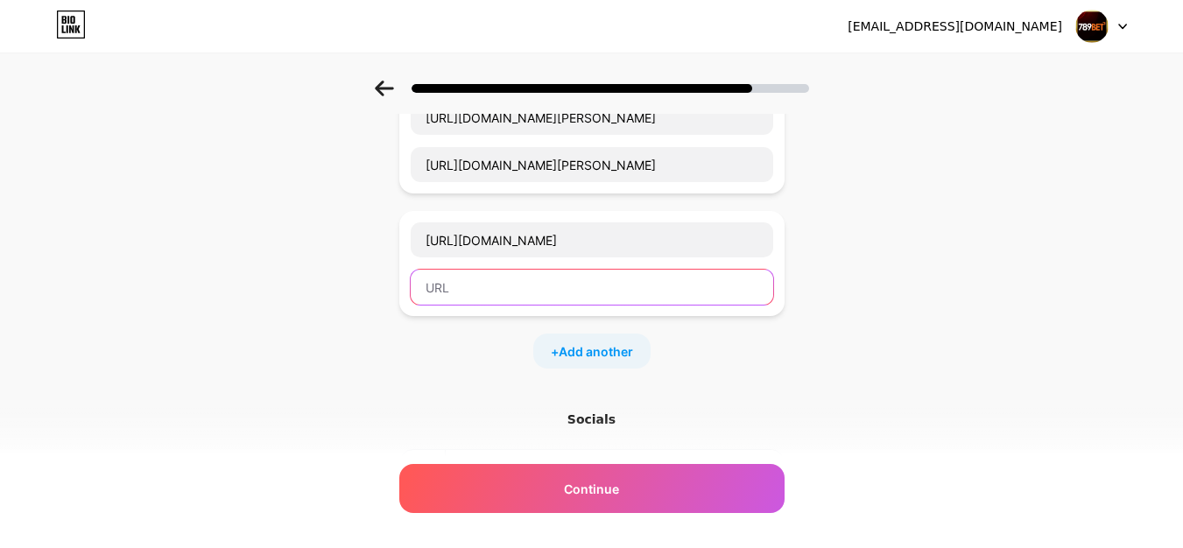
paste input "[URL][DOMAIN_NAME]"
click at [472, 299] on input "text" at bounding box center [592, 287] width 362 height 35
type input "[URL][DOMAIN_NAME]"
click at [602, 352] on span "Add another" at bounding box center [596, 351] width 74 height 18
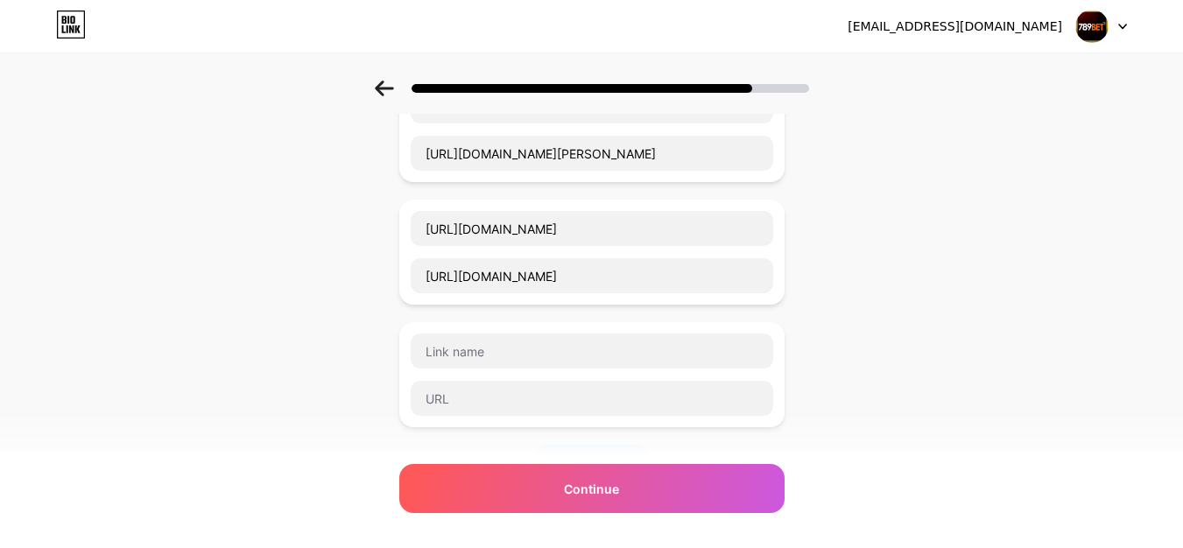
scroll to position [2057, 0]
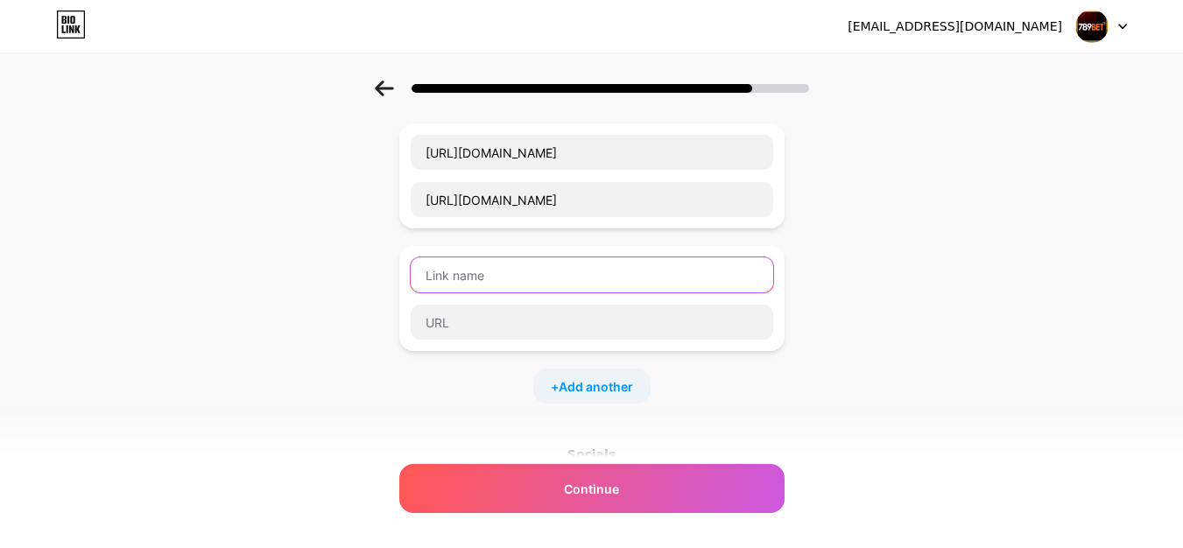
click at [517, 276] on input "text" at bounding box center [592, 274] width 362 height 35
paste input "[URL][DOMAIN_NAME]"
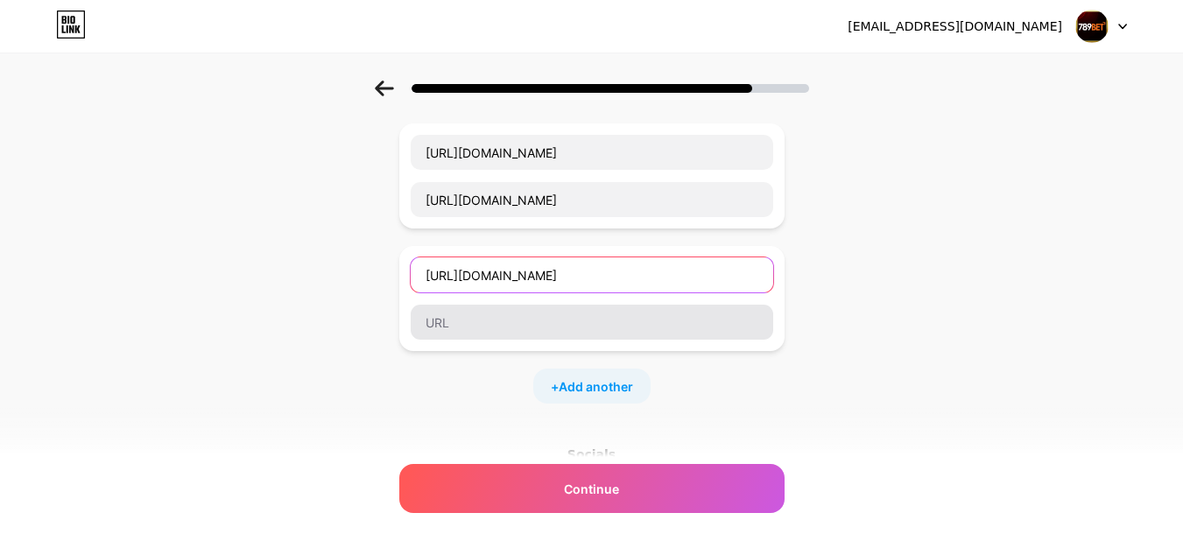
type input "[URL][DOMAIN_NAME]"
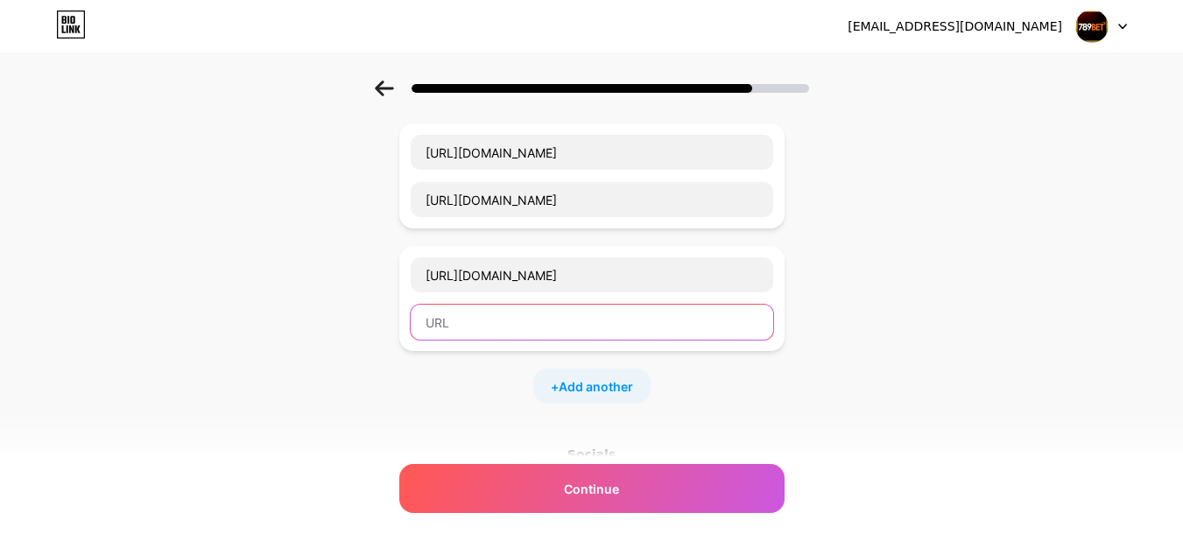
click at [475, 327] on input "text" at bounding box center [592, 322] width 362 height 35
paste input "[URL][DOMAIN_NAME]"
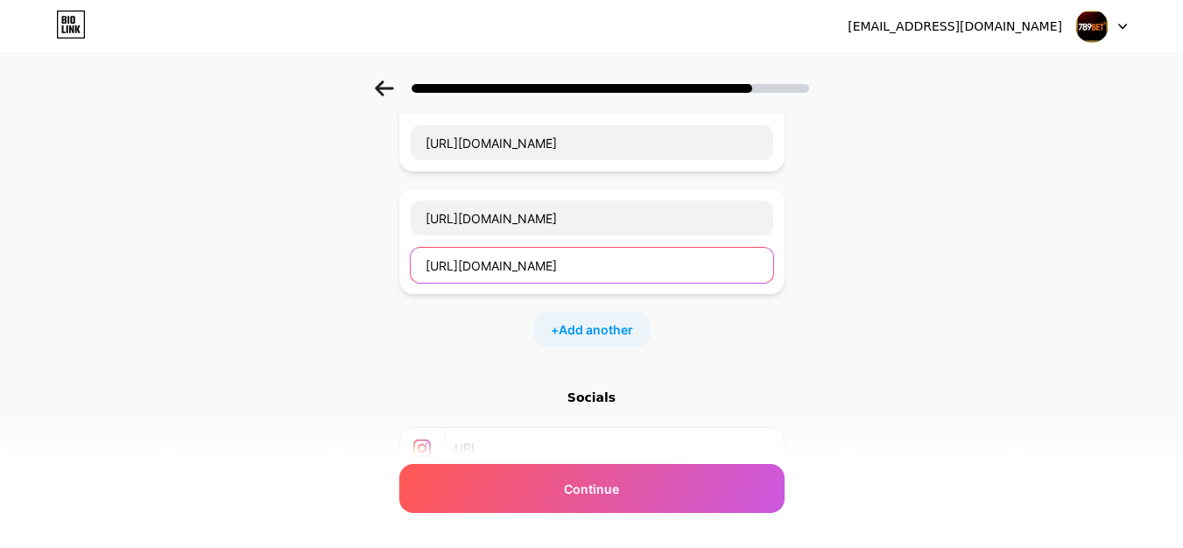
scroll to position [2232, 0]
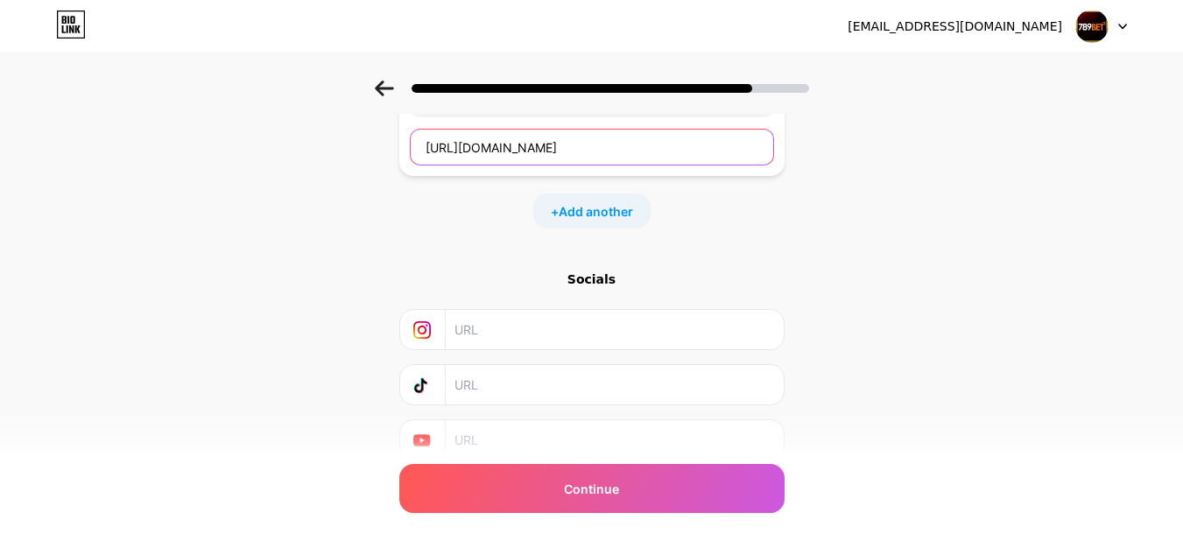
type input "[URL][DOMAIN_NAME]"
click at [608, 222] on div "+ Add another" at bounding box center [591, 210] width 117 height 35
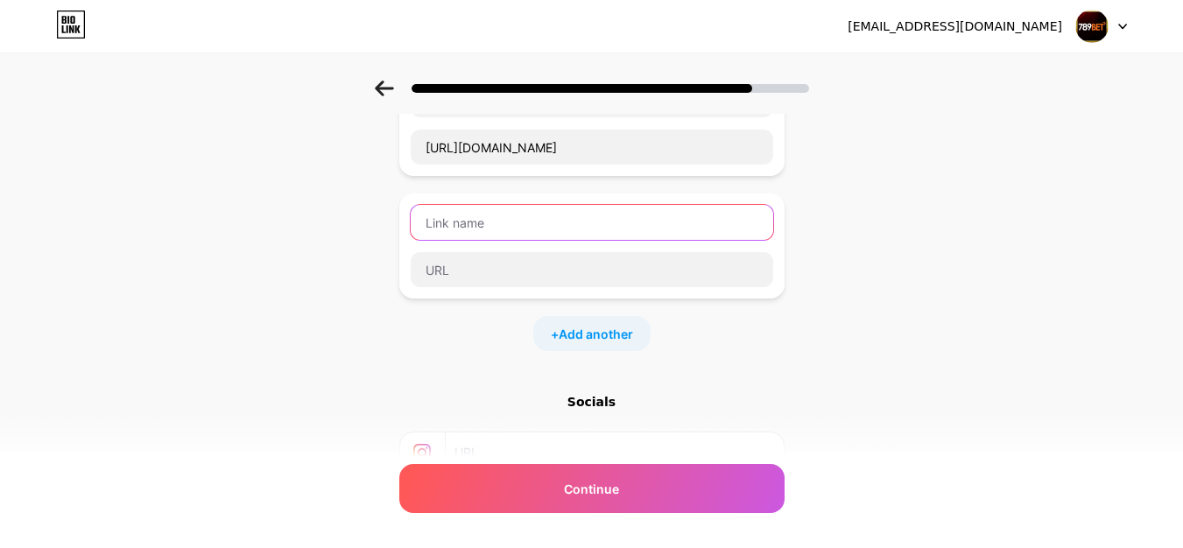
click at [482, 222] on input "text" at bounding box center [592, 222] width 362 height 35
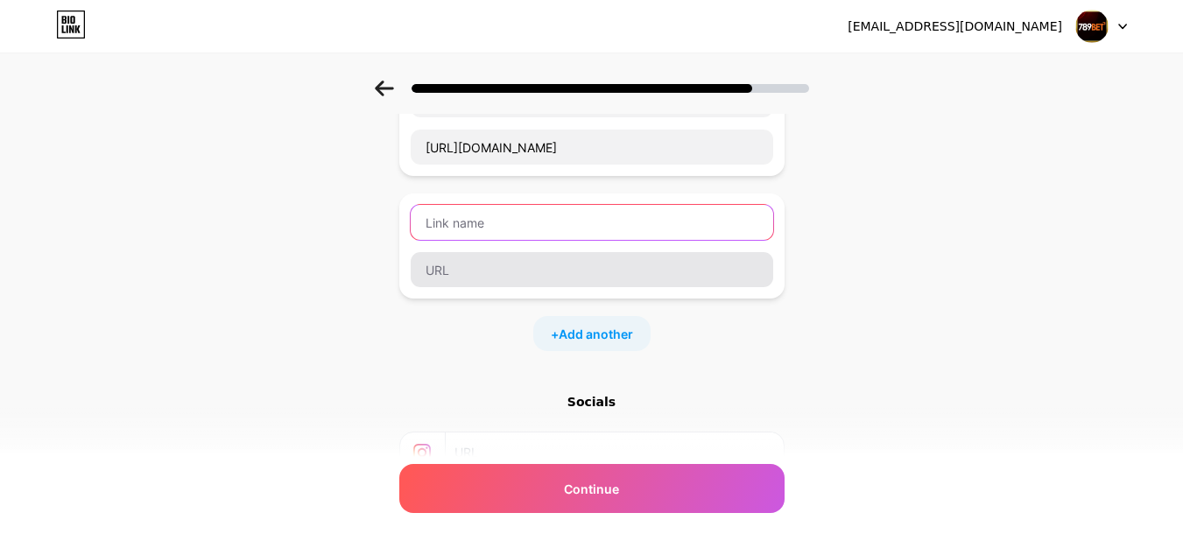
paste input "[URL][DOMAIN_NAME]"
type input "[URL][DOMAIN_NAME]"
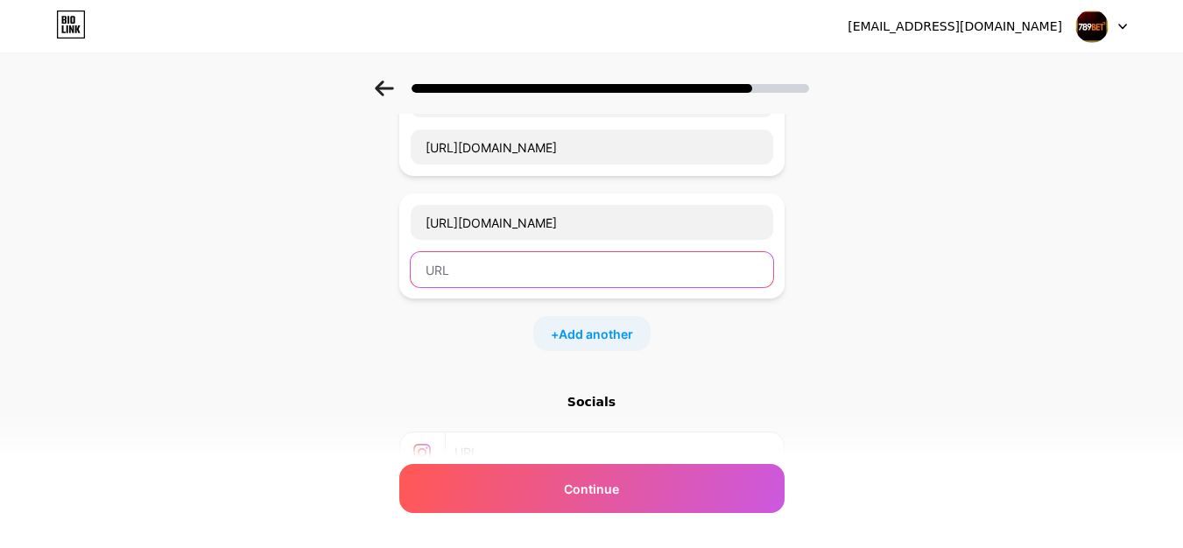
click at [489, 281] on input "text" at bounding box center [592, 269] width 362 height 35
paste input "[URL][DOMAIN_NAME]"
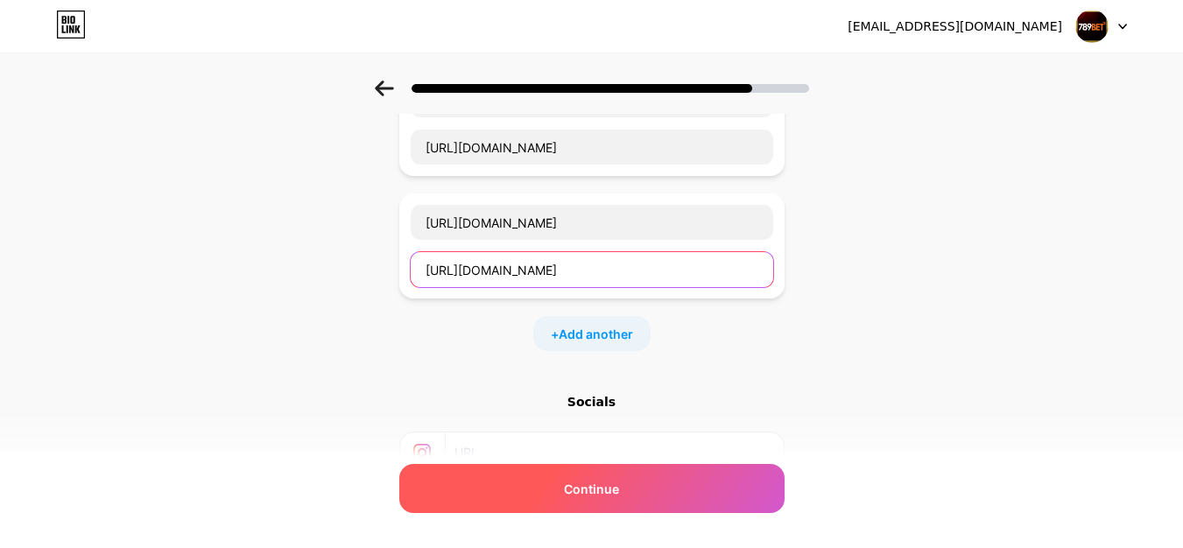
type input "[URL][DOMAIN_NAME]"
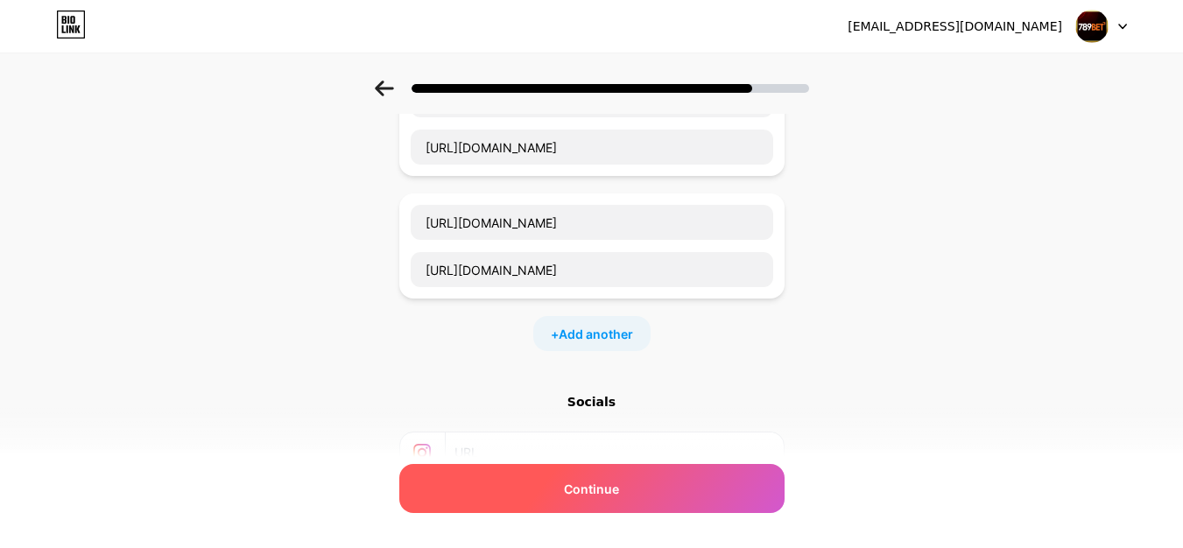
click at [507, 492] on div "Continue" at bounding box center [591, 488] width 385 height 49
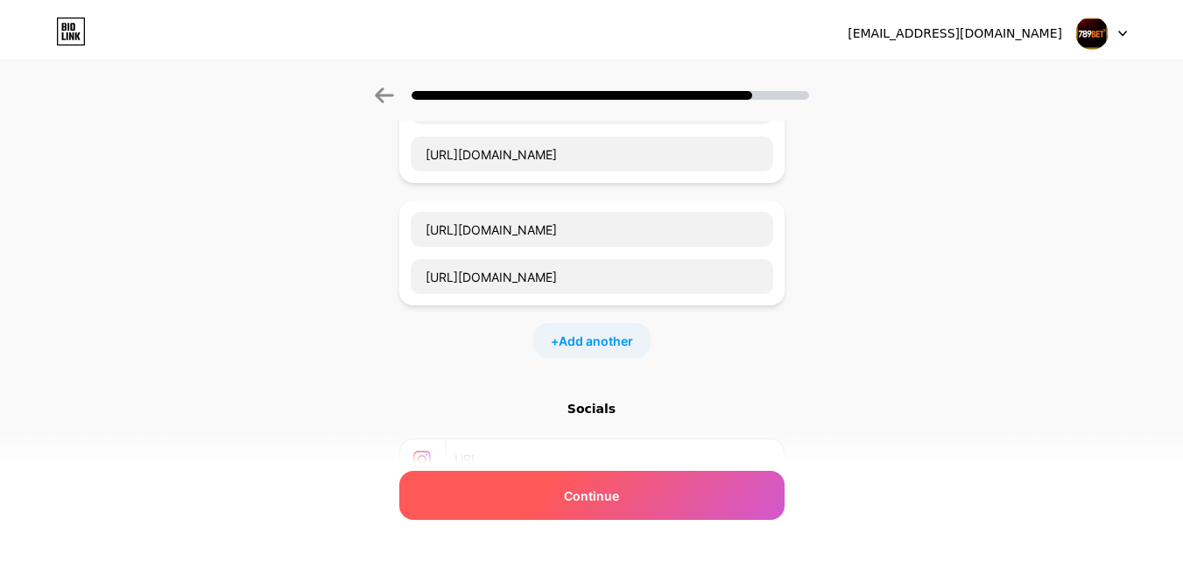
scroll to position [0, 0]
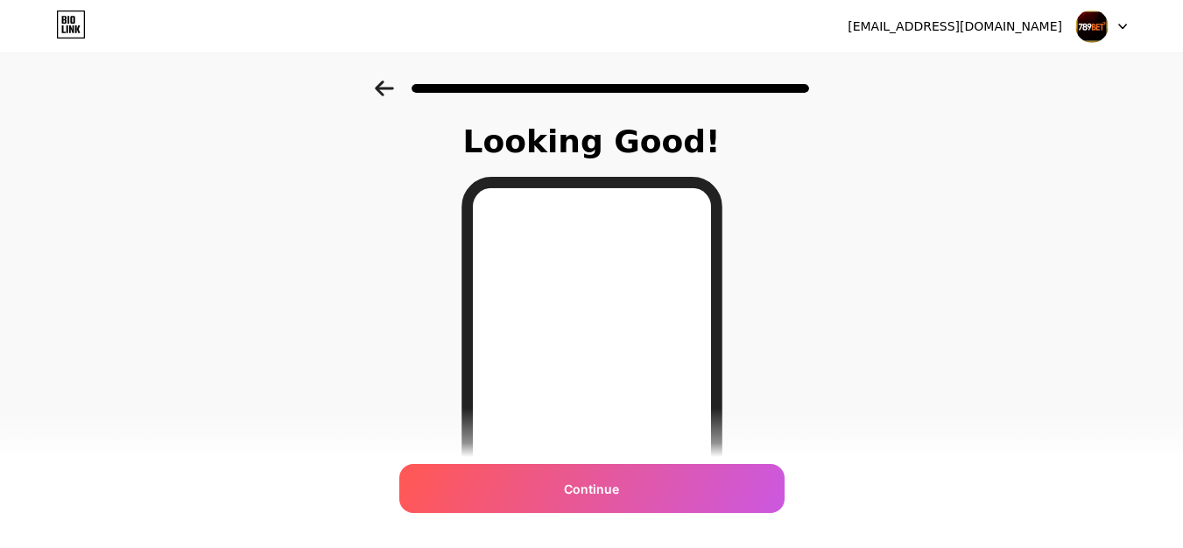
click at [602, 481] on span "Continue" at bounding box center [591, 489] width 55 height 18
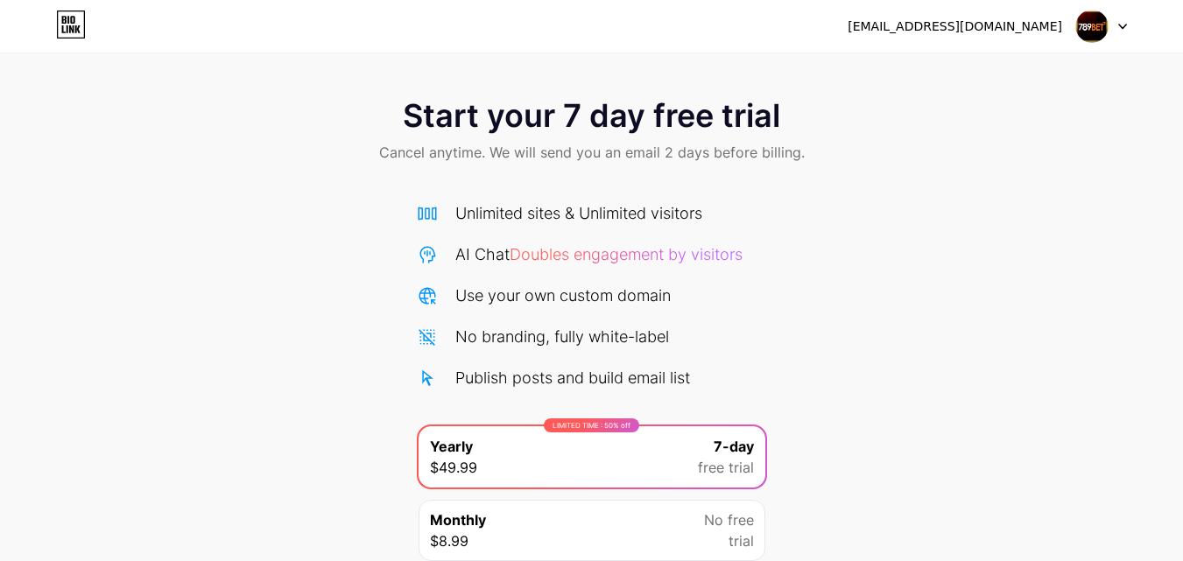
click at [1086, 32] on img at bounding box center [1091, 26] width 33 height 33
click at [975, 257] on div "Start your 7 day free trial Cancel anytime. We will send you an email 2 days be…" at bounding box center [591, 358] width 1183 height 554
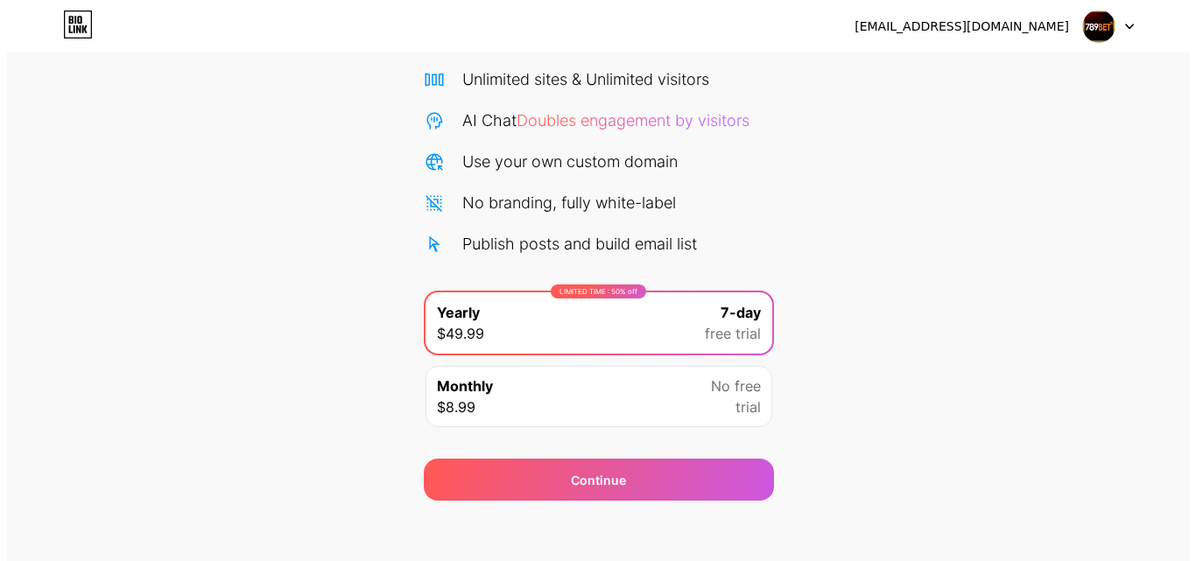
scroll to position [144, 0]
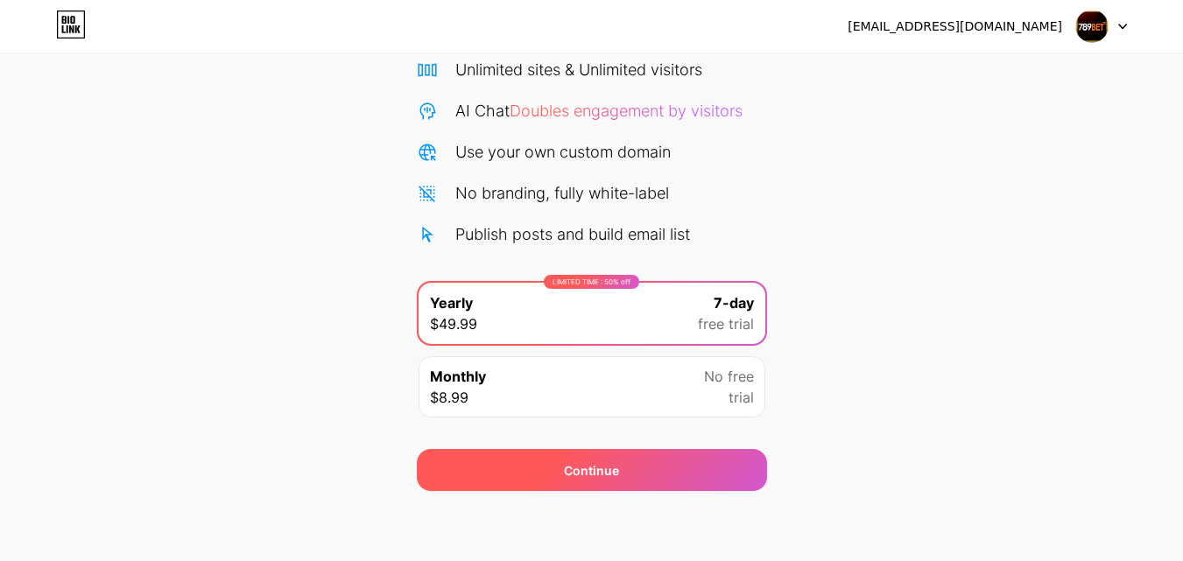
click at [634, 468] on div "Continue" at bounding box center [592, 470] width 350 height 42
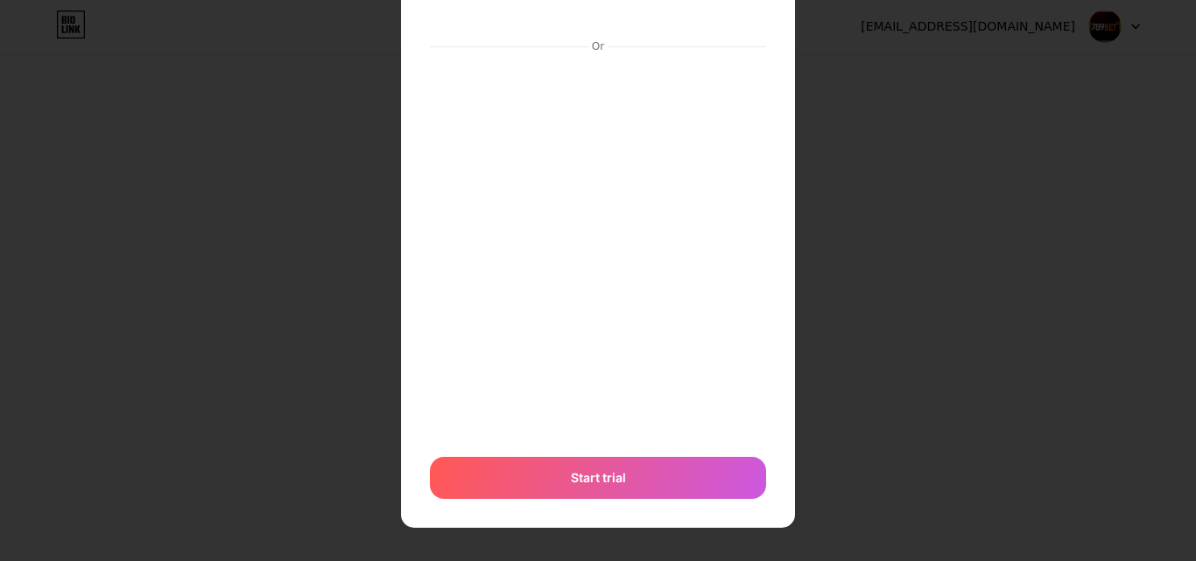
scroll to position [144, 0]
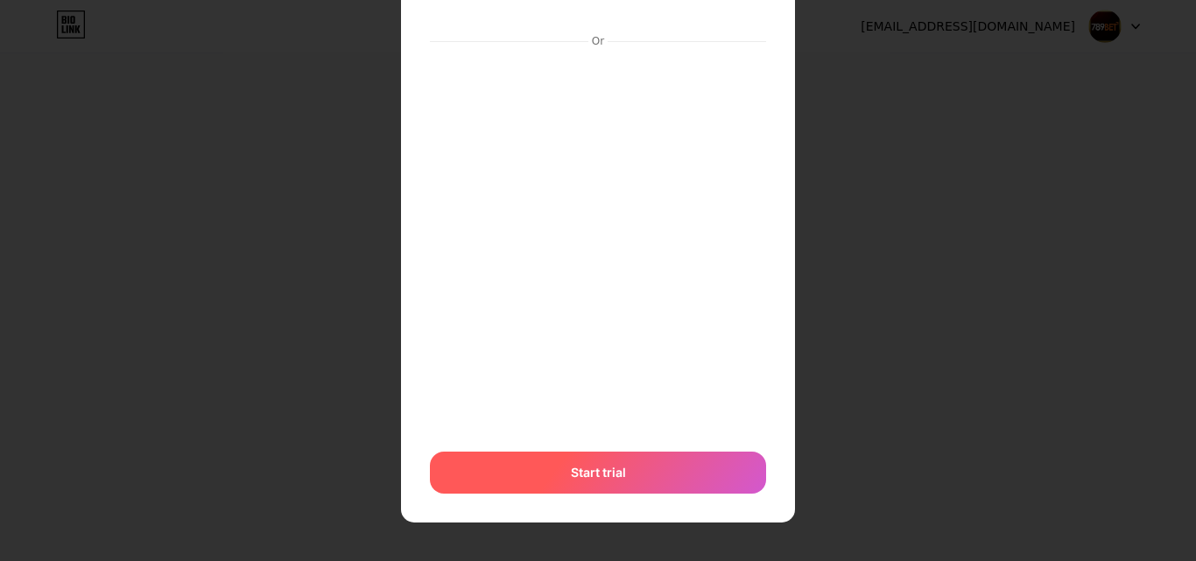
click at [551, 466] on div "Start trial" at bounding box center [598, 473] width 336 height 42
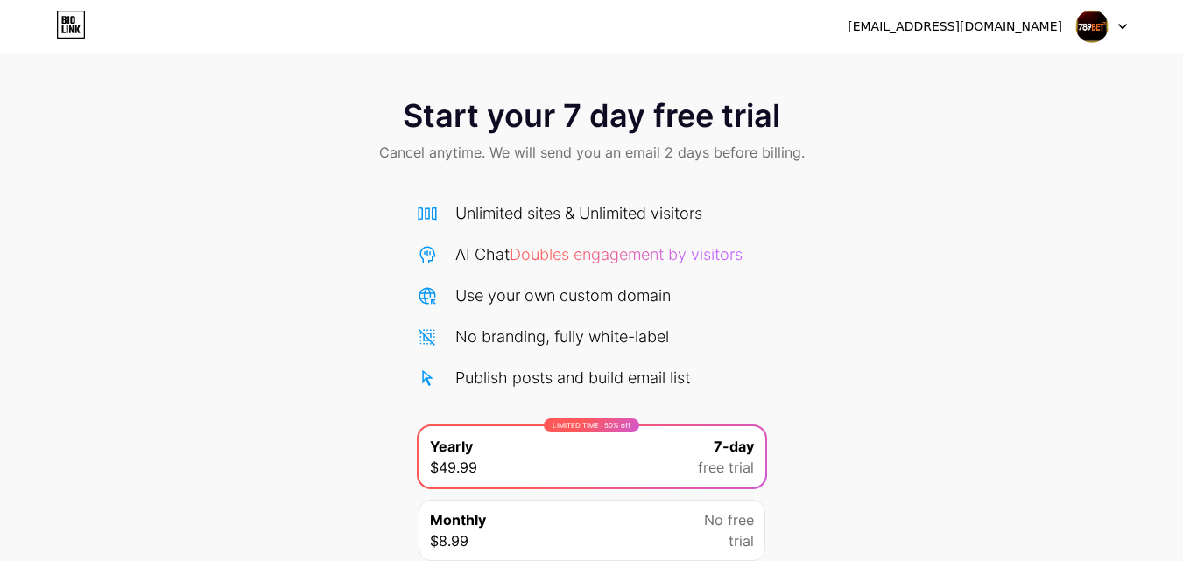
click at [60, 22] on icon at bounding box center [71, 25] width 30 height 28
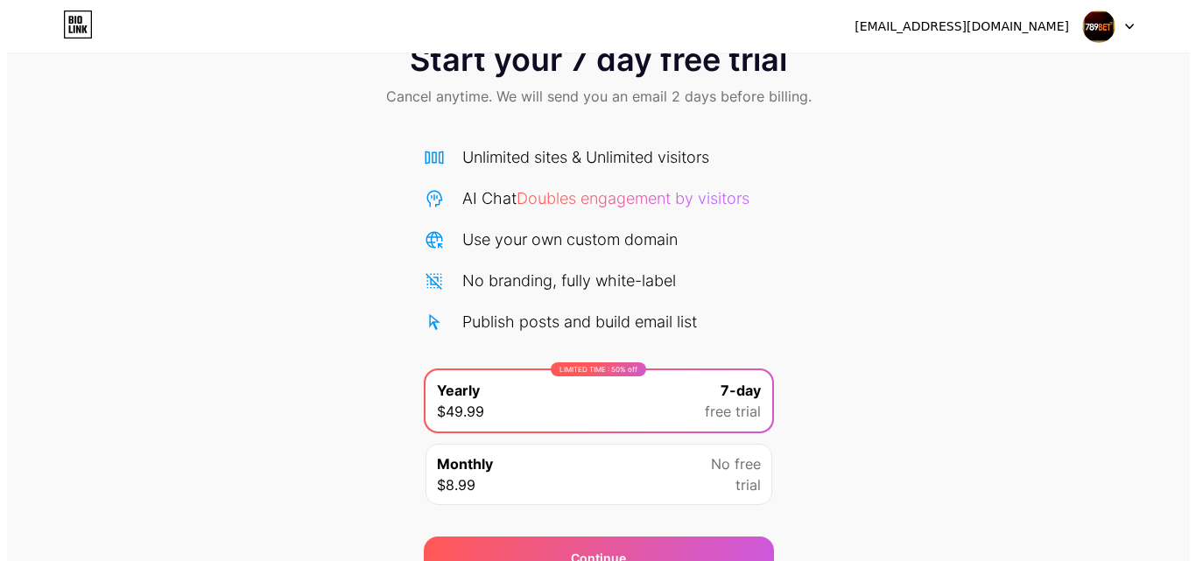
scroll to position [144, 0]
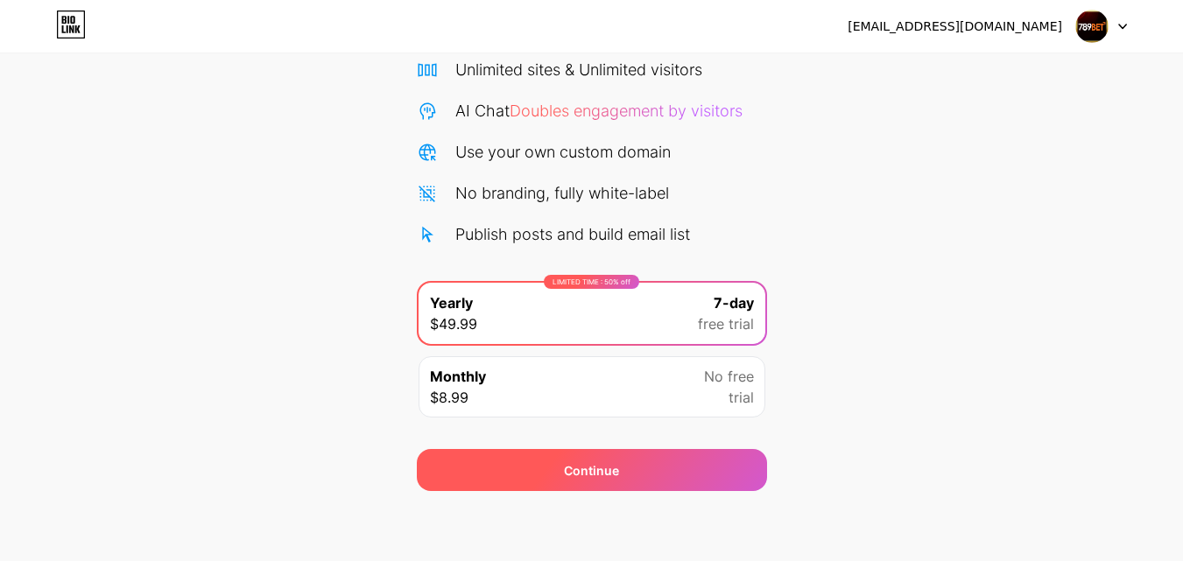
click at [542, 476] on div "Continue" at bounding box center [592, 470] width 350 height 42
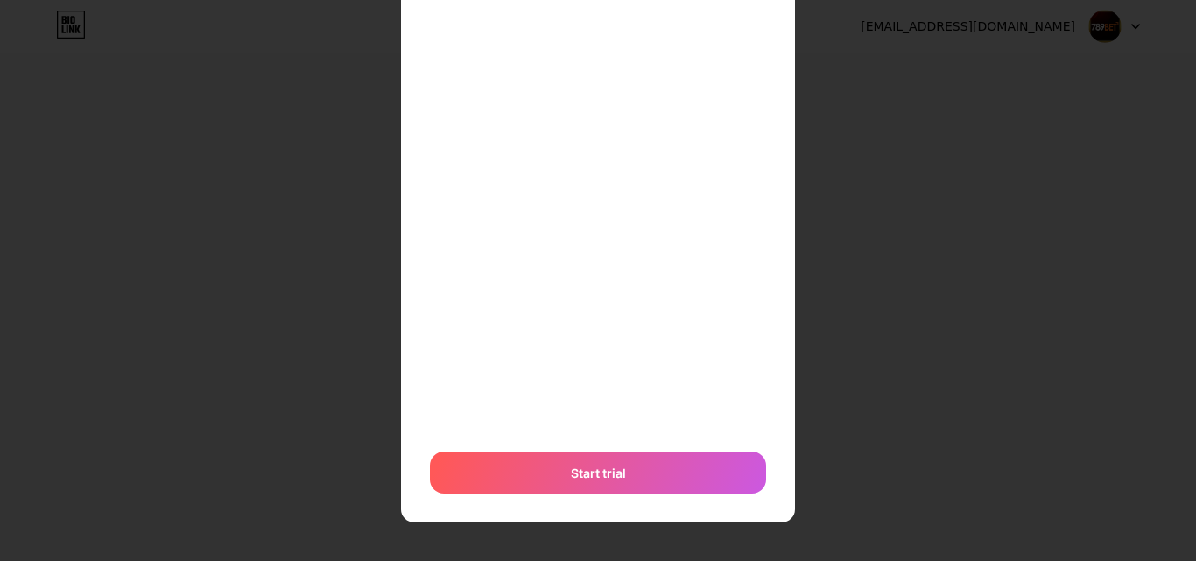
scroll to position [0, 0]
